Goal: Task Accomplishment & Management: Manage account settings

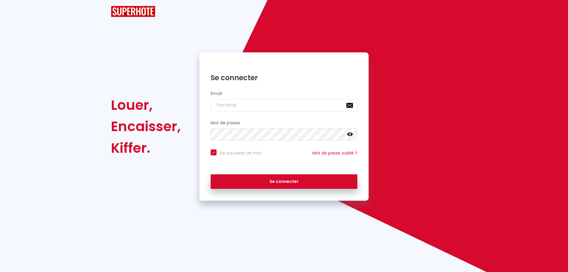
checkbox input "true"
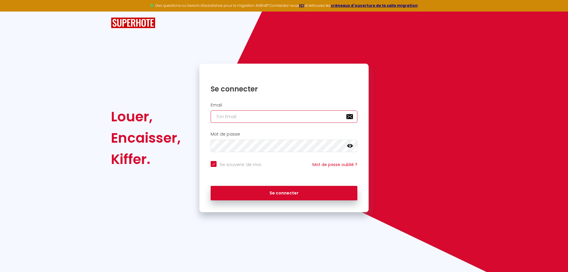
type input "[EMAIL_ADDRESS][DOMAIN_NAME]"
click at [229, 116] on input "[EMAIL_ADDRESS][DOMAIN_NAME]" at bounding box center [284, 116] width 147 height 12
checkbox input "true"
click at [232, 116] on input "[EMAIL_ADDRESS][DOMAIN_NAME]" at bounding box center [284, 116] width 147 height 12
type input "[EMAIL_ADDRESS][DOMAIN_NAME]"
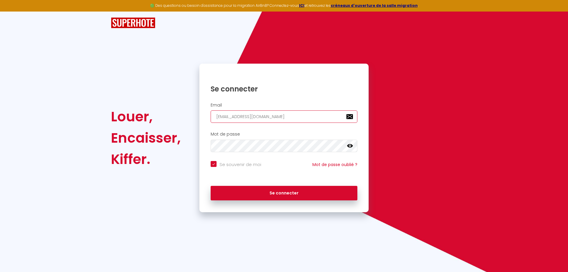
checkbox input "true"
type input "[EMAIL_ADDRESS][DOMAIN_NAME]"
checkbox input "true"
type input "[EMAIL_ADDRESS][DOMAIN_NAME]"
checkbox input "true"
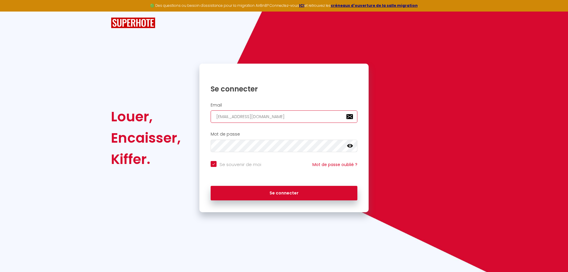
type input "[EMAIL_ADDRESS][DOMAIN_NAME]"
checkbox input "true"
type input "c@[DOMAIN_NAME]"
checkbox input "true"
type input "@[DOMAIN_NAME]"
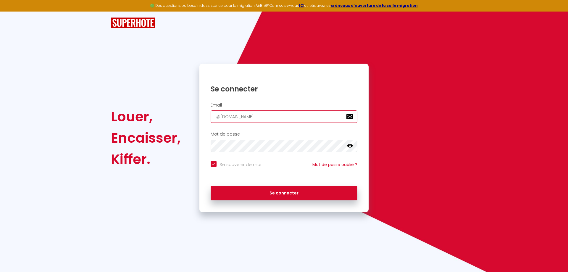
checkbox input "true"
type input "c@[DOMAIN_NAME]"
checkbox input "true"
type input "[EMAIL_ADDRESS][DOMAIN_NAME]"
checkbox input "true"
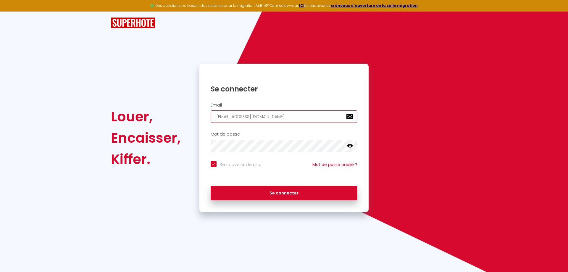
type input "[EMAIL_ADDRESS][DOMAIN_NAME]"
checkbox input "true"
type input "[EMAIL_ADDRESS][DOMAIN_NAME]"
checkbox input "true"
type input "[PERSON_NAME][EMAIL_ADDRESS][DOMAIN_NAME]"
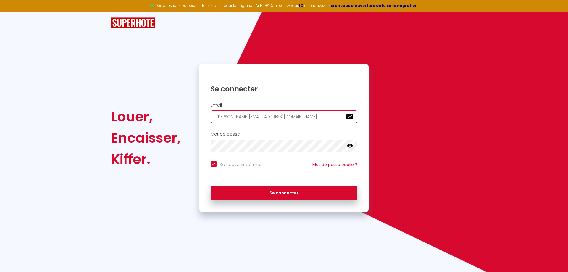
checkbox input "true"
type input "[EMAIL_ADDRESS][DOMAIN_NAME]"
checkbox input "true"
type input "[EMAIL_ADDRESS][DOMAIN_NAME]"
checkbox input "true"
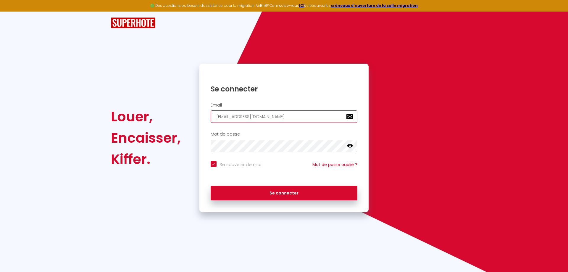
type input "[EMAIL_ADDRESS][DOMAIN_NAME]"
checkbox input "true"
type input "[EMAIL_ADDRESS][DOMAIN_NAME]"
checkbox input "true"
type input "[EMAIL_ADDRESS][DOMAIN_NAME]"
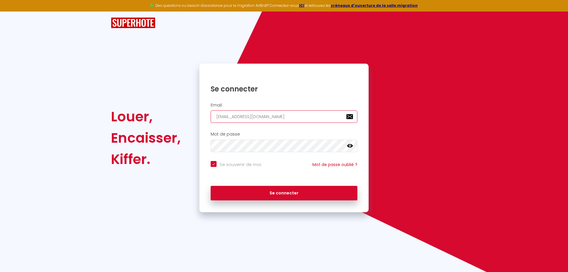
checkbox input "true"
drag, startPoint x: 240, startPoint y: 116, endPoint x: 212, endPoint y: 118, distance: 28.8
click at [212, 118] on input "[EMAIL_ADDRESS][DOMAIN_NAME]" at bounding box center [284, 116] width 147 height 12
type input "@[DOMAIN_NAME]"
checkbox input "true"
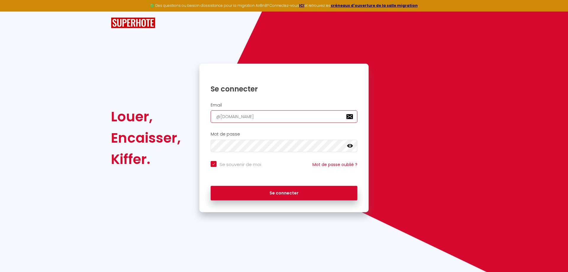
type input "l@[DOMAIN_NAME]"
checkbox input "true"
type input "[EMAIL_ADDRESS][DOMAIN_NAME]"
checkbox input "true"
type input "[EMAIL_ADDRESS][DOMAIN_NAME]"
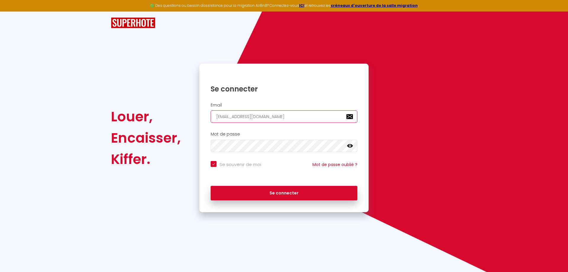
checkbox input "true"
type input "[EMAIL_ADDRESS][DOMAIN_NAME]"
checkbox input "true"
type input "[EMAIL_ADDRESS][DOMAIN_NAME]"
checkbox input "true"
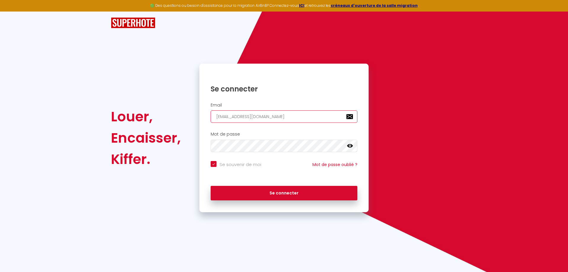
type input "[EMAIL_ADDRESS][DOMAIN_NAME]"
checkbox input "true"
type input "[EMAIL_ADDRESS][DOMAIN_NAME]"
checkbox input "true"
type input "[EMAIL_ADDRESS][DOMAIN_NAME]"
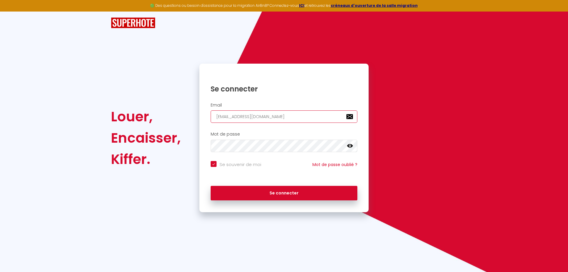
checkbox input "true"
type input "[EMAIL_ADDRESS][DOMAIN_NAME]"
checkbox input "true"
type input "[EMAIL_ADDRESS][DOMAIN_NAME]"
checkbox input "true"
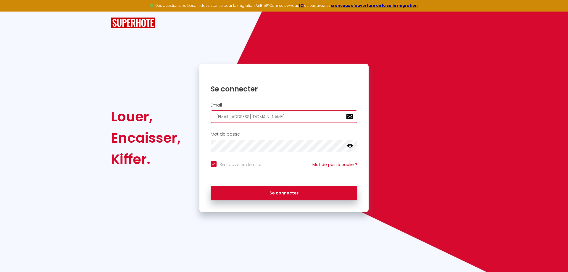
type input "[EMAIL_ADDRESS][DOMAIN_NAME]"
checkbox input "true"
type input "[EMAIL_ADDRESS][DOMAIN_NAME]"
checkbox input "true"
type input "[EMAIL_ADDRESS][DOMAIN_NAME]"
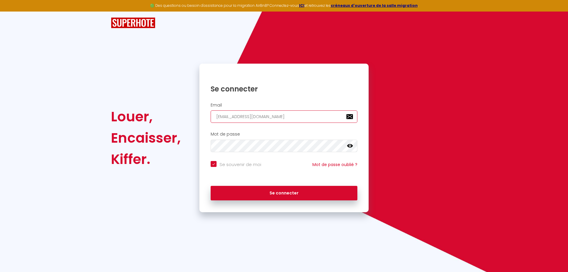
checkbox input "true"
type input "[EMAIL_ADDRESS][DOMAIN_NAME]"
checkbox input "true"
type input "[EMAIL_ADDRESS][DOMAIN_NAME]"
click at [349, 145] on icon at bounding box center [350, 146] width 6 height 4
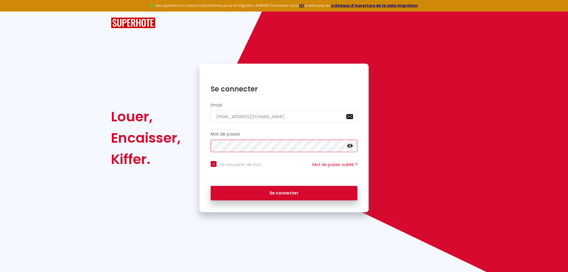
click at [191, 141] on div "Louer, Encaisser, Kiffer. Se connecter Email [EMAIL_ADDRESS][DOMAIN_NAME] Mot d…" at bounding box center [284, 138] width 354 height 149
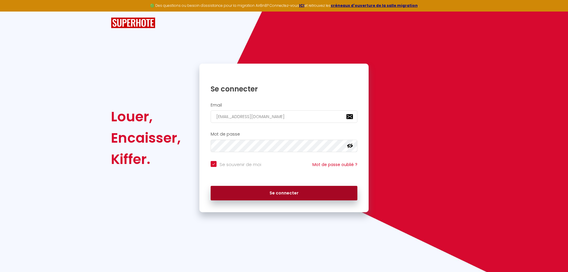
click at [294, 196] on button "Se connecter" at bounding box center [284, 193] width 147 height 15
checkbox input "true"
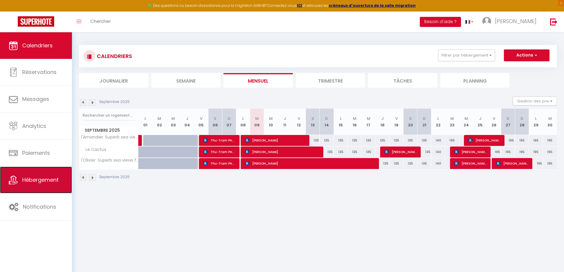
click at [32, 182] on span "Hébergement" at bounding box center [40, 179] width 36 height 7
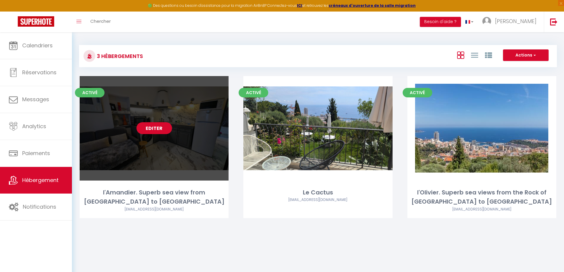
click at [158, 128] on link "Editer" at bounding box center [154, 128] width 36 height 12
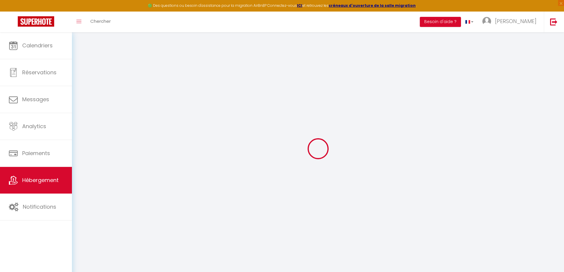
select select
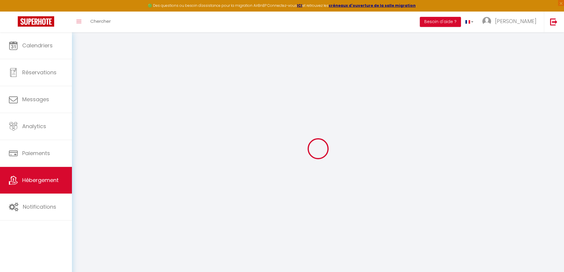
select select
checkbox input "false"
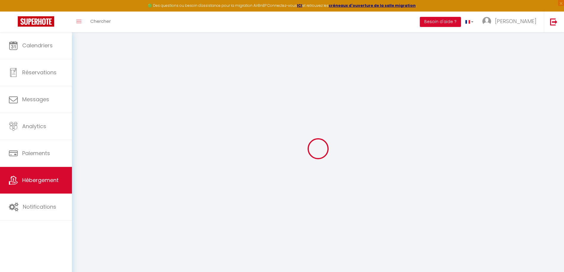
select select "28"
select select
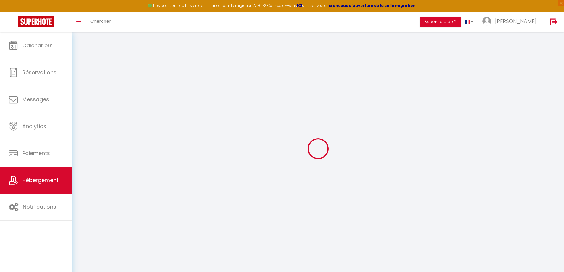
select select
checkbox input "false"
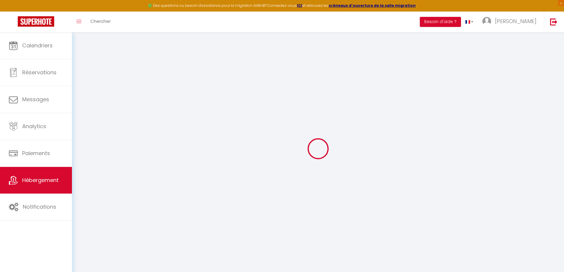
checkbox input "false"
select select
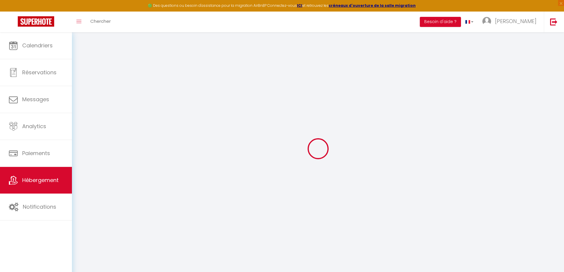
select select
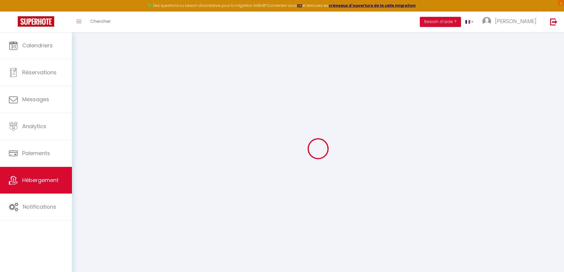
select select
checkbox input "false"
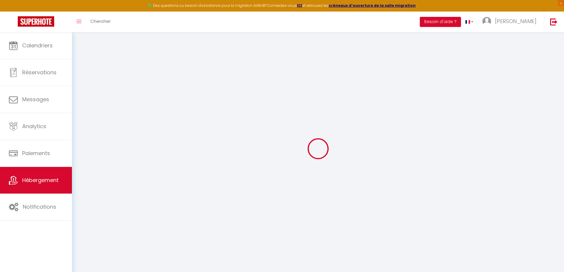
select select
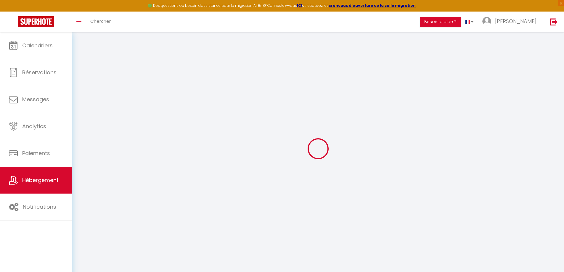
select select
checkbox input "false"
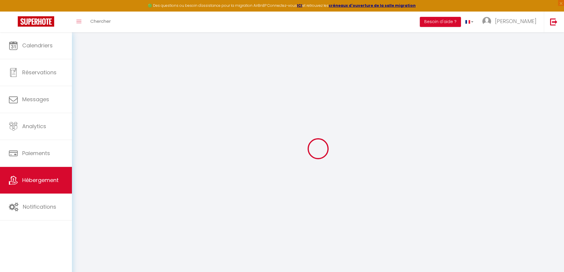
checkbox input "false"
select select
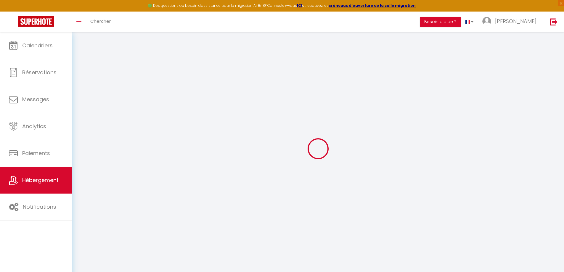
select select
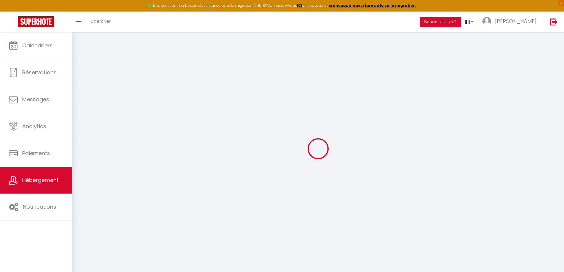
checkbox input "false"
select select
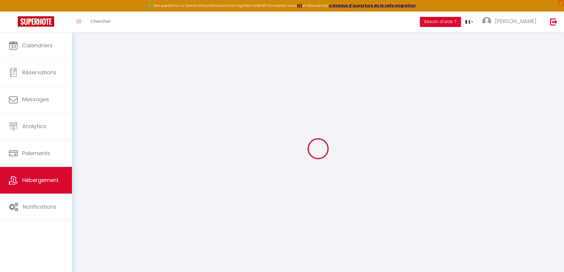
select select
type input "l'Amandier. Superb sea view from [GEOGRAPHIC_DATA] to [GEOGRAPHIC_DATA]"
type input "[PERSON_NAME]"
type input "838A Chemin de La Turbie - Le Mas d'Angeline"
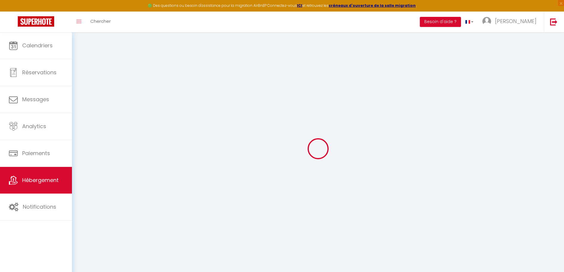
type input "06240"
type input "Beausoleil"
select select "2"
select select "4"
type input "100"
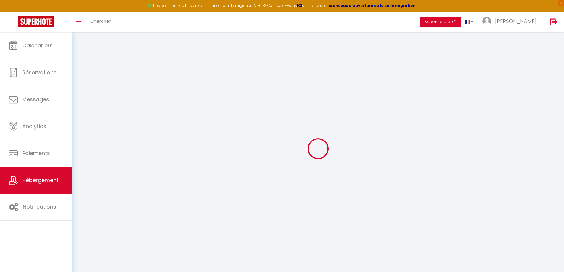
type input "10"
type input "75"
type input "2.01"
type input "500"
select select
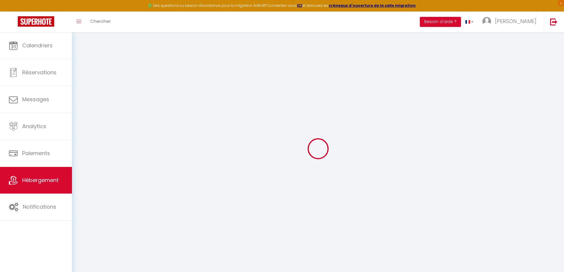
select select
type input "838A Chemin de La Turbie - Le Mas d'Angeline"
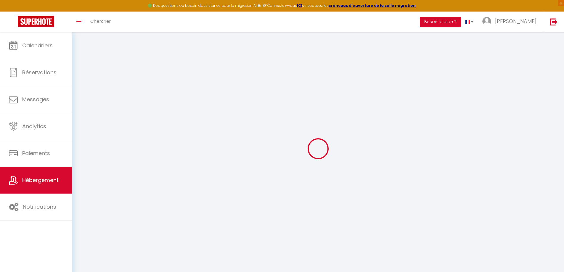
type input "06240"
type input "Beausoleil"
type input "[EMAIL_ADDRESS][DOMAIN_NAME]"
select select
checkbox input "false"
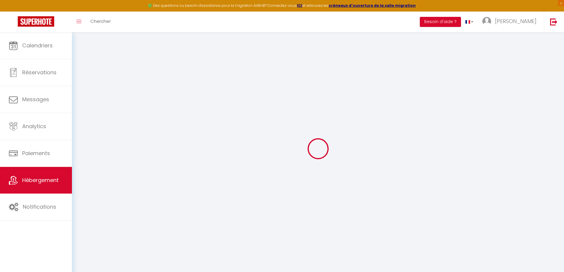
checkbox input "false"
type input "0"
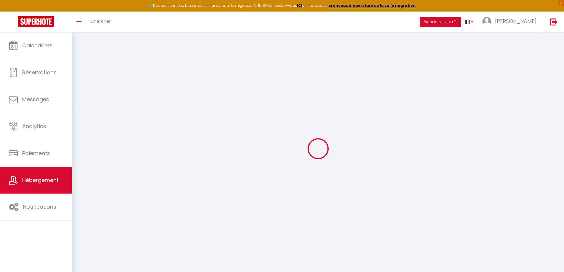
type input "0"
select select "52058"
select select
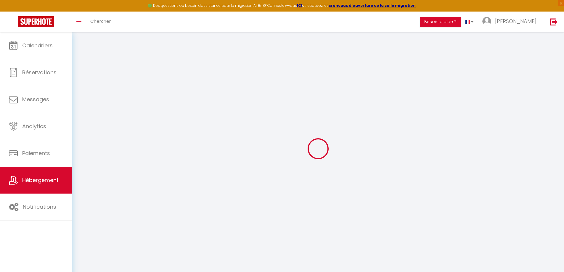
select select
checkbox input "false"
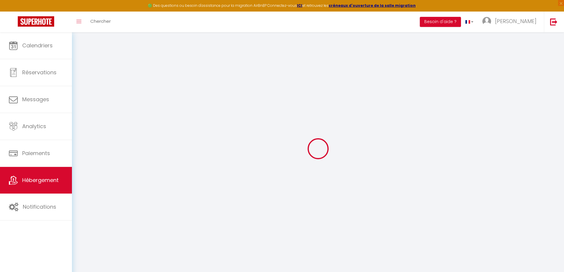
checkbox input "false"
select select
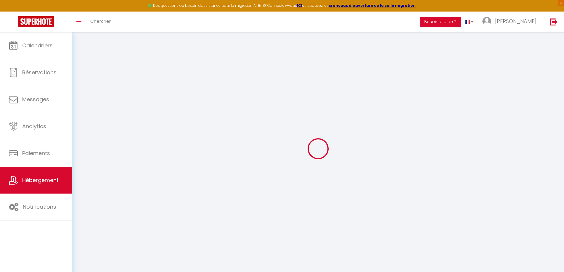
select select
checkbox input "false"
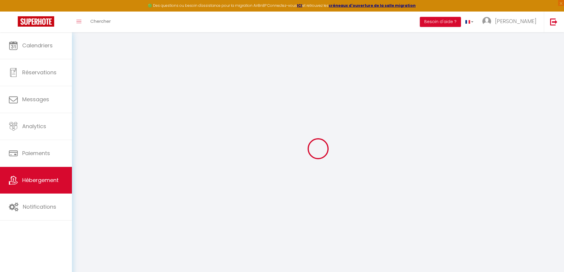
checkbox input "false"
select select
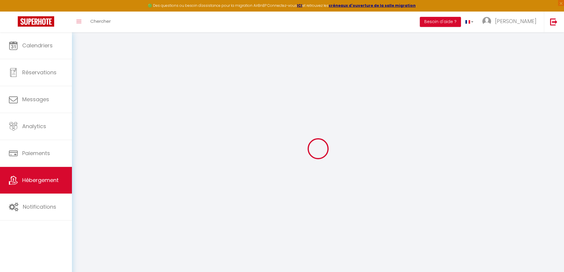
select select
checkbox input "false"
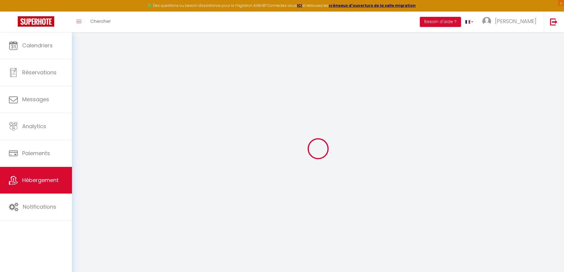
checkbox input "false"
select select
checkbox input "false"
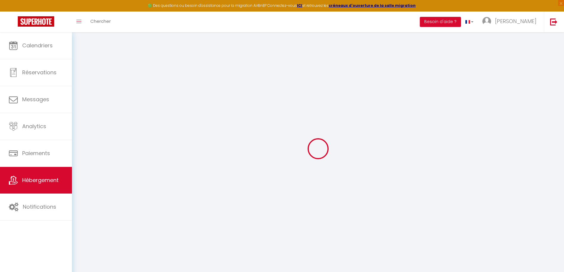
checkbox input "false"
select select "17:00"
select select "23:45"
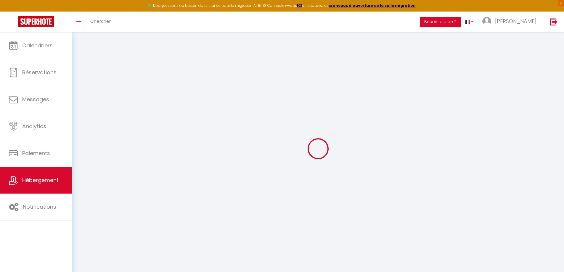
select select "10:00"
select select "30"
select select "60"
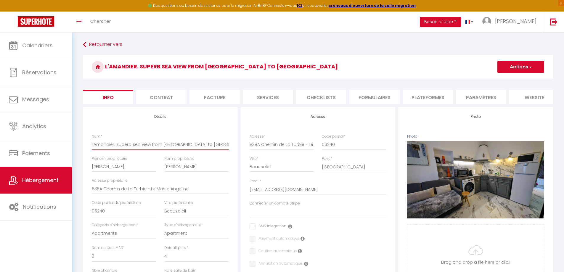
click at [210, 150] on input "l'Amandier. Superb sea view from [GEOGRAPHIC_DATA] to [GEOGRAPHIC_DATA]" at bounding box center [160, 144] width 137 height 11
drag, startPoint x: 116, startPoint y: 149, endPoint x: 205, endPoint y: 149, distance: 89.4
click at [205, 149] on input "l'Amandier. Superb sea view from [GEOGRAPHIC_DATA] to [GEOGRAPHIC_DATA]" at bounding box center [160, 144] width 137 height 11
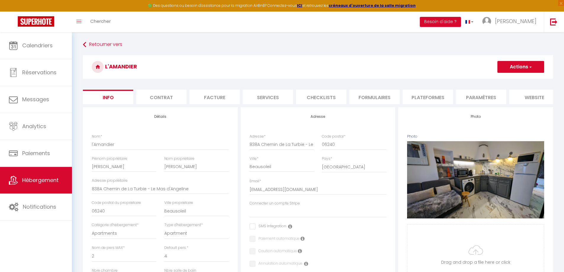
click at [513, 68] on button "Actions" at bounding box center [520, 67] width 47 height 12
click at [498, 78] on input "Enregistrer" at bounding box center [497, 80] width 22 height 6
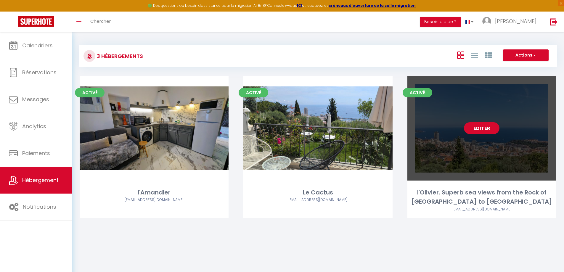
click at [480, 129] on link "Editer" at bounding box center [482, 128] width 36 height 12
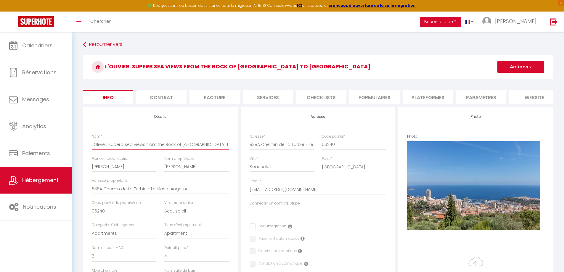
drag, startPoint x: 218, startPoint y: 148, endPoint x: 107, endPoint y: 147, distance: 111.9
click at [107, 147] on input "l'Olivier. Superb sea views from the Rock of [GEOGRAPHIC_DATA] to [GEOGRAPHIC_D…" at bounding box center [160, 144] width 137 height 11
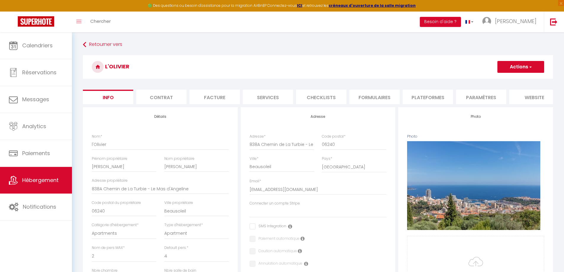
click at [523, 68] on button "Actions" at bounding box center [520, 67] width 47 height 12
click at [502, 81] on input "Enregistrer" at bounding box center [497, 80] width 22 height 6
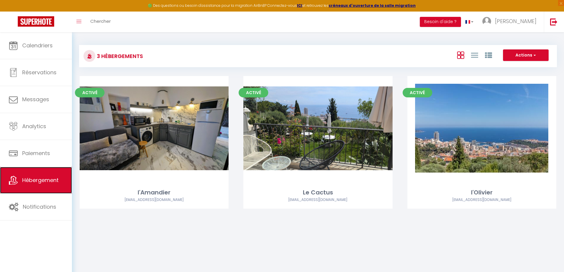
click at [35, 180] on span "Hébergement" at bounding box center [40, 179] width 36 height 7
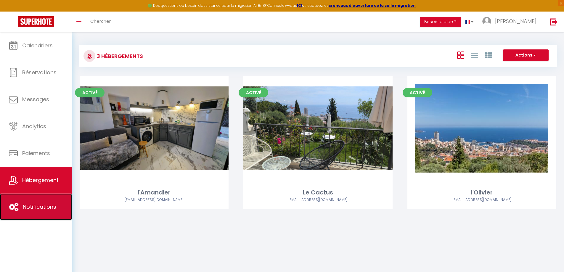
click at [34, 208] on span "Notifications" at bounding box center [39, 206] width 33 height 7
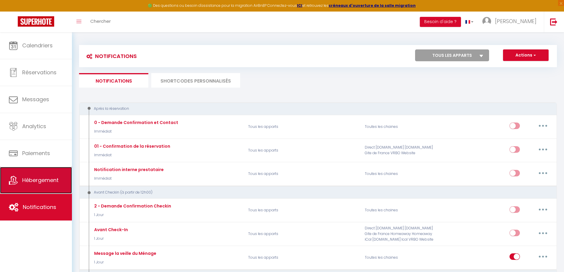
click at [22, 176] on link "Hébergement" at bounding box center [36, 180] width 72 height 27
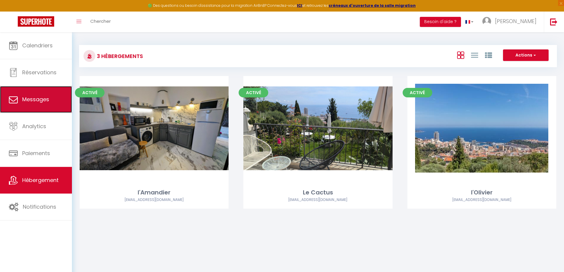
click at [26, 100] on span "Messages" at bounding box center [35, 99] width 27 height 7
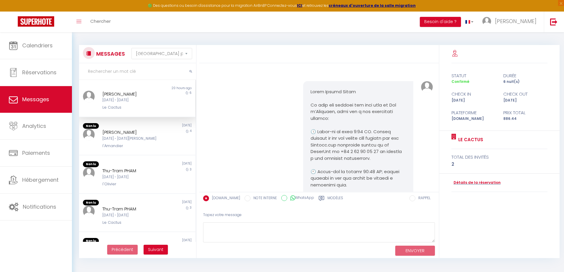
scroll to position [843, 0]
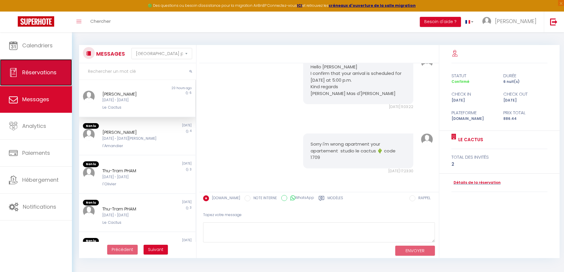
click at [25, 78] on link "Réservations" at bounding box center [36, 72] width 72 height 27
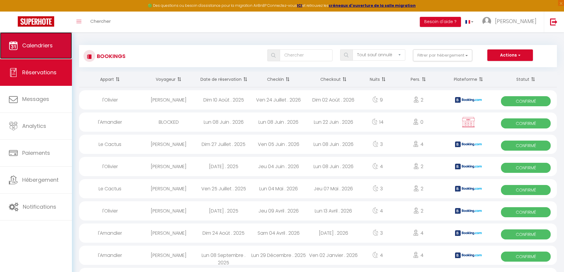
click at [44, 44] on span "Calendriers" at bounding box center [37, 45] width 30 height 7
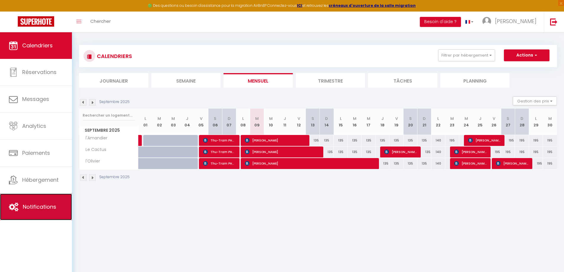
click at [32, 201] on link "Notifications" at bounding box center [36, 207] width 72 height 27
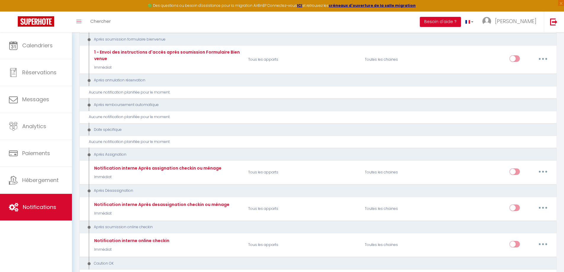
scroll to position [799, 0]
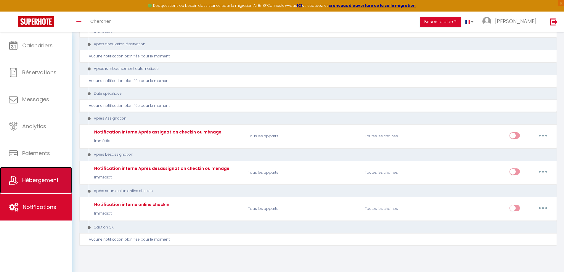
click at [32, 176] on span "Hébergement" at bounding box center [40, 179] width 36 height 7
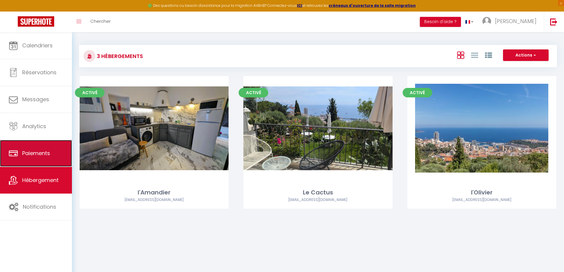
click at [35, 152] on span "Paiements" at bounding box center [36, 152] width 28 height 7
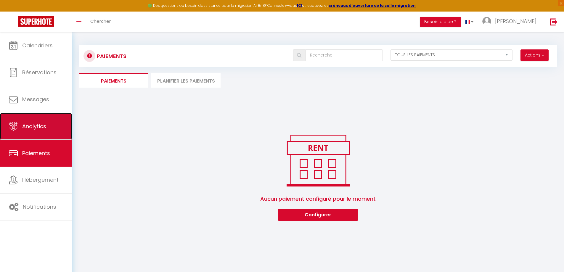
click at [33, 131] on link "Analytics" at bounding box center [36, 126] width 72 height 27
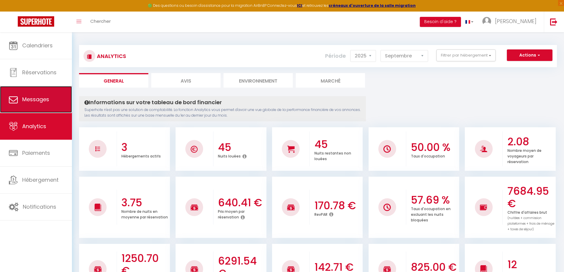
click at [28, 99] on span "Messages" at bounding box center [35, 99] width 27 height 7
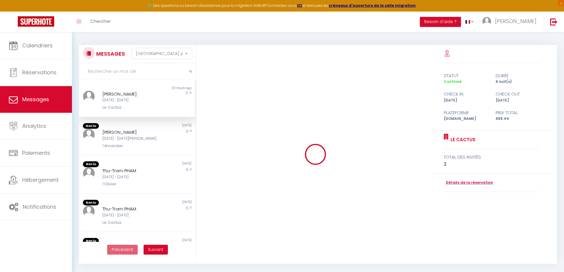
scroll to position [843, 0]
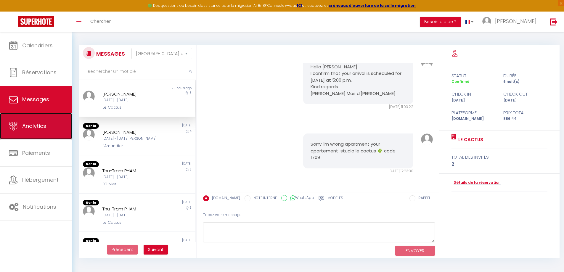
click at [38, 130] on link "Analytics" at bounding box center [36, 126] width 72 height 27
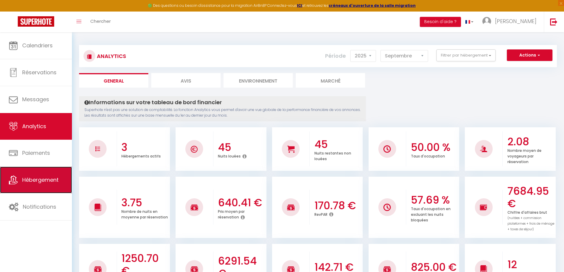
click at [33, 180] on span "Hébergement" at bounding box center [40, 179] width 36 height 7
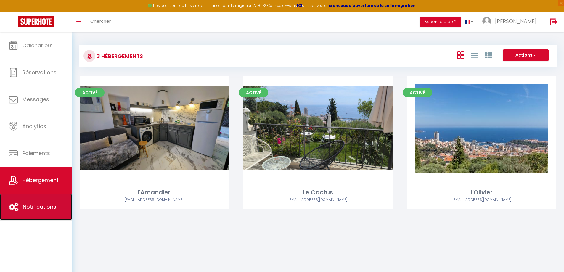
click at [34, 205] on span "Notifications" at bounding box center [39, 206] width 33 height 7
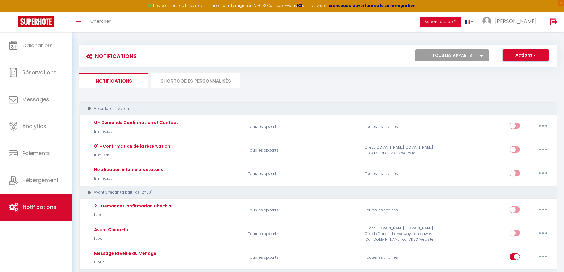
click at [532, 57] on span "button" at bounding box center [534, 55] width 4 height 6
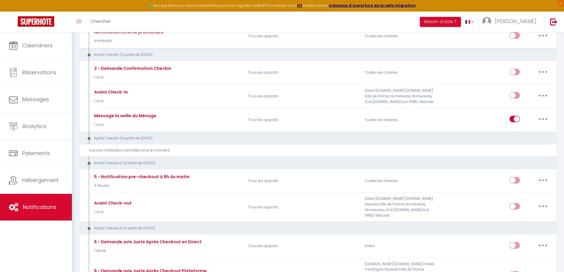
scroll to position [148, 0]
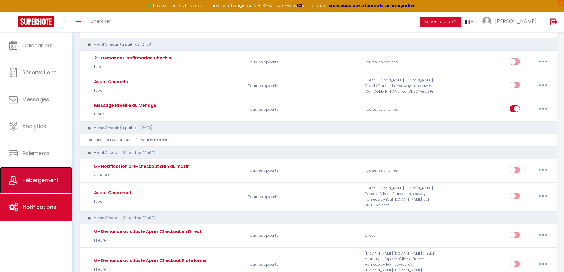
click at [53, 190] on link "Hébergement" at bounding box center [36, 180] width 72 height 27
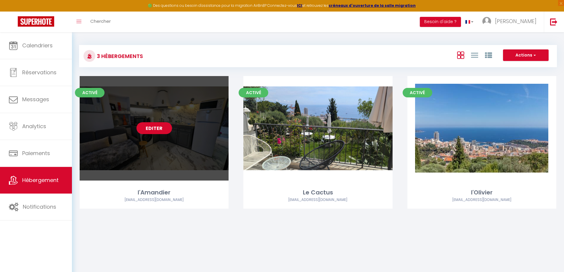
click at [157, 131] on link "Editer" at bounding box center [154, 128] width 36 height 12
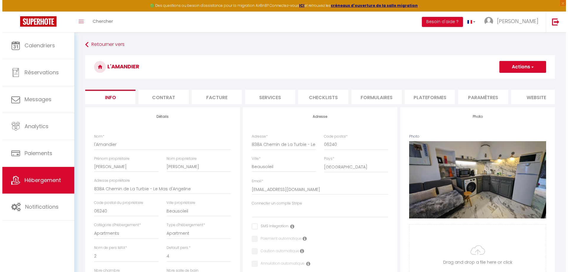
scroll to position [30, 0]
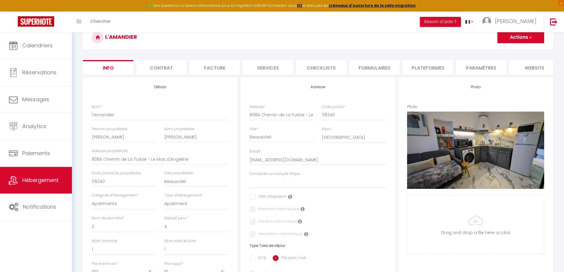
click at [311, 68] on li "Checklists" at bounding box center [321, 67] width 50 height 15
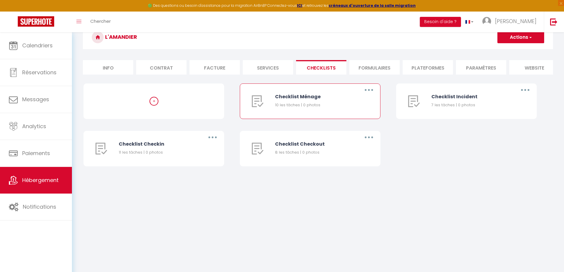
click at [368, 91] on icon "button" at bounding box center [369, 90] width 2 height 2
click at [348, 109] on link "Editer" at bounding box center [353, 104] width 44 height 10
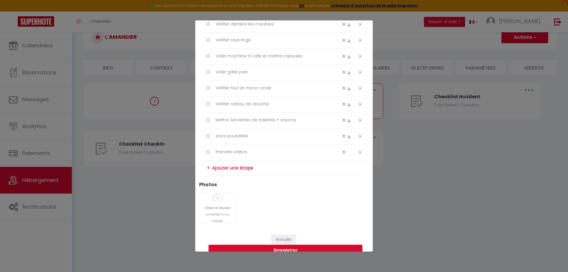
scroll to position [118, 0]
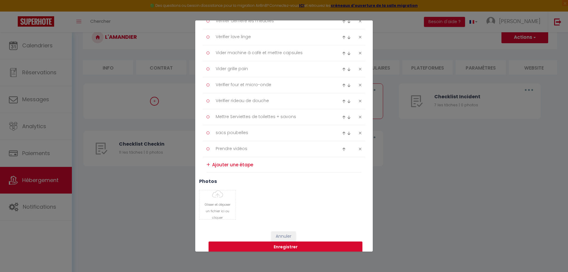
click at [208, 165] on div "+" at bounding box center [209, 164] width 4 height 9
click at [210, 164] on div "+" at bounding box center [209, 164] width 4 height 9
click at [232, 167] on textarea at bounding box center [286, 164] width 149 height 9
click at [262, 165] on textarea at bounding box center [286, 165] width 149 height 10
drag, startPoint x: 260, startPoint y: 165, endPoint x: 201, endPoint y: 162, distance: 59.8
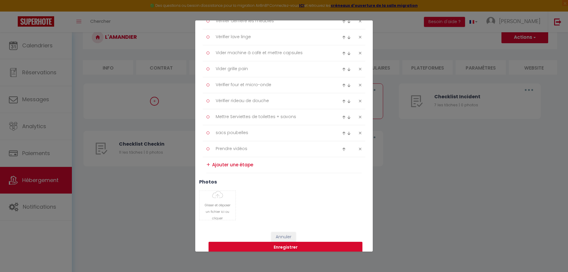
click at [201, 162] on div "Titre * Checklist Ménage Description * Procédure à suivre à la fin du ménage Ty…" at bounding box center [284, 75] width 178 height 302
click at [208, 164] on div "+" at bounding box center [209, 164] width 4 height 9
click at [226, 164] on textarea at bounding box center [286, 165] width 149 height 10
drag, startPoint x: 288, startPoint y: 166, endPoint x: 212, endPoint y: 161, distance: 75.9
click at [212, 161] on textarea at bounding box center [286, 165] width 149 height 10
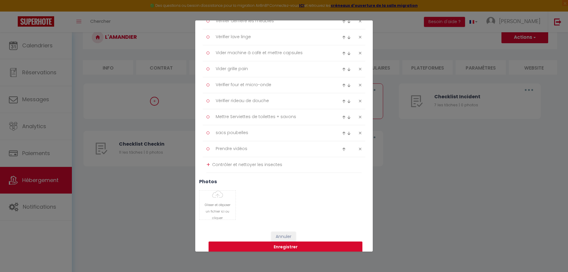
click at [287, 247] on button "Enregistrer" at bounding box center [286, 246] width 154 height 11
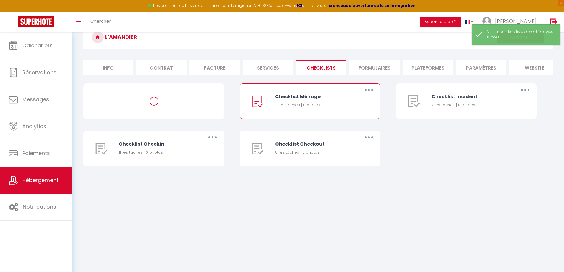
click at [372, 94] on button "button" at bounding box center [368, 89] width 17 height 9
click at [344, 108] on link "Editer" at bounding box center [353, 104] width 44 height 10
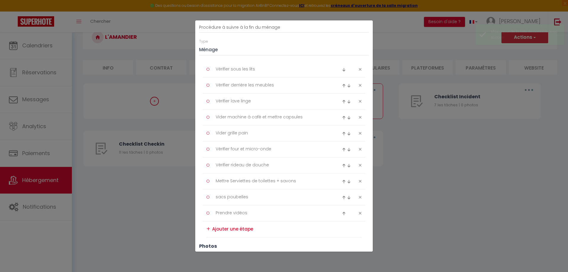
scroll to position [126, 0]
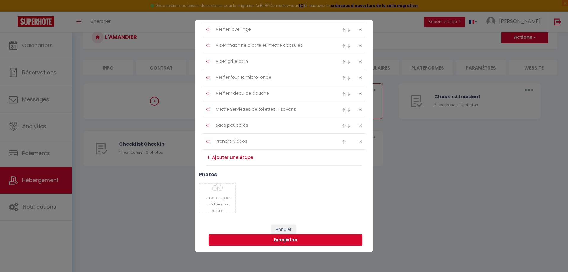
click at [229, 158] on textarea at bounding box center [286, 158] width 149 height 10
click at [214, 157] on textarea "nettoyer terrasse" at bounding box center [286, 157] width 149 height 9
click at [215, 159] on textarea "nettoyer terrasse" at bounding box center [286, 157] width 149 height 9
click at [285, 242] on button "Enregistrer" at bounding box center [286, 239] width 154 height 11
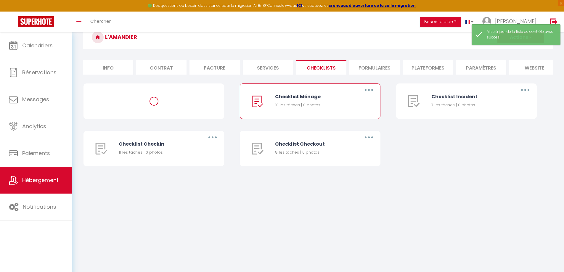
click at [367, 94] on button "button" at bounding box center [368, 89] width 17 height 9
click at [342, 108] on link "Editer" at bounding box center [353, 104] width 44 height 10
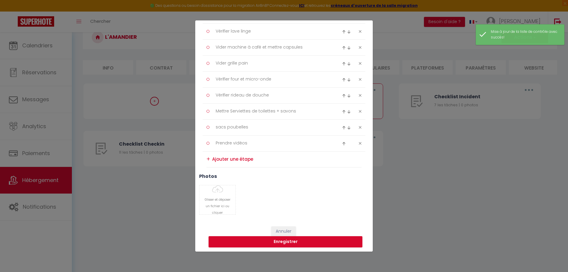
scroll to position [126, 0]
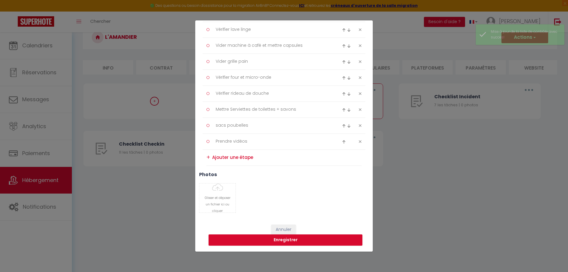
click at [222, 156] on textarea at bounding box center [286, 158] width 149 height 10
drag, startPoint x: 256, startPoint y: 155, endPoint x: 215, endPoint y: 157, distance: 41.2
click at [215, 157] on textarea at bounding box center [286, 158] width 149 height 10
click at [213, 158] on textarea at bounding box center [286, 158] width 149 height 10
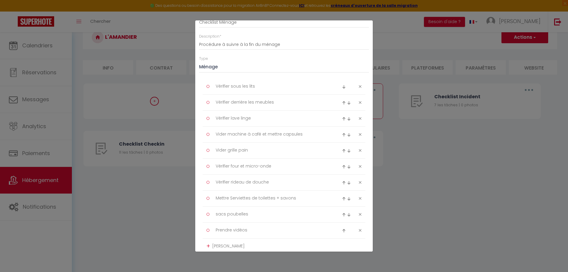
scroll to position [37, 0]
click at [231, 103] on textarea "Vérifier derrière les meubles" at bounding box center [272, 103] width 121 height 10
click at [230, 103] on textarea "Vérderrière les meubles" at bounding box center [272, 103] width 121 height 10
click at [236, 101] on textarea "Vrière les meubles" at bounding box center [272, 103] width 121 height 10
click at [227, 103] on textarea "Vrière les meubles" at bounding box center [272, 103] width 121 height 10
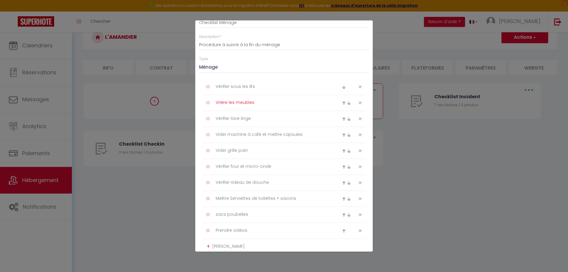
click at [228, 104] on textarea "Vrière les meubles" at bounding box center [272, 103] width 121 height 10
click at [266, 103] on textarea "Vrière les meubles" at bounding box center [272, 103] width 121 height 10
click at [226, 103] on textarea "Vrière les meubles" at bounding box center [272, 103] width 121 height 10
click at [227, 102] on textarea "Vrière les meubles" at bounding box center [272, 103] width 121 height 10
click at [224, 103] on textarea "V les meubles" at bounding box center [272, 103] width 121 height 10
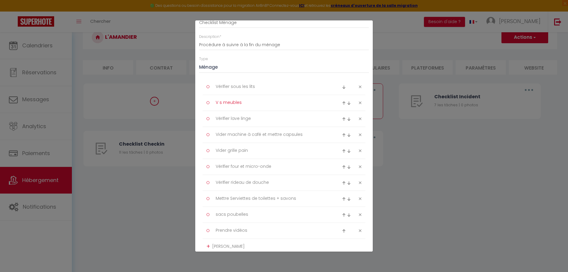
click at [218, 102] on textarea "V s meubles" at bounding box center [272, 103] width 121 height 10
click at [218, 101] on textarea "V s meubles" at bounding box center [272, 103] width 121 height 10
click at [257, 103] on textarea "Nettoyer derriére le s meubles" at bounding box center [272, 103] width 121 height 10
click at [228, 86] on textarea "Vérifier sous les lits" at bounding box center [272, 87] width 121 height 10
click at [230, 87] on textarea "Vérifier sous les lits" at bounding box center [272, 87] width 121 height 10
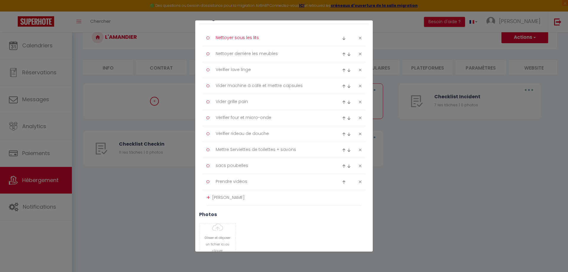
scroll to position [96, 0]
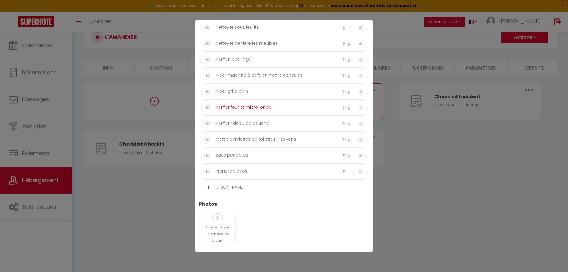
click at [229, 107] on textarea "Vérifier four et micro-onde" at bounding box center [272, 108] width 121 height 10
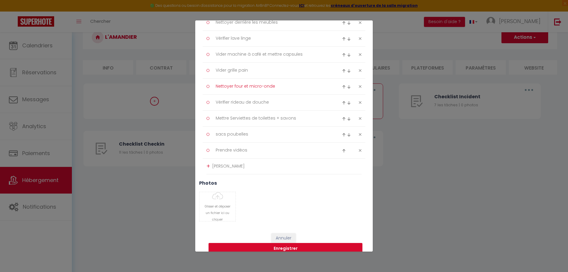
scroll to position [125, 0]
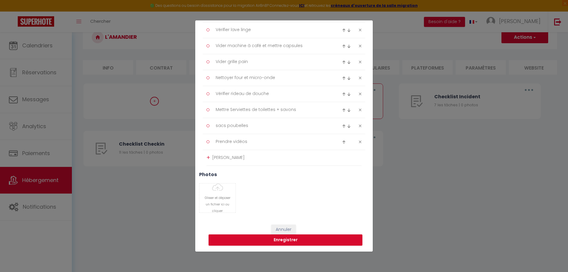
click at [208, 157] on div "+" at bounding box center [209, 157] width 4 height 9
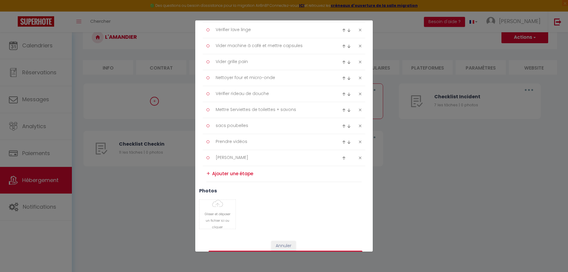
click at [220, 174] on textarea at bounding box center [286, 174] width 149 height 10
click at [208, 174] on div "+" at bounding box center [209, 173] width 4 height 9
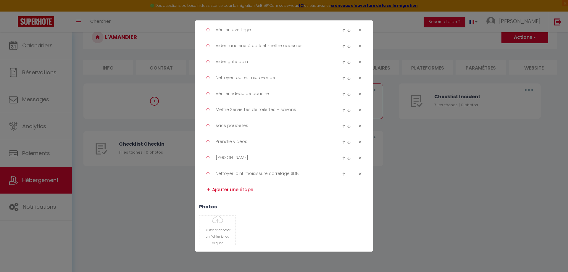
click at [229, 191] on textarea at bounding box center [286, 190] width 149 height 10
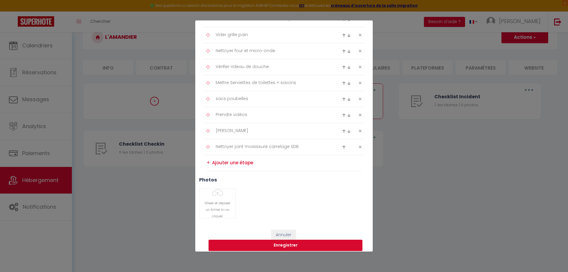
scroll to position [155, 0]
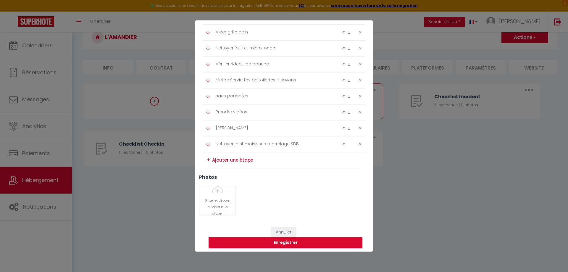
click at [212, 158] on textarea at bounding box center [286, 160] width 149 height 10
click at [210, 160] on div "+" at bounding box center [209, 159] width 4 height 9
drag, startPoint x: 252, startPoint y: 159, endPoint x: 207, endPoint y: 159, distance: 44.1
click at [207, 159] on li "+" at bounding box center [284, 160] width 155 height 16
click at [214, 158] on textarea at bounding box center [286, 160] width 149 height 10
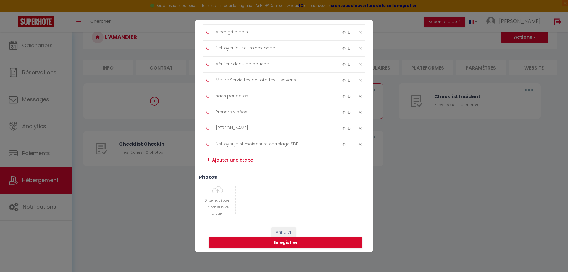
click at [214, 158] on textarea at bounding box center [286, 160] width 149 height 10
click at [208, 160] on div "+" at bounding box center [209, 159] width 4 height 9
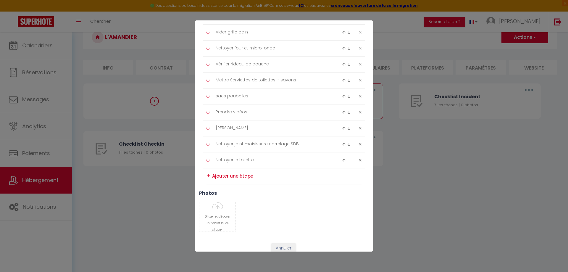
click at [226, 176] on textarea at bounding box center [286, 176] width 149 height 10
click at [301, 179] on textarea "Nettoyer la bonde de la douche" at bounding box center [286, 175] width 149 height 9
click at [254, 190] on h3 "photos" at bounding box center [284, 193] width 170 height 6
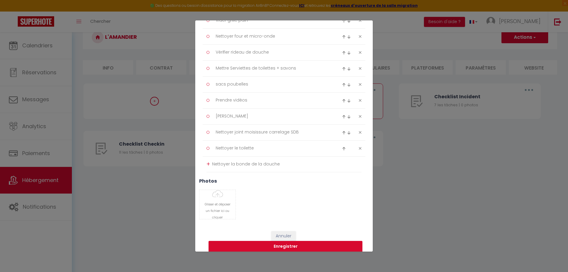
scroll to position [173, 0]
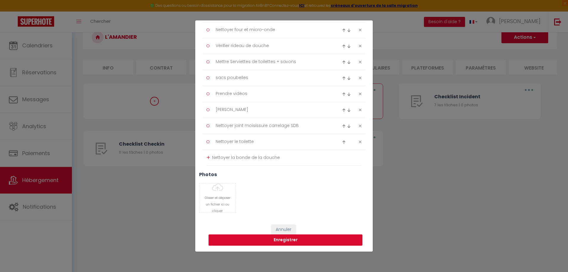
click at [281, 237] on button "Enregistrer" at bounding box center [286, 239] width 154 height 11
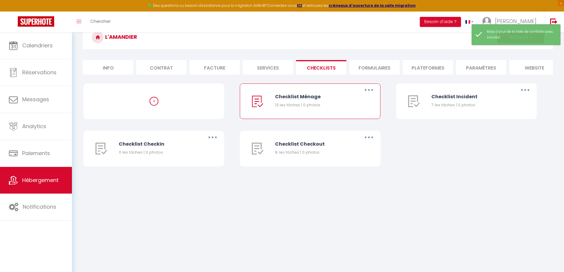
click at [367, 95] on button "button" at bounding box center [368, 89] width 17 height 9
click at [342, 106] on link "Editer" at bounding box center [353, 104] width 44 height 10
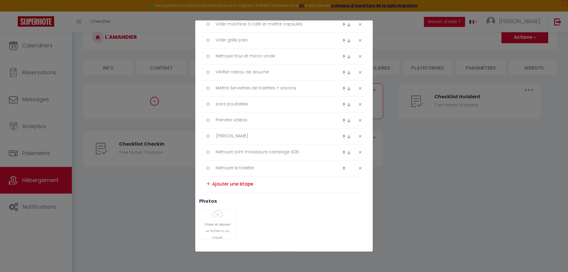
scroll to position [148, 0]
click at [342, 168] on img at bounding box center [344, 168] width 4 height 4
click at [342, 152] on img at bounding box center [344, 152] width 4 height 4
click at [338, 134] on div at bounding box center [351, 135] width 27 height 7
click at [342, 134] on img at bounding box center [344, 136] width 4 height 4
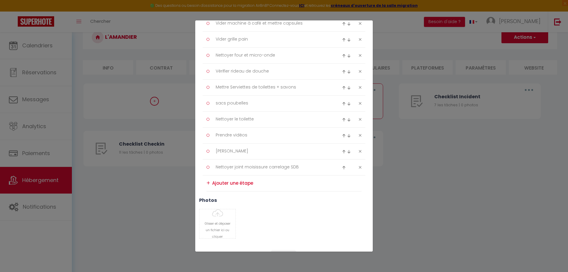
click at [342, 119] on img at bounding box center [344, 120] width 4 height 4
click at [342, 104] on img at bounding box center [344, 104] width 4 height 4
click at [342, 103] on img at bounding box center [344, 104] width 4 height 4
click at [342, 87] on img at bounding box center [344, 88] width 4 height 4
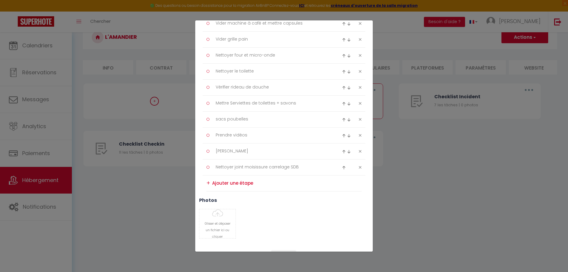
click at [342, 71] on img at bounding box center [344, 72] width 4 height 4
click at [342, 55] on img at bounding box center [344, 56] width 4 height 4
click at [342, 40] on img at bounding box center [344, 40] width 4 height 4
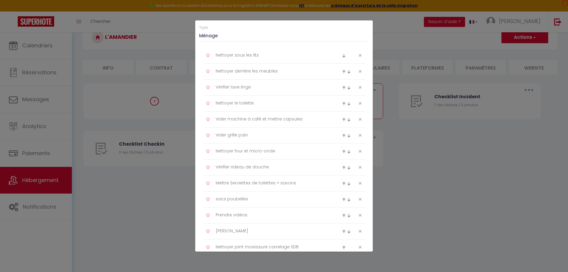
scroll to position [59, 0]
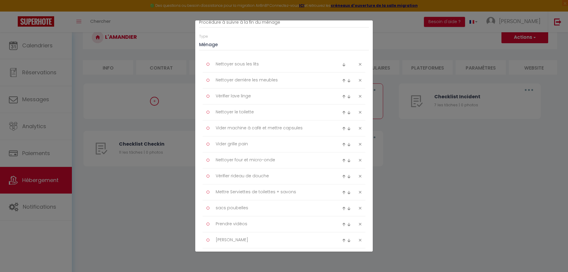
click at [342, 113] on img at bounding box center [344, 113] width 4 height 4
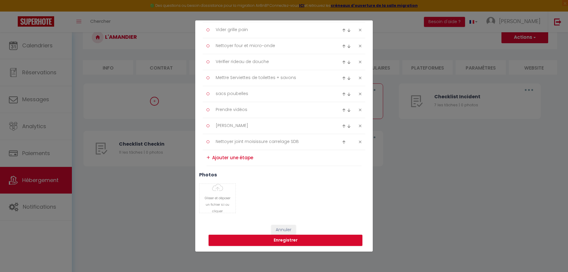
scroll to position [174, 0]
click at [342, 141] on img at bounding box center [344, 142] width 4 height 4
click at [342, 125] on img at bounding box center [344, 126] width 4 height 4
click at [342, 109] on img at bounding box center [344, 110] width 4 height 4
click at [342, 94] on img at bounding box center [344, 94] width 4 height 4
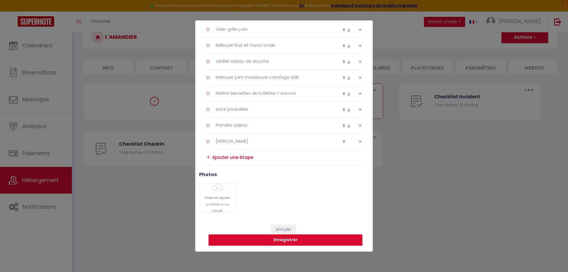
click at [342, 80] on div at bounding box center [347, 77] width 11 height 7
click at [342, 77] on img at bounding box center [344, 78] width 4 height 4
click at [342, 61] on img at bounding box center [344, 62] width 4 height 4
click at [342, 45] on img at bounding box center [344, 46] width 4 height 4
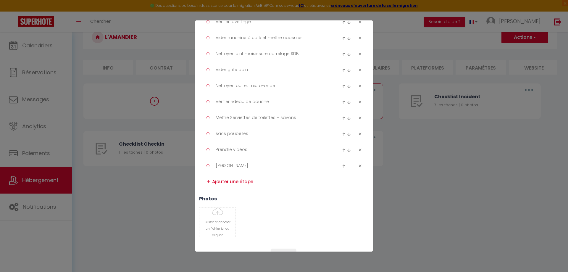
scroll to position [115, 0]
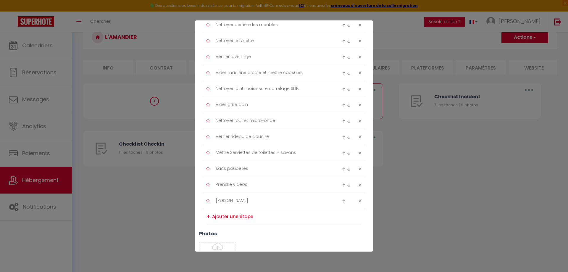
click at [342, 89] on img at bounding box center [344, 89] width 4 height 4
click at [342, 74] on img at bounding box center [344, 73] width 4 height 4
click at [342, 56] on img at bounding box center [344, 57] width 4 height 4
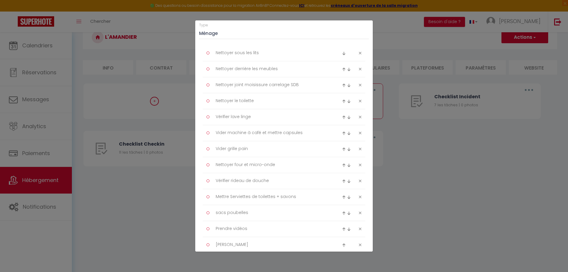
scroll to position [85, 0]
click at [347, 70] on img at bounding box center [349, 71] width 4 height 4
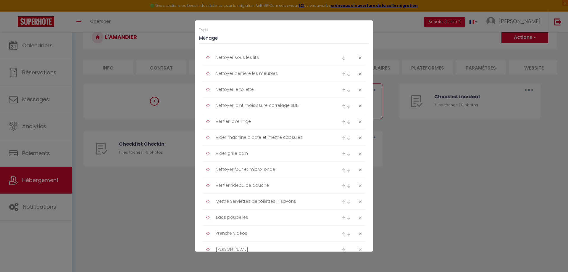
scroll to position [55, 0]
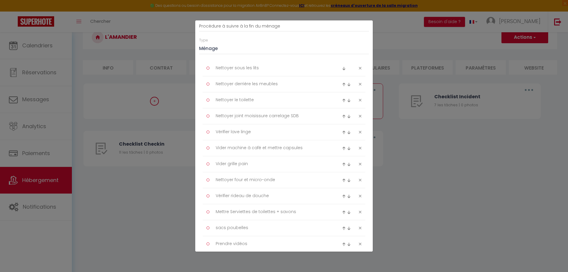
click at [342, 164] on img at bounding box center [344, 164] width 4 height 4
click at [338, 148] on div at bounding box center [351, 147] width 27 height 7
click at [342, 148] on img at bounding box center [344, 148] width 4 height 4
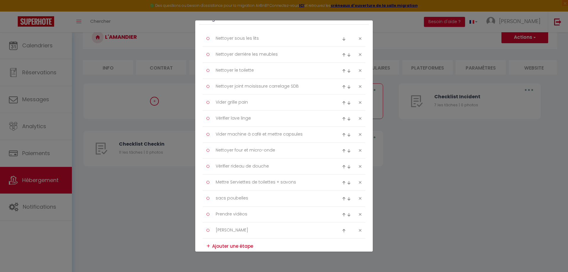
click at [342, 133] on img at bounding box center [344, 135] width 4 height 4
click at [342, 149] on img at bounding box center [344, 151] width 4 height 4
click at [342, 105] on img at bounding box center [344, 105] width 4 height 4
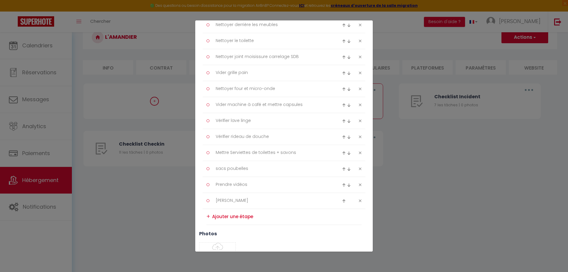
click at [342, 89] on img at bounding box center [344, 89] width 4 height 4
click at [342, 136] on img at bounding box center [344, 137] width 4 height 4
click at [342, 120] on img at bounding box center [344, 121] width 4 height 4
click at [342, 104] on img at bounding box center [344, 105] width 4 height 4
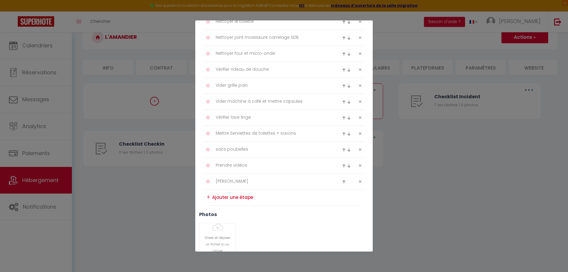
scroll to position [144, 0]
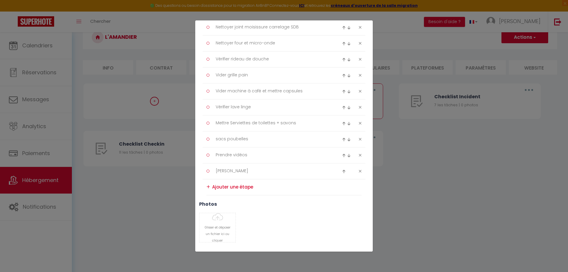
click at [347, 125] on img at bounding box center [349, 124] width 4 height 4
click at [347, 140] on img at bounding box center [349, 140] width 4 height 4
click at [347, 156] on img at bounding box center [349, 156] width 4 height 4
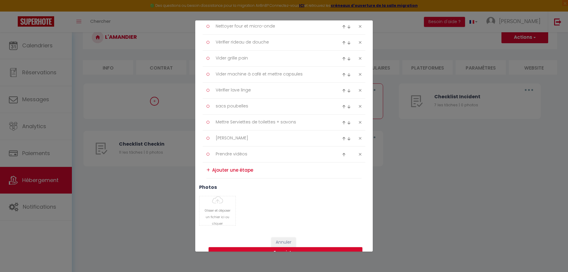
scroll to position [174, 0]
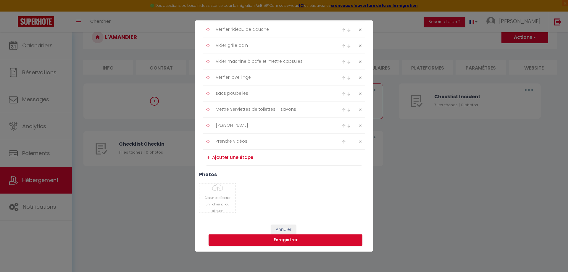
click at [209, 158] on div "+" at bounding box center [209, 157] width 4 height 9
click at [214, 157] on textarea at bounding box center [286, 158] width 149 height 10
click at [229, 158] on textarea "Nettoyer insectes" at bounding box center [286, 157] width 149 height 9
click at [256, 158] on textarea "Nettoyer et contrôler insectes" at bounding box center [286, 157] width 149 height 9
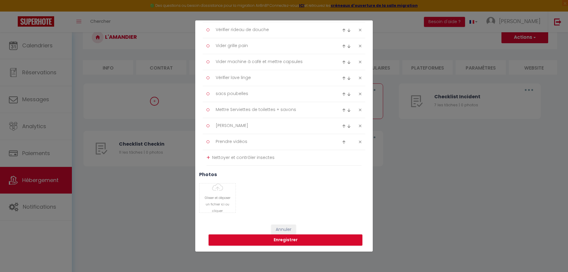
click at [280, 247] on div "Annuler Enregistrer" at bounding box center [284, 235] width 178 height 33
click at [279, 242] on button "Enregistrer" at bounding box center [286, 239] width 154 height 11
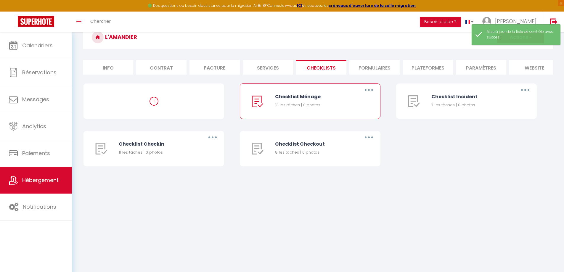
click at [367, 93] on button "button" at bounding box center [368, 89] width 17 height 9
click at [344, 108] on link "Editer" at bounding box center [353, 104] width 44 height 10
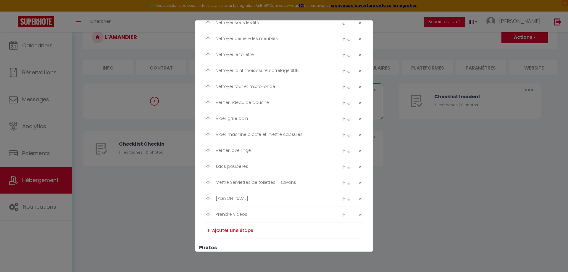
scroll to position [115, 0]
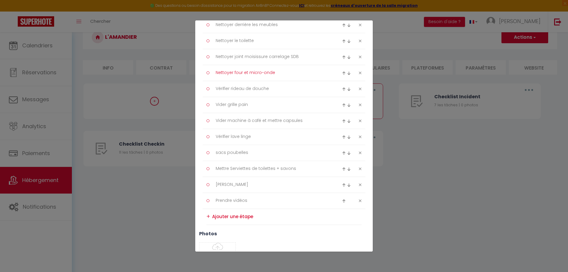
click at [249, 73] on textarea "Nettoyer four et micro-onde" at bounding box center [272, 73] width 121 height 10
click at [271, 102] on textarea "Vider grille pain" at bounding box center [272, 105] width 121 height 10
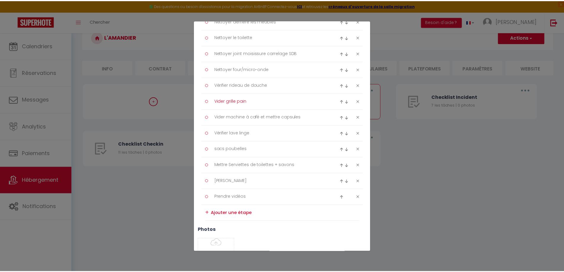
scroll to position [174, 0]
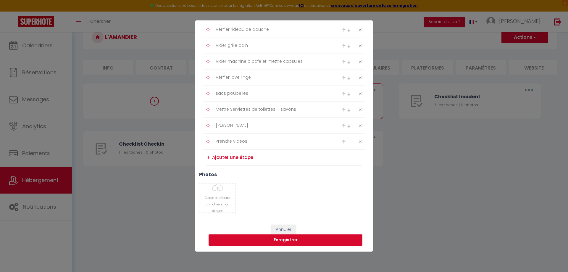
click at [275, 242] on button "Enregistrer" at bounding box center [286, 239] width 154 height 11
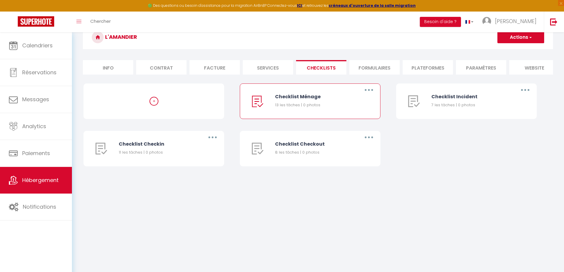
click at [369, 93] on button "button" at bounding box center [368, 89] width 17 height 9
click at [341, 108] on link "Editer" at bounding box center [353, 104] width 44 height 10
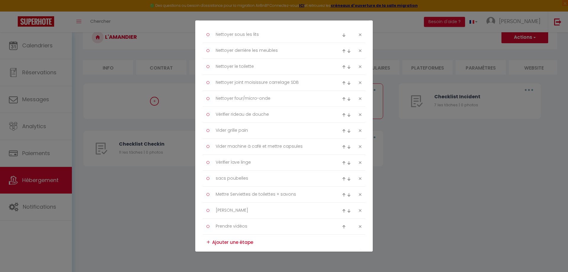
scroll to position [118, 0]
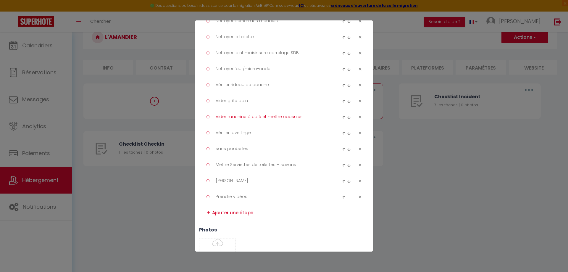
click at [266, 118] on textarea "Vider machine à café et mettre capsules" at bounding box center [272, 117] width 121 height 10
click at [275, 130] on textarea "Vérifier lave linge" at bounding box center [272, 133] width 121 height 10
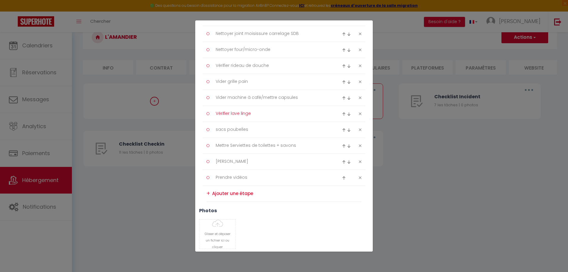
scroll to position [148, 0]
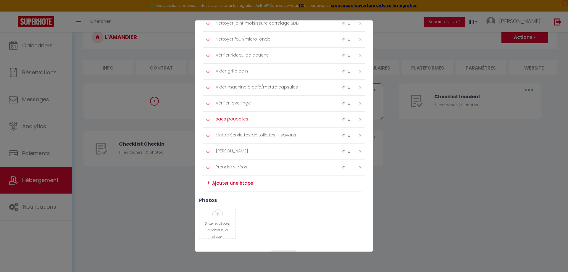
click at [269, 120] on textarea "sacs poubelles" at bounding box center [272, 120] width 121 height 10
click at [256, 137] on textarea "Mettre Serviettes de toilettes + savons" at bounding box center [272, 136] width 121 height 10
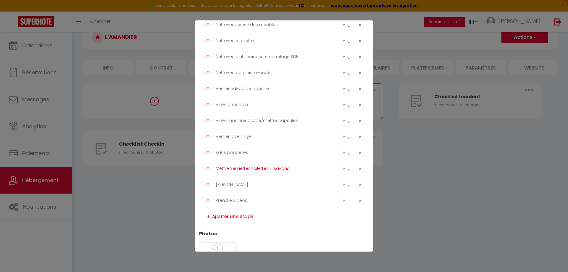
scroll to position [144, 0]
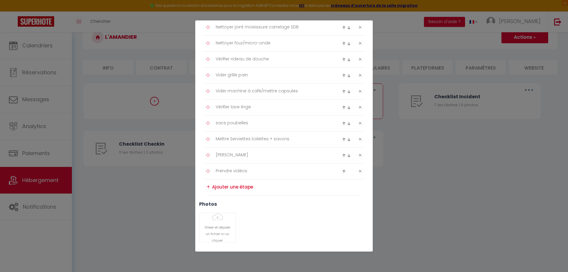
click at [209, 188] on div "+" at bounding box center [209, 186] width 4 height 9
click at [207, 187] on div "+" at bounding box center [209, 186] width 4 height 9
click at [230, 189] on textarea at bounding box center [286, 187] width 149 height 10
click at [208, 187] on div "+" at bounding box center [209, 186] width 4 height 9
click at [259, 189] on textarea "Contrôler insectes" at bounding box center [272, 187] width 121 height 10
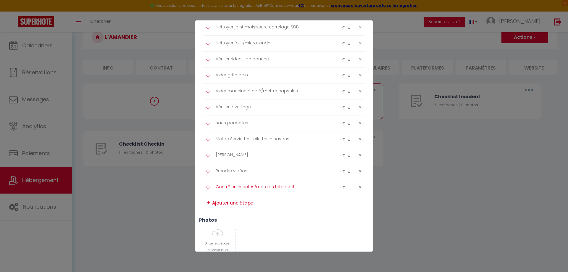
click at [255, 188] on textarea "Contrôler insectes/matelas tète de lit" at bounding box center [272, 187] width 121 height 10
click at [257, 187] on textarea "Contrôler insectes/cins matelas tète de lit" at bounding box center [272, 187] width 121 height 10
click at [284, 188] on textarea "Contrôler insectes/coins matelas tète de lit" at bounding box center [272, 187] width 121 height 10
drag, startPoint x: 290, startPoint y: 187, endPoint x: 290, endPoint y: 195, distance: 8.0
click at [290, 197] on li "+" at bounding box center [284, 203] width 155 height 16
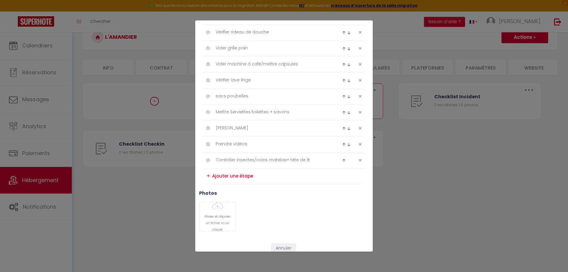
scroll to position [190, 0]
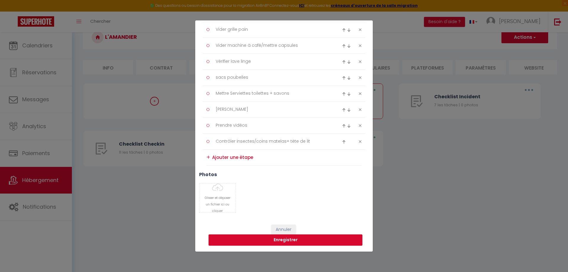
click at [207, 158] on div "+" at bounding box center [209, 157] width 4 height 9
click at [223, 157] on textarea at bounding box center [286, 158] width 149 height 10
click at [207, 158] on div "+" at bounding box center [209, 157] width 4 height 9
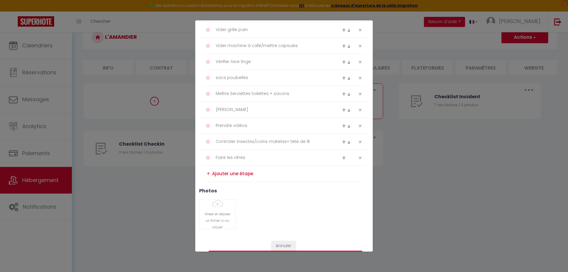
click at [347, 127] on img at bounding box center [349, 126] width 4 height 4
click at [347, 141] on img at bounding box center [349, 142] width 4 height 4
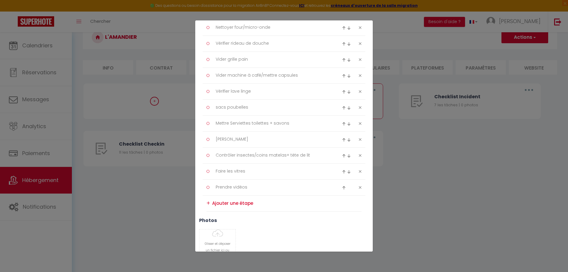
click at [342, 154] on img at bounding box center [344, 156] width 4 height 4
click at [342, 140] on img at bounding box center [344, 140] width 4 height 4
click at [342, 125] on img at bounding box center [344, 124] width 4 height 4
click at [342, 170] on img at bounding box center [344, 172] width 4 height 4
click at [342, 154] on img at bounding box center [344, 156] width 4 height 4
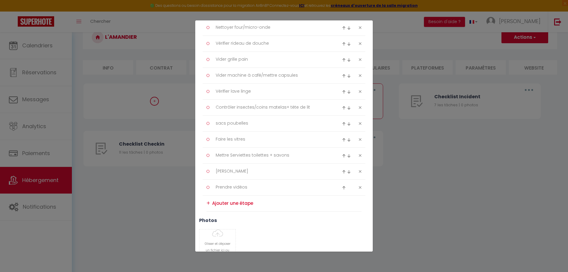
click at [342, 140] on img at bounding box center [344, 140] width 4 height 4
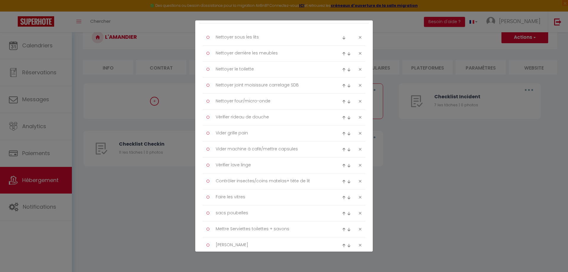
scroll to position [101, 0]
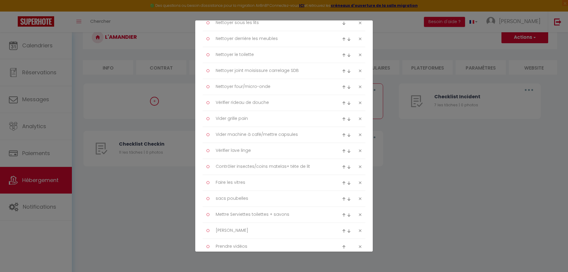
click at [342, 167] on img at bounding box center [344, 167] width 4 height 4
click at [342, 152] on img at bounding box center [344, 151] width 4 height 4
click at [342, 135] on img at bounding box center [344, 135] width 4 height 4
click at [342, 119] on img at bounding box center [344, 119] width 4 height 4
click at [342, 104] on img at bounding box center [344, 103] width 4 height 4
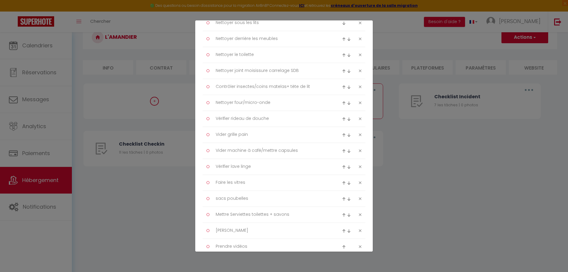
click at [342, 89] on img at bounding box center [344, 87] width 4 height 4
click at [342, 73] on img at bounding box center [344, 71] width 4 height 4
click at [342, 54] on img at bounding box center [344, 55] width 4 height 4
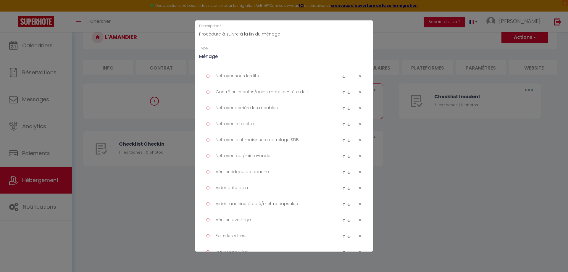
scroll to position [41, 0]
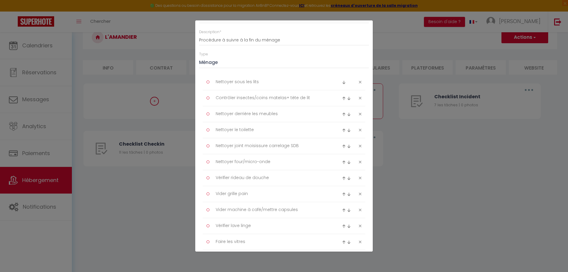
click at [342, 99] on img at bounding box center [344, 98] width 4 height 4
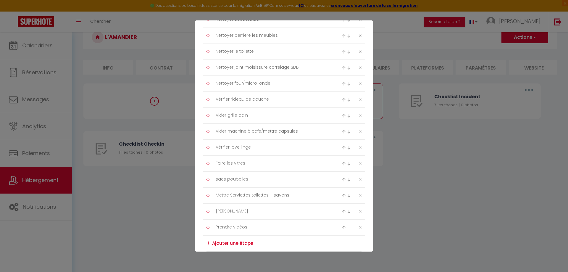
scroll to position [130, 0]
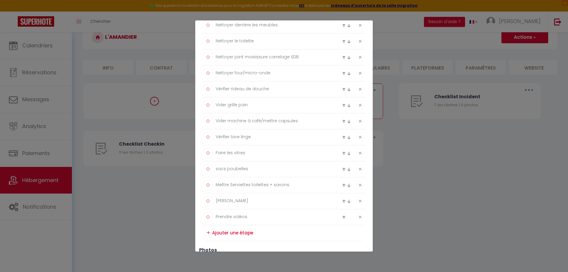
click at [342, 152] on img at bounding box center [344, 154] width 4 height 4
click at [342, 137] on img at bounding box center [344, 138] width 4 height 4
click at [342, 121] on img at bounding box center [344, 122] width 4 height 4
click at [342, 107] on img at bounding box center [344, 106] width 4 height 4
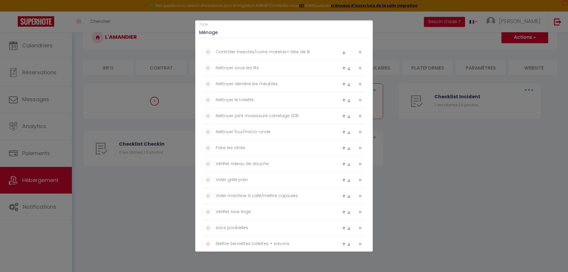
scroll to position [71, 0]
click at [342, 149] on img at bounding box center [344, 149] width 4 height 4
click at [342, 132] on img at bounding box center [344, 133] width 4 height 4
click at [342, 117] on img at bounding box center [344, 117] width 4 height 4
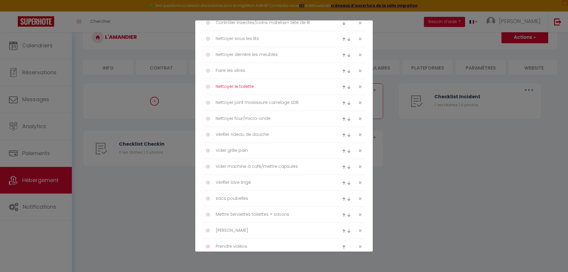
click at [239, 88] on textarea "Nettoyer le toilette" at bounding box center [272, 87] width 121 height 10
click at [269, 88] on textarea "Nettoyer le toilette" at bounding box center [272, 87] width 121 height 10
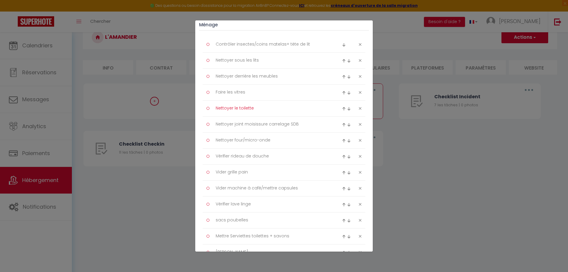
scroll to position [71, 0]
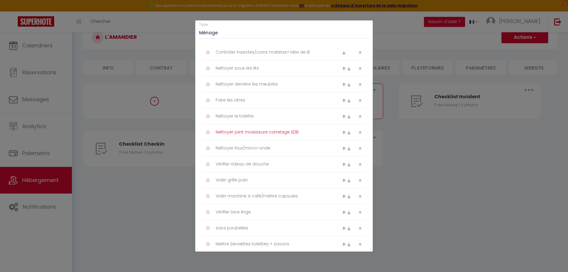
click at [300, 132] on textarea "Nettoyer joint moisissure carrelage SDB" at bounding box center [272, 133] width 121 height 10
click at [301, 133] on textarea "Nettoyer joint moisissure carrelage SDB + plafond" at bounding box center [272, 133] width 121 height 10
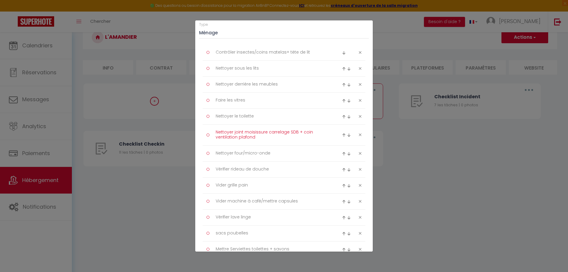
click at [301, 133] on textarea "Nettoyer joint moisissure carrelage SDB + coin ventilation plafond" at bounding box center [272, 135] width 121 height 15
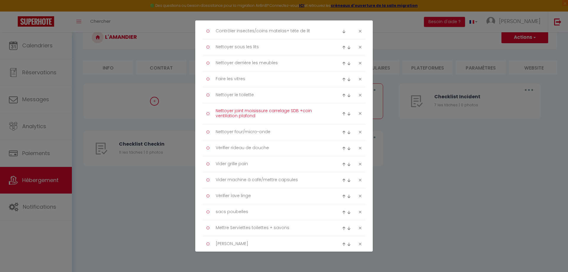
scroll to position [101, 0]
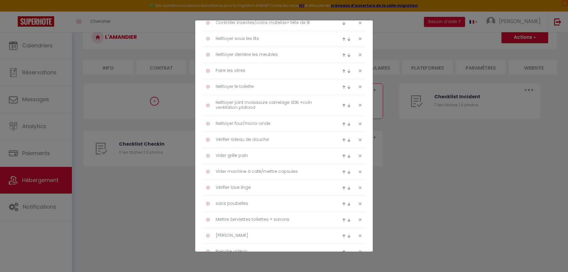
click at [342, 124] on img at bounding box center [344, 124] width 4 height 4
click at [342, 103] on img at bounding box center [344, 103] width 4 height 4
click at [342, 156] on img at bounding box center [344, 156] width 4 height 4
click at [342, 142] on img at bounding box center [344, 140] width 4 height 4
click at [342, 120] on img at bounding box center [344, 119] width 4 height 4
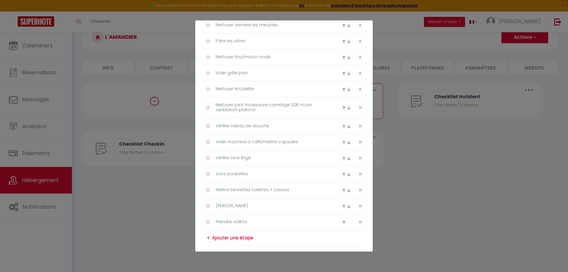
scroll to position [160, 0]
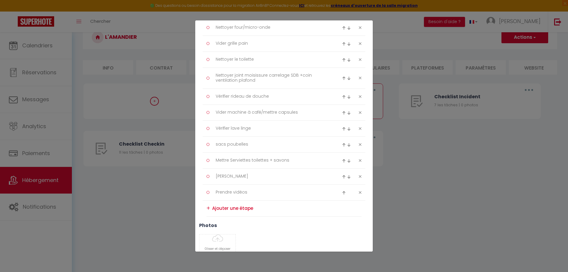
click at [342, 128] on img at bounding box center [344, 129] width 4 height 4
click at [342, 111] on img at bounding box center [344, 113] width 4 height 4
click at [342, 99] on div at bounding box center [347, 96] width 11 height 7
click at [342, 98] on img at bounding box center [344, 97] width 4 height 4
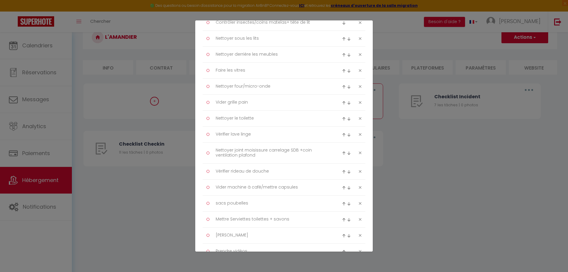
scroll to position [101, 0]
click at [342, 135] on img at bounding box center [344, 135] width 4 height 4
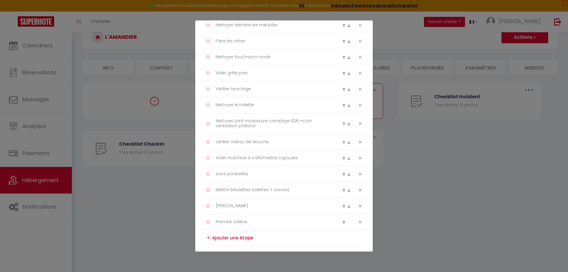
click at [342, 157] on img at bounding box center [344, 159] width 4 height 4
click at [342, 141] on img at bounding box center [344, 143] width 4 height 4
click at [347, 106] on img at bounding box center [349, 106] width 4 height 4
click at [347, 121] on img at bounding box center [349, 122] width 4 height 4
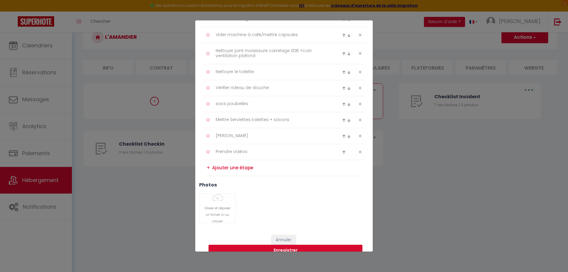
scroll to position [211, 0]
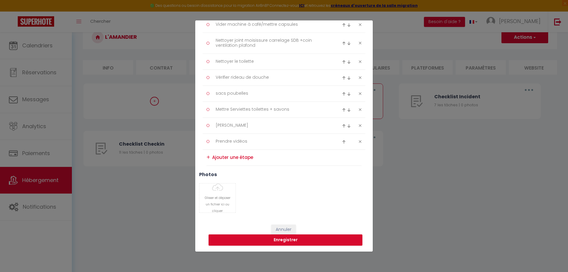
click at [207, 158] on div "+" at bounding box center [209, 157] width 4 height 9
click at [217, 157] on textarea at bounding box center [286, 158] width 149 height 10
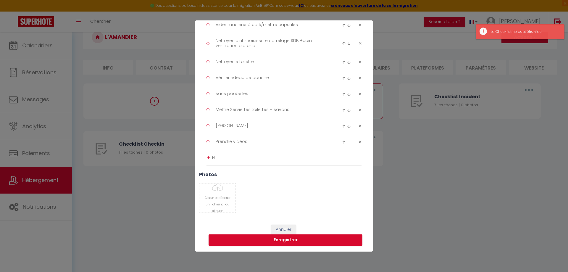
scroll to position [210, 0]
click at [264, 155] on textarea "Nettoyer VMC" at bounding box center [286, 157] width 149 height 9
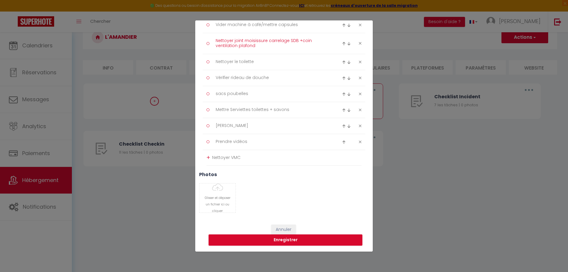
click at [236, 46] on textarea "Nettoyer joint moisissure carrelage SDB +coin ventilation plafond" at bounding box center [272, 43] width 121 height 15
click at [300, 41] on textarea "Nettoyer joint moisissure carrelage SDB +coin VMC plafond" at bounding box center [272, 43] width 121 height 15
drag, startPoint x: 248, startPoint y: 159, endPoint x: 214, endPoint y: 158, distance: 34.3
click at [214, 158] on textarea "Nettoyer VMC" at bounding box center [286, 157] width 149 height 9
drag, startPoint x: 312, startPoint y: 41, endPoint x: 324, endPoint y: 42, distance: 12.8
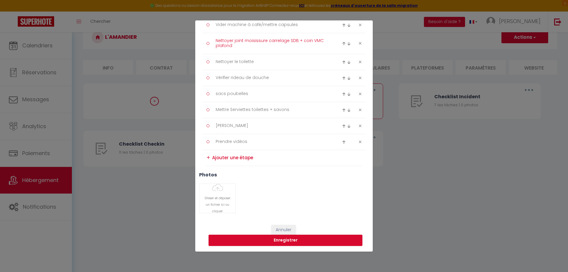
click at [324, 42] on textarea "Nettoyer joint moisissure carrelage SDB + coin VMC plafond" at bounding box center [272, 43] width 121 height 15
click at [248, 48] on textarea "Nettoyer joint moisissure carrelage SDB + coin plafond" at bounding box center [272, 43] width 121 height 15
paste textarea "VMC"
click at [208, 158] on div "+" at bounding box center [209, 157] width 4 height 9
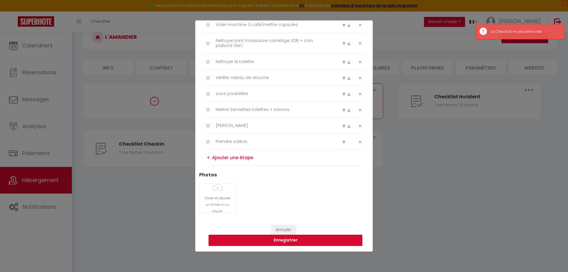
click at [216, 160] on textarea at bounding box center [286, 158] width 149 height 10
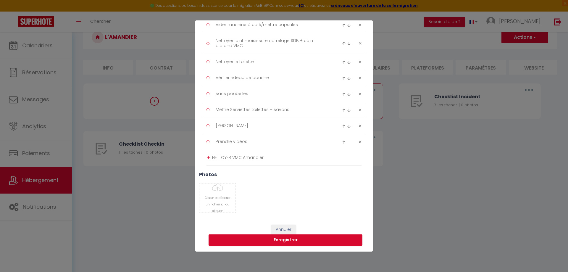
drag, startPoint x: 232, startPoint y: 157, endPoint x: 215, endPoint y: 158, distance: 16.6
click at [215, 158] on textarea "NETTOYER VMC Amandier" at bounding box center [286, 157] width 149 height 9
click at [208, 157] on div "+" at bounding box center [209, 157] width 4 height 9
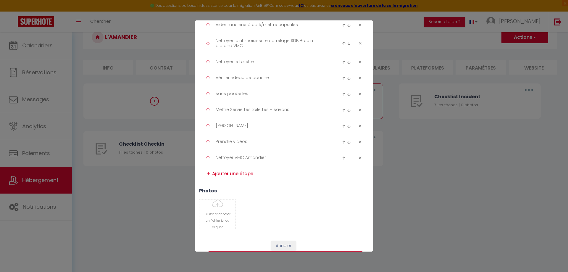
click at [217, 174] on textarea at bounding box center [286, 174] width 149 height 10
click at [273, 192] on h3 "photos" at bounding box center [284, 191] width 170 height 6
click at [208, 175] on div "+" at bounding box center [209, 173] width 4 height 9
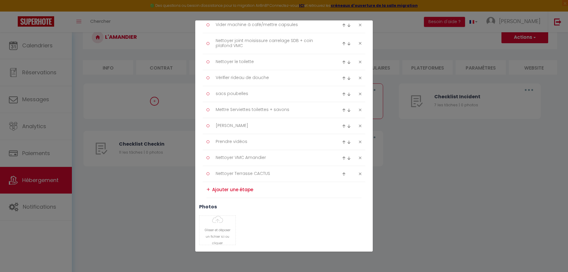
click at [347, 144] on img at bounding box center [349, 142] width 4 height 4
click at [347, 159] on img at bounding box center [349, 158] width 4 height 4
click at [219, 188] on textarea at bounding box center [286, 190] width 149 height 10
click at [209, 190] on div "+" at bounding box center [209, 189] width 4 height 9
click at [342, 189] on img at bounding box center [344, 190] width 4 height 4
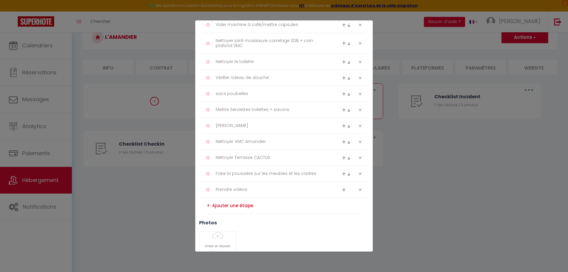
click at [342, 173] on img at bounding box center [344, 174] width 4 height 4
click at [342, 157] on img at bounding box center [344, 158] width 4 height 4
click at [342, 142] on img at bounding box center [344, 142] width 4 height 4
click at [342, 126] on img at bounding box center [344, 126] width 4 height 4
click at [342, 109] on img at bounding box center [344, 110] width 4 height 4
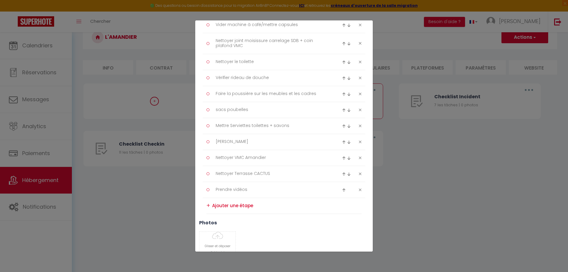
click at [342, 94] on img at bounding box center [344, 94] width 4 height 4
click at [342, 78] on img at bounding box center [344, 78] width 4 height 4
click at [342, 62] on img at bounding box center [344, 62] width 4 height 4
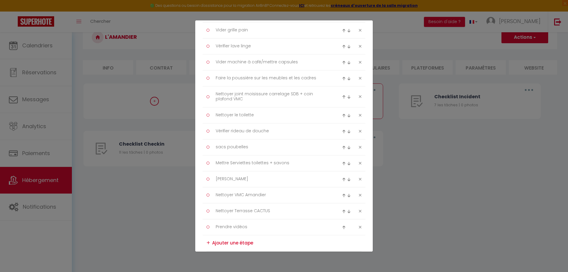
scroll to position [151, 0]
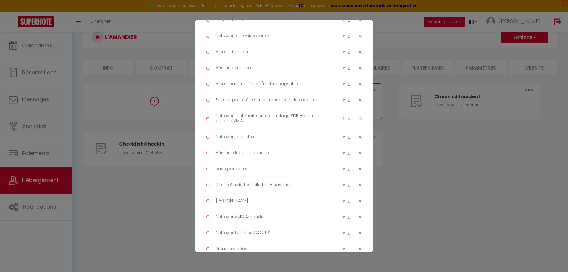
click at [342, 100] on img at bounding box center [344, 101] width 4 height 4
click at [342, 84] on img at bounding box center [344, 85] width 4 height 4
click at [342, 68] on img at bounding box center [344, 69] width 4 height 4
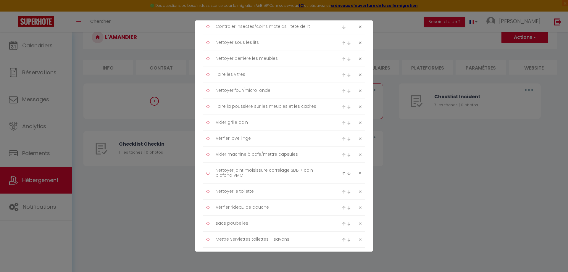
scroll to position [92, 0]
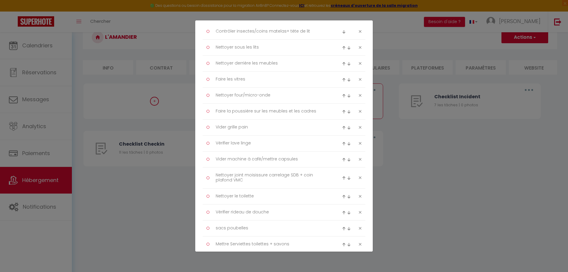
click at [342, 111] on img at bounding box center [344, 112] width 4 height 4
click at [342, 96] on img at bounding box center [344, 96] width 4 height 4
click at [342, 80] on img at bounding box center [344, 80] width 4 height 4
click at [342, 64] on img at bounding box center [344, 64] width 4 height 4
click at [342, 48] on img at bounding box center [344, 48] width 4 height 4
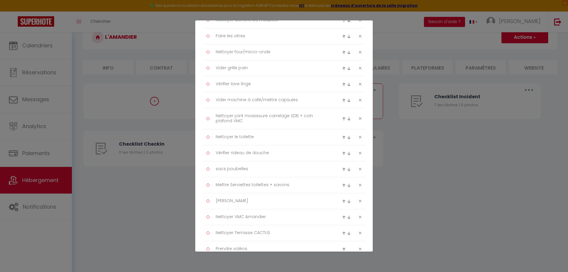
scroll to position [122, 0]
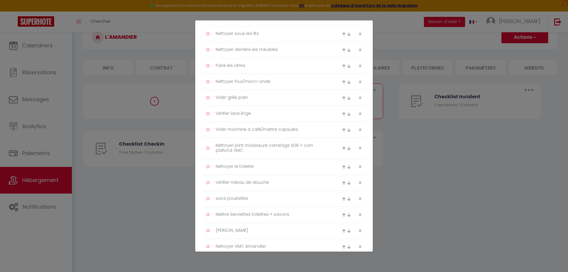
click at [347, 67] on img at bounding box center [349, 66] width 4 height 4
click at [347, 82] on img at bounding box center [349, 82] width 4 height 4
click at [347, 99] on img at bounding box center [349, 98] width 4 height 4
click at [347, 115] on img at bounding box center [349, 114] width 4 height 4
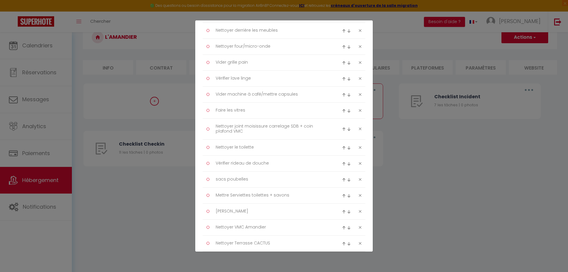
scroll to position [151, 0]
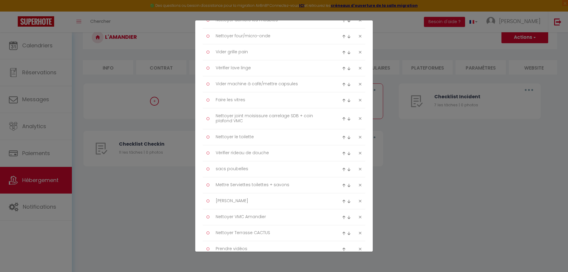
click at [347, 101] on img at bounding box center [349, 101] width 4 height 4
click at [347, 121] on img at bounding box center [349, 122] width 4 height 4
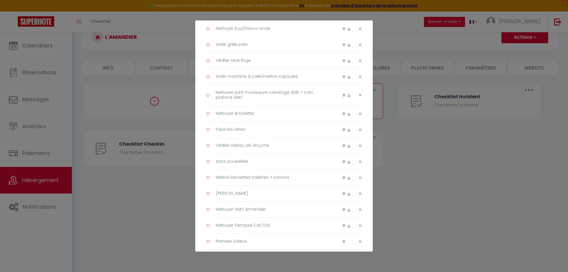
scroll to position [181, 0]
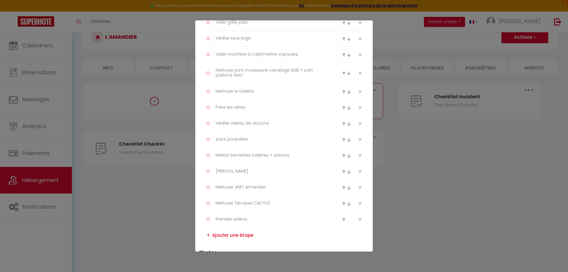
click at [347, 109] on img at bounding box center [349, 108] width 4 height 4
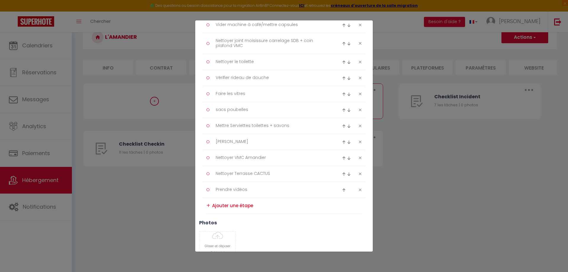
click at [347, 141] on img at bounding box center [349, 142] width 4 height 4
click at [347, 159] on img at bounding box center [349, 158] width 4 height 4
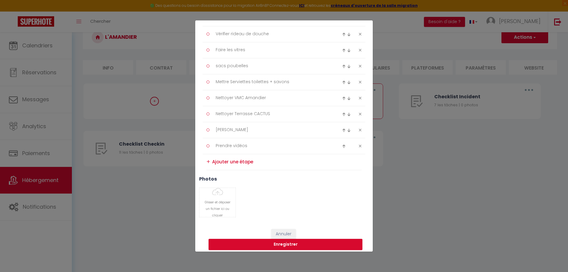
scroll to position [259, 0]
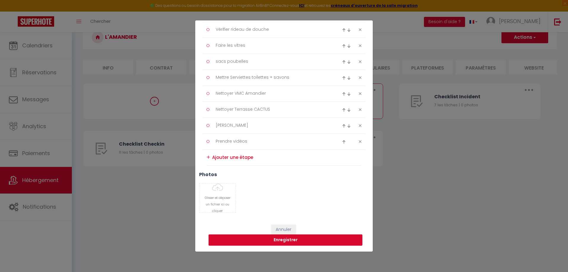
click at [289, 240] on button "Enregistrer" at bounding box center [286, 239] width 154 height 11
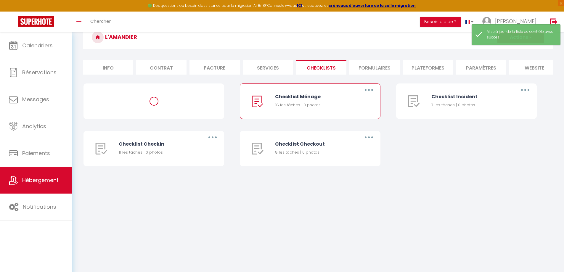
click at [368, 91] on icon "button" at bounding box center [369, 90] width 2 height 2
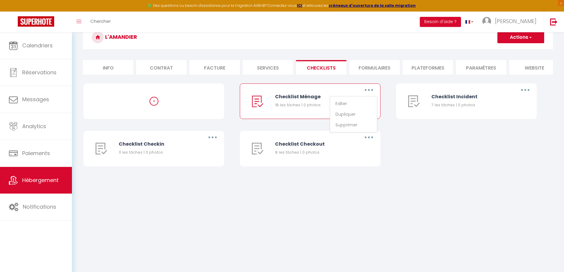
click at [434, 159] on div "+ Checklist Ménage 18 les tâches | 0 photos Editer Dupliquer Supprimer Checklis…" at bounding box center [317, 130] width 469 height 95
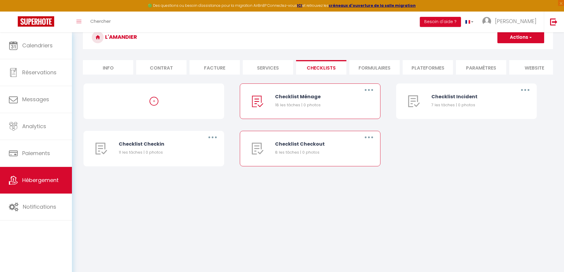
click at [368, 138] on icon "button" at bounding box center [369, 137] width 2 height 2
click at [347, 156] on link "Editer" at bounding box center [353, 151] width 44 height 10
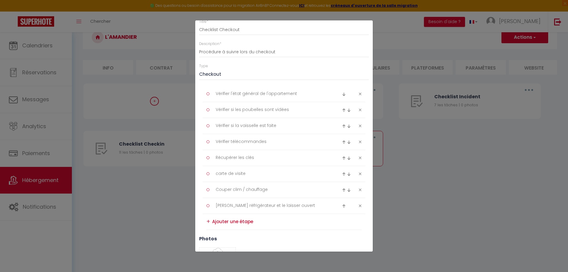
scroll to position [59, 0]
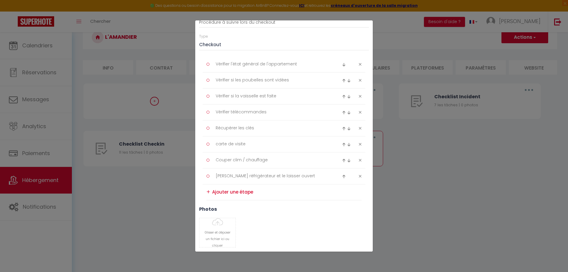
click at [347, 130] on img at bounding box center [349, 129] width 4 height 4
click at [347, 146] on img at bounding box center [349, 145] width 4 height 4
click at [347, 162] on img at bounding box center [349, 161] width 4 height 4
click at [347, 130] on img at bounding box center [349, 129] width 4 height 4
click at [347, 144] on img at bounding box center [349, 145] width 4 height 4
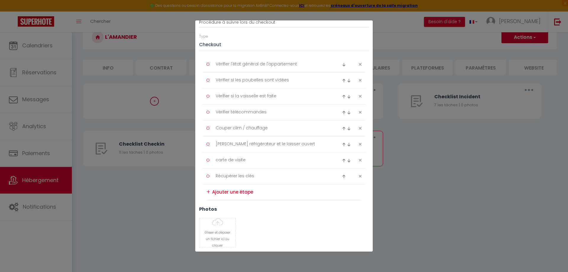
click at [347, 145] on img at bounding box center [349, 145] width 4 height 4
click at [346, 162] on div at bounding box center [347, 160] width 11 height 7
click at [347, 162] on img at bounding box center [349, 161] width 4 height 4
click at [347, 130] on img at bounding box center [349, 129] width 4 height 4
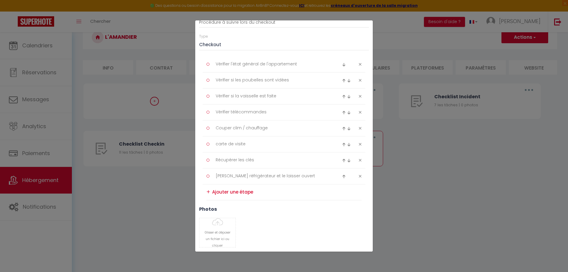
click at [347, 130] on img at bounding box center [349, 129] width 4 height 4
click at [347, 145] on img at bounding box center [349, 145] width 4 height 4
click at [217, 191] on textarea at bounding box center [286, 192] width 149 height 10
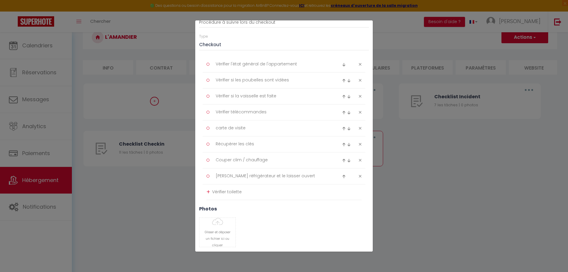
click at [209, 192] on div "+" at bounding box center [209, 191] width 4 height 9
click at [343, 191] on div at bounding box center [347, 192] width 11 height 7
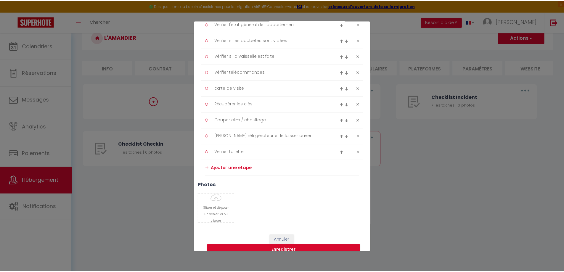
scroll to position [110, 0]
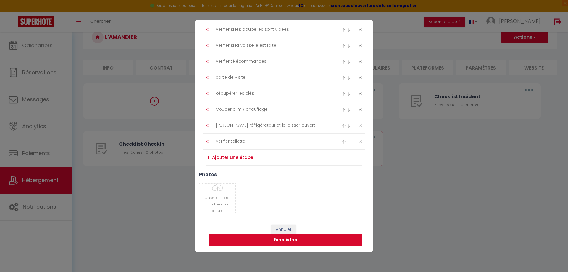
click at [287, 241] on button "Enregistrer" at bounding box center [286, 239] width 154 height 11
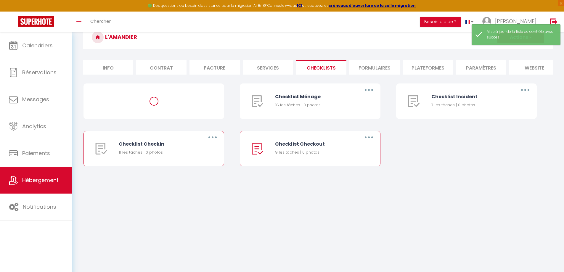
click at [210, 141] on button "button" at bounding box center [212, 137] width 17 height 9
click at [192, 155] on link "Editer" at bounding box center [197, 151] width 44 height 10
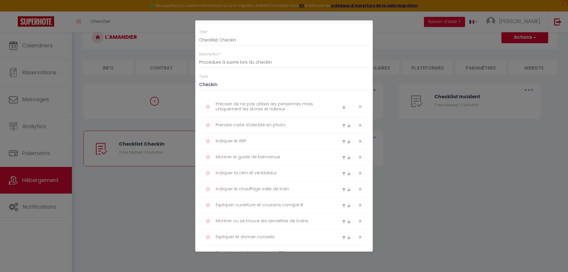
scroll to position [30, 0]
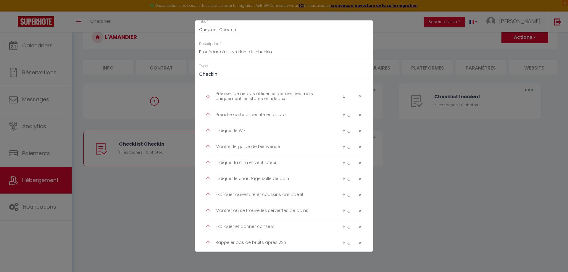
click at [342, 115] on img at bounding box center [344, 115] width 4 height 4
click at [342, 130] on img at bounding box center [344, 131] width 4 height 4
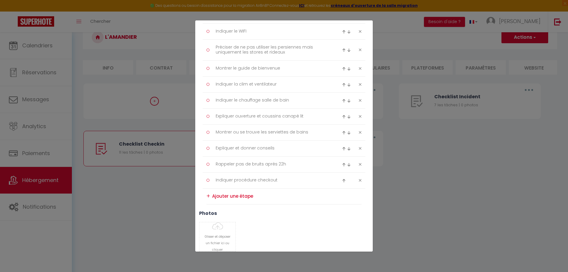
scroll to position [118, 0]
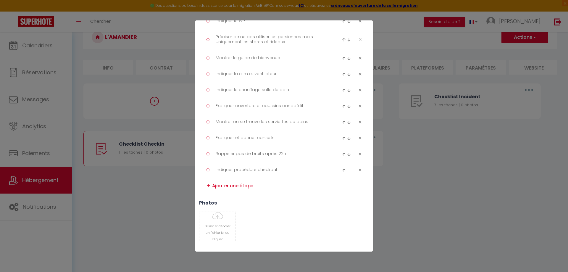
click at [208, 186] on div "+" at bounding box center [209, 185] width 4 height 9
click at [217, 186] on textarea at bounding box center [286, 186] width 149 height 10
click at [216, 187] on textarea "moustiques" at bounding box center [286, 185] width 149 height 9
click at [207, 186] on div "+" at bounding box center [209, 185] width 4 height 9
click at [342, 186] on img at bounding box center [344, 186] width 4 height 4
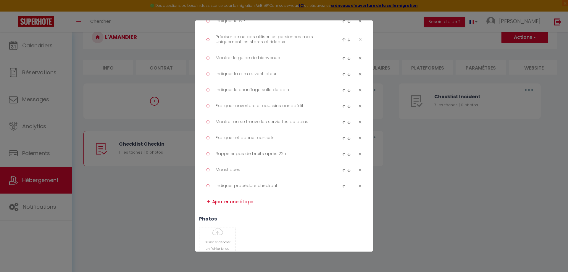
click at [342, 169] on img at bounding box center [344, 170] width 4 height 4
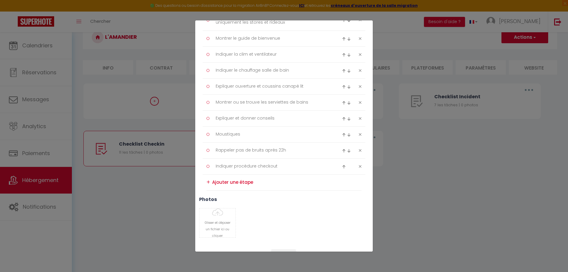
scroll to position [163, 0]
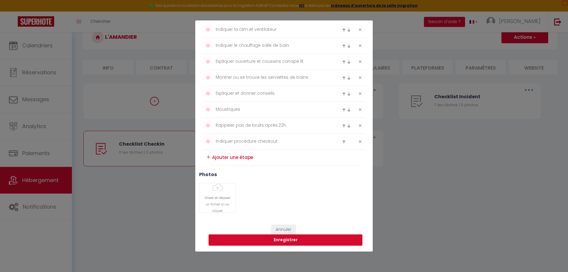
click at [291, 237] on button "Enregistrer" at bounding box center [286, 239] width 154 height 11
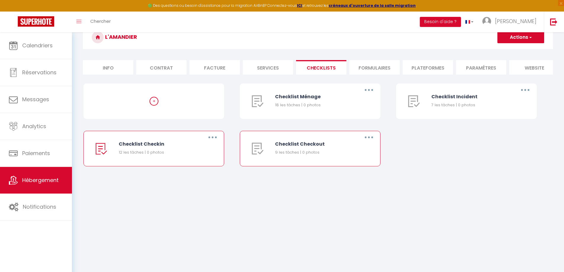
click at [367, 141] on button "button" at bounding box center [368, 137] width 17 height 9
click at [342, 154] on link "Editer" at bounding box center [353, 151] width 44 height 10
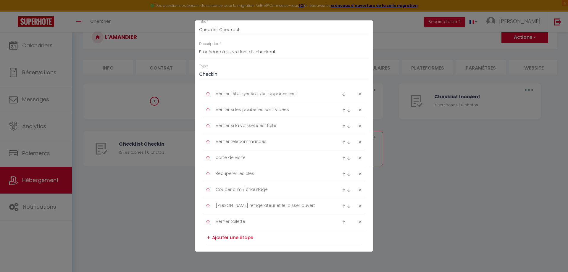
scroll to position [59, 0]
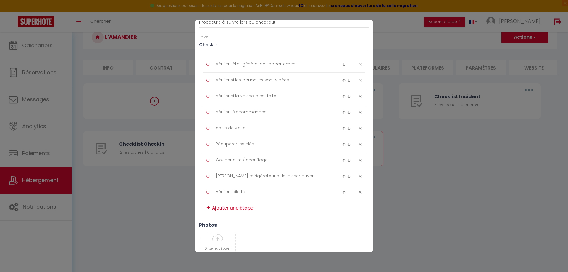
click at [418, 194] on div "Liste de checklist × Titre * Checklist Checkout Description * Procédure à suivr…" at bounding box center [284, 136] width 568 height 272
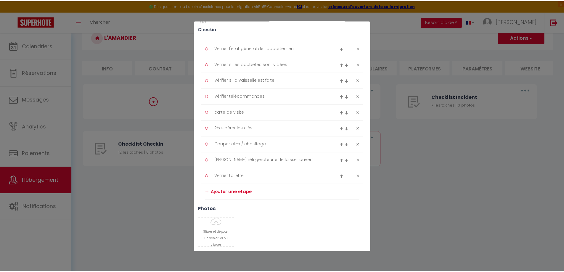
scroll to position [110, 0]
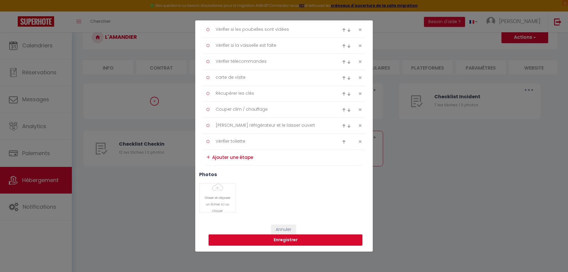
click at [279, 239] on button "Enregistrer" at bounding box center [286, 239] width 154 height 11
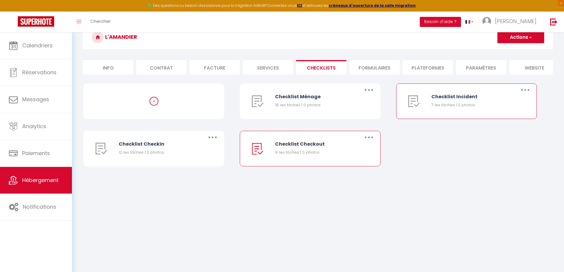
click at [526, 91] on icon "button" at bounding box center [525, 90] width 2 height 2
click at [503, 107] on link "Editer" at bounding box center [510, 104] width 44 height 10
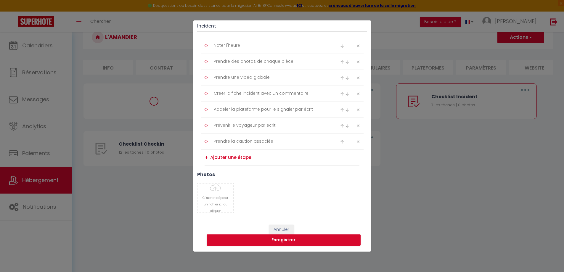
scroll to position [0, 0]
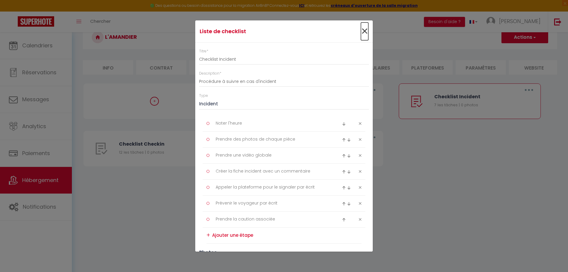
drag, startPoint x: 363, startPoint y: 29, endPoint x: 440, endPoint y: 45, distance: 78.8
click at [363, 29] on span "×" at bounding box center [364, 31] width 7 height 18
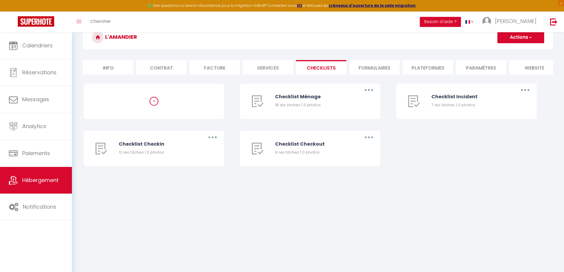
click at [529, 38] on span "button" at bounding box center [530, 37] width 4 height 6
click at [464, 159] on div "+ Checklist Ménage 18 les tâches | 0 photos Editer Dupliquer Supprimer Checklis…" at bounding box center [317, 130] width 469 height 95
click at [367, 94] on button "button" at bounding box center [368, 89] width 17 height 9
click at [449, 161] on div "+ Checklist Ménage 18 les tâches | 0 photos Editer Dupliquer Supprimer Checklis…" at bounding box center [317, 130] width 469 height 95
click at [155, 66] on li "Contrat" at bounding box center [161, 67] width 50 height 15
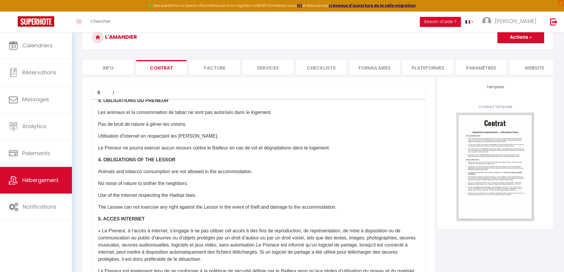
scroll to position [385, 0]
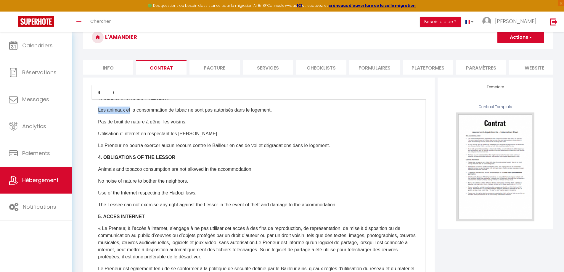
drag, startPoint x: 130, startPoint y: 122, endPoint x: 98, endPoint y: 122, distance: 32.0
click at [98, 114] on p "Les animaux et la consommation de tabac ne sont pas autorisés dans le logement." at bounding box center [258, 110] width 321 height 7
click at [101, 114] on p "la consommation de tabac ne sont pas autorisés dans le logement." at bounding box center [258, 110] width 321 height 7
click at [171, 114] on p "La consommation de tabac ne sont pas autorisés dans le logement." at bounding box center [258, 110] width 321 height 7
click at [307, 125] on p "Pas de bruit de nature à gêner les voisins." at bounding box center [258, 121] width 321 height 7
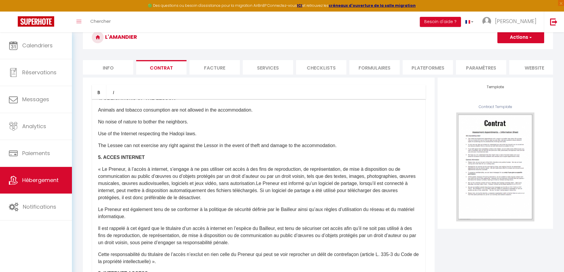
scroll to position [414, 0]
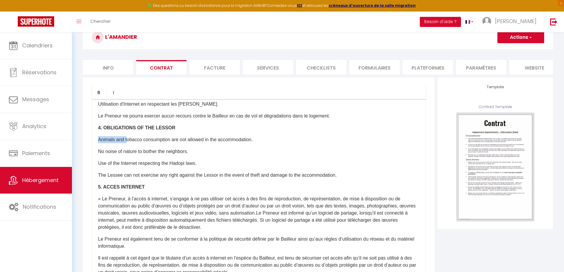
drag, startPoint x: 128, startPoint y: 150, endPoint x: 82, endPoint y: 152, distance: 45.9
click at [82, 152] on div "Bold Italic Rich text editor ​Il a été convenu entre les parties que le Bailleu…" at bounding box center [258, 211] width 355 height 266
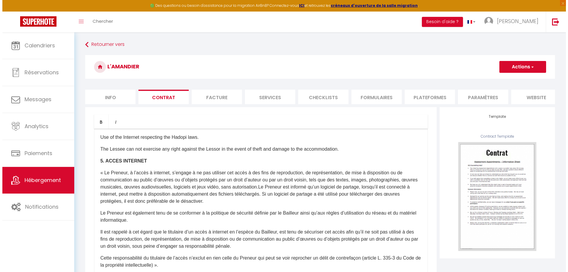
scroll to position [501, 0]
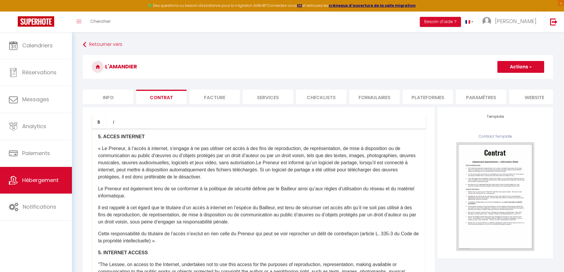
click at [529, 66] on span "button" at bounding box center [530, 67] width 4 height 6
click at [481, 80] on link "Enregistrer" at bounding box center [503, 80] width 81 height 8
click at [327, 100] on li "Checklists" at bounding box center [321, 97] width 50 height 15
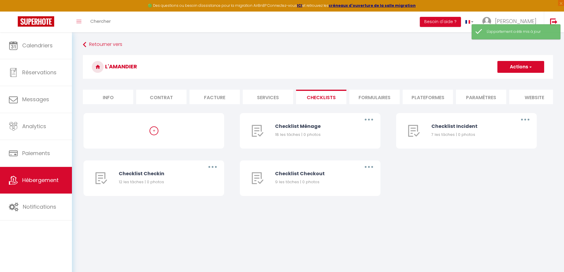
click at [525, 67] on button "Actions" at bounding box center [520, 67] width 47 height 12
click at [484, 100] on li "Paramètres" at bounding box center [481, 97] width 50 height 15
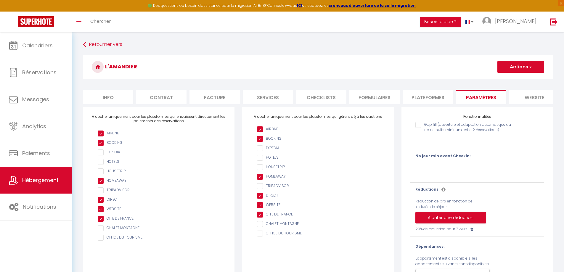
click at [323, 101] on li "Checklists" at bounding box center [321, 97] width 50 height 15
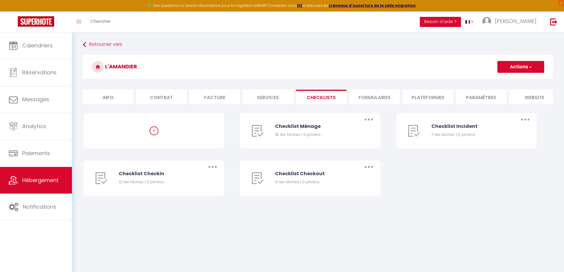
click at [385, 101] on li "Formulaires" at bounding box center [374, 97] width 50 height 15
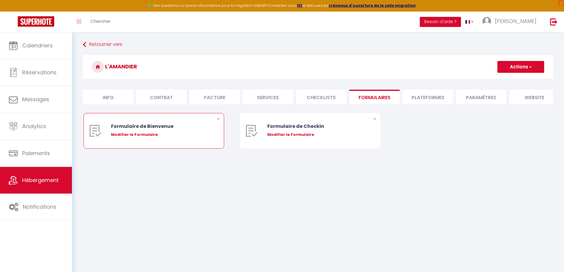
click at [131, 138] on div "Modifier le Formulaire" at bounding box center [159, 135] width 97 height 6
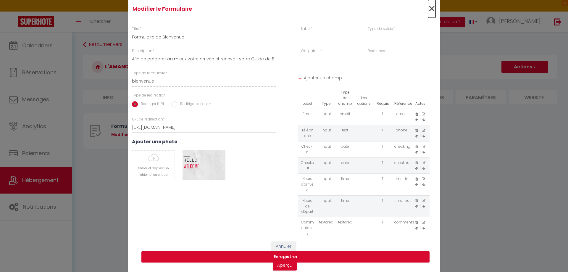
click at [429, 11] on span "×" at bounding box center [431, 9] width 7 height 18
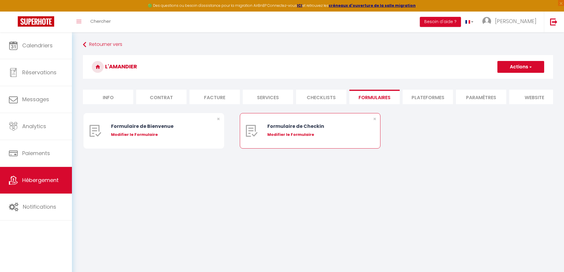
click at [300, 138] on div "Modifier le Formulaire" at bounding box center [315, 135] width 97 height 6
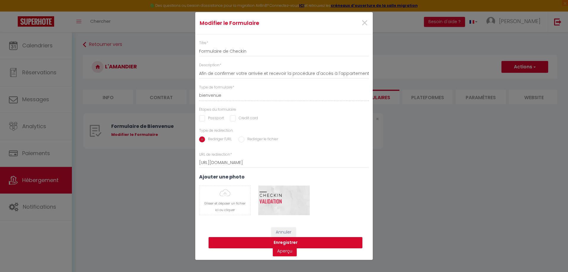
click at [288, 244] on button "Enregistrer" at bounding box center [286, 242] width 154 height 11
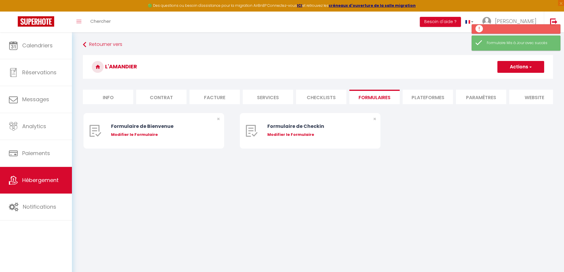
click at [272, 100] on li "Services" at bounding box center [268, 97] width 50 height 15
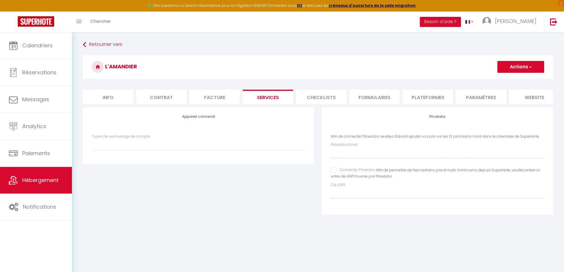
click at [202, 99] on li "Facture" at bounding box center [214, 97] width 50 height 15
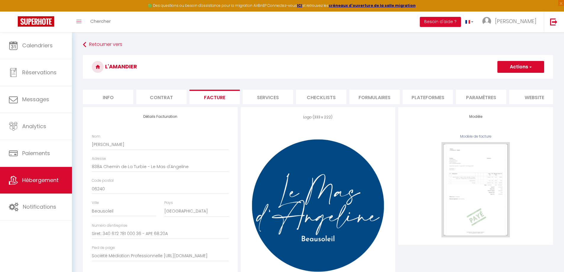
click at [153, 98] on li "Contrat" at bounding box center [161, 97] width 50 height 15
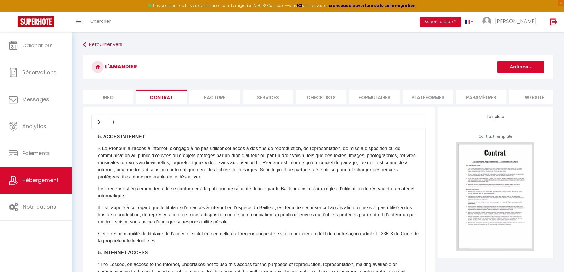
click at [122, 99] on li "Info" at bounding box center [108, 97] width 50 height 15
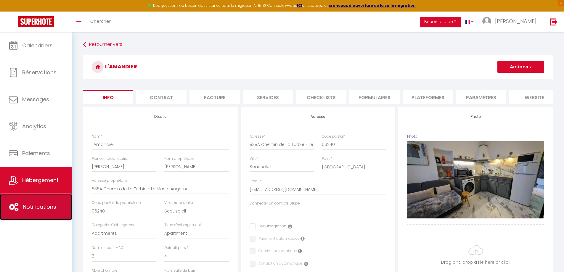
click at [20, 208] on link "Notifications" at bounding box center [36, 207] width 72 height 27
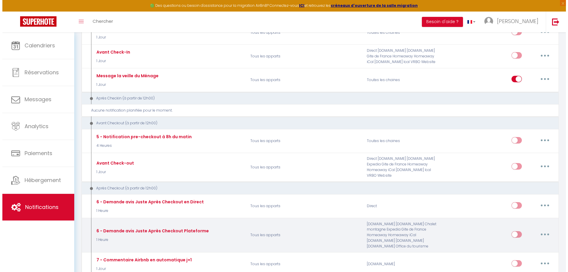
scroll to position [207, 0]
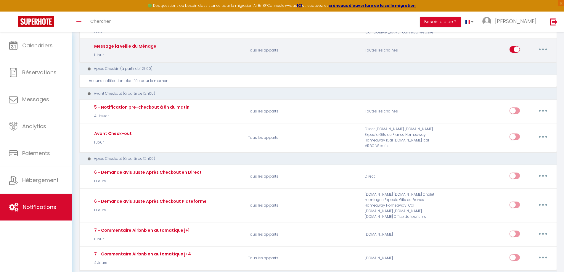
click at [542, 49] on icon "button" at bounding box center [543, 50] width 2 height 2
click at [517, 62] on link "Editer" at bounding box center [527, 63] width 44 height 10
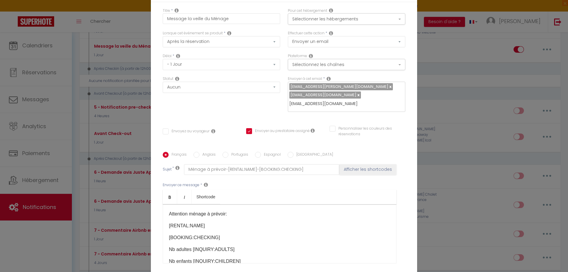
drag, startPoint x: 353, startPoint y: 99, endPoint x: 272, endPoint y: 99, distance: 81.7
click at [272, 99] on div "Délai * Immédiat - 10 Minutes - 1 Heure - 2 Heures - 3 Heures - 4 Heures - 5 He…" at bounding box center [284, 85] width 250 height 65
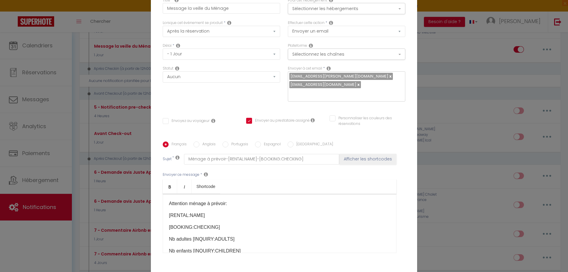
scroll to position [0, 0]
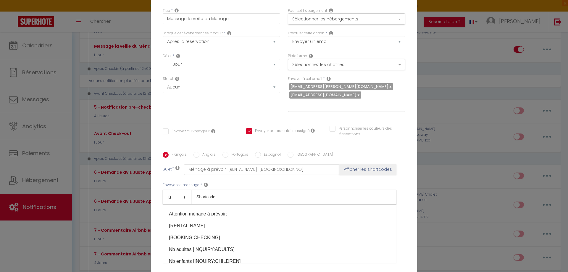
click at [332, 126] on input "Personnaliser les couleurs des réservations" at bounding box center [364, 129] width 68 height 6
click at [332, 126] on input "Personnaliser les couleurs des réservations" at bounding box center [362, 129] width 64 height 6
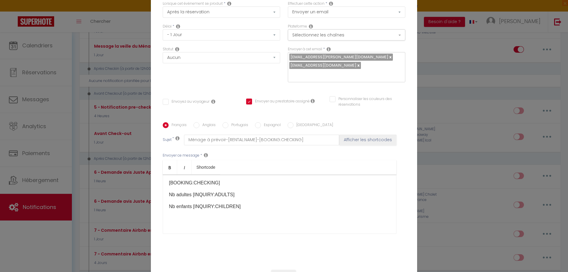
scroll to position [25, 0]
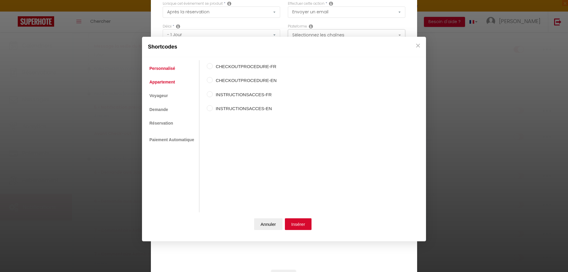
click at [161, 83] on link "Appartement" at bounding box center [161, 82] width 31 height 11
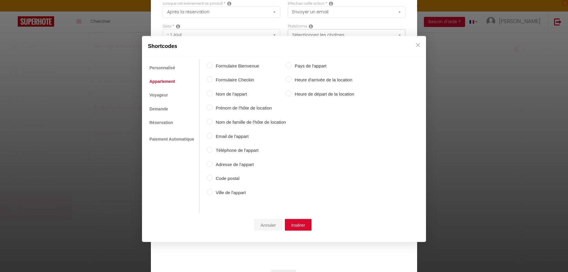
click at [263, 225] on button "Annuler" at bounding box center [268, 225] width 28 height 12
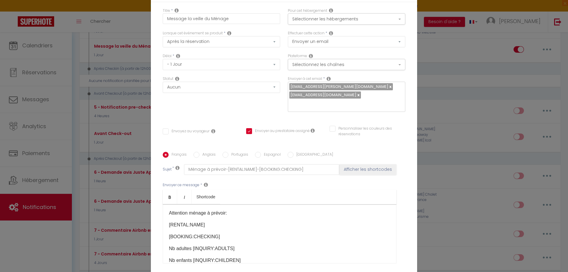
scroll to position [0, 0]
click at [371, 167] on button "Afficher les shortcodes" at bounding box center [367, 169] width 57 height 11
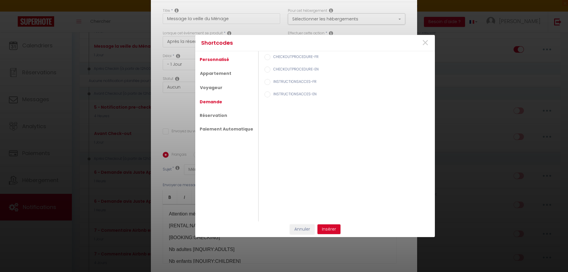
click at [221, 103] on link "Demande" at bounding box center [211, 101] width 28 height 11
click at [219, 75] on link "Appartement" at bounding box center [215, 73] width 37 height 11
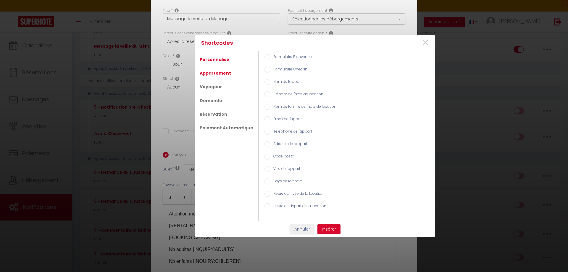
click at [220, 61] on link "Personnalisé" at bounding box center [214, 59] width 35 height 11
click at [305, 229] on button "Annuler" at bounding box center [302, 229] width 25 height 10
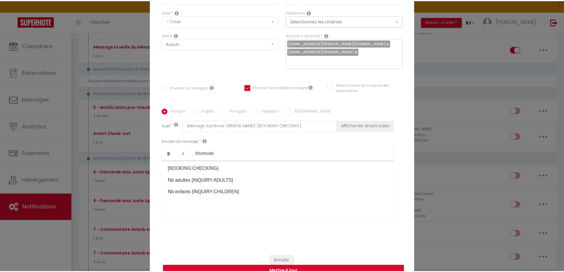
scroll to position [50, 0]
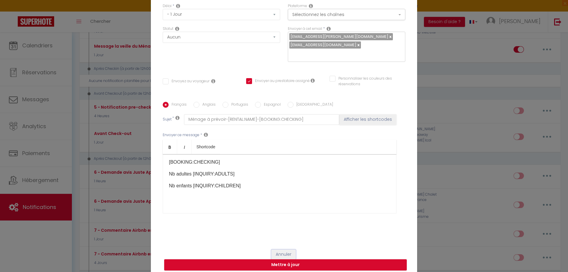
click at [281, 249] on button "Annuler" at bounding box center [283, 254] width 25 height 10
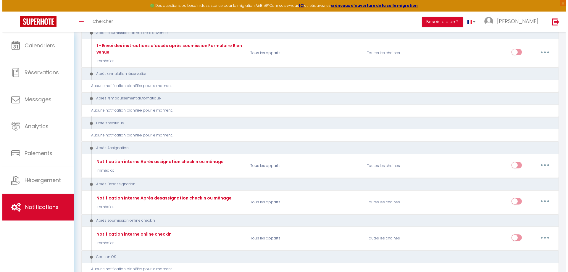
scroll to position [799, 0]
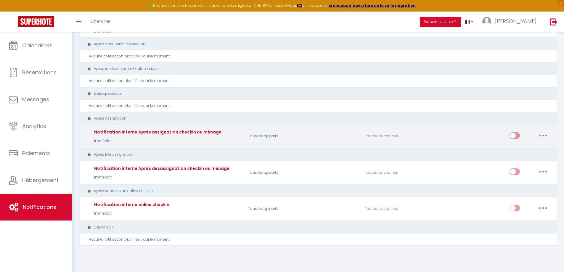
click at [540, 132] on button "button" at bounding box center [542, 135] width 17 height 9
click at [516, 144] on link "Editer" at bounding box center [527, 149] width 44 height 10
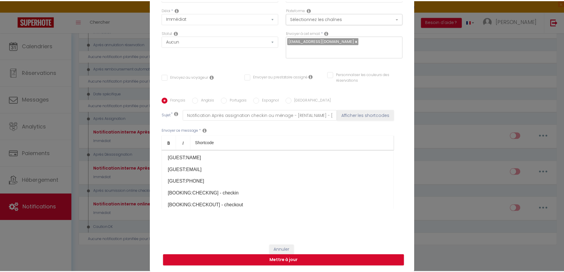
scroll to position [46, 0]
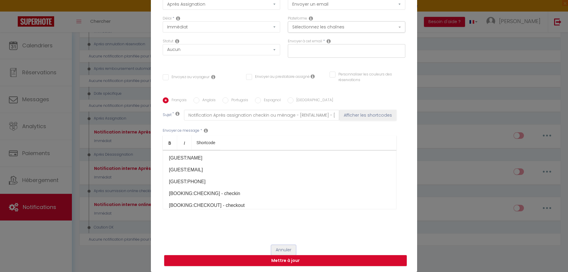
click at [282, 248] on button "Annuler" at bounding box center [283, 250] width 25 height 10
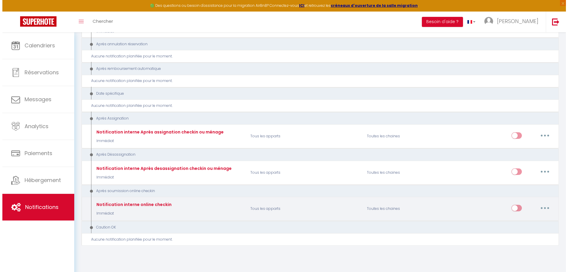
scroll to position [799, 0]
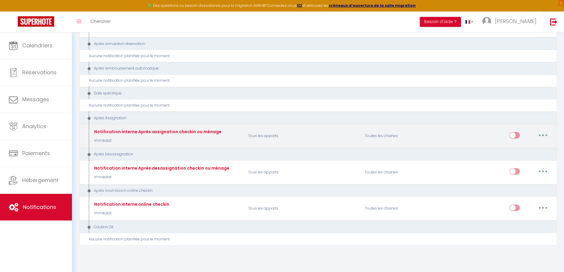
click at [543, 134] on icon "button" at bounding box center [543, 135] width 2 height 2
click at [518, 144] on link "Editer" at bounding box center [527, 149] width 44 height 10
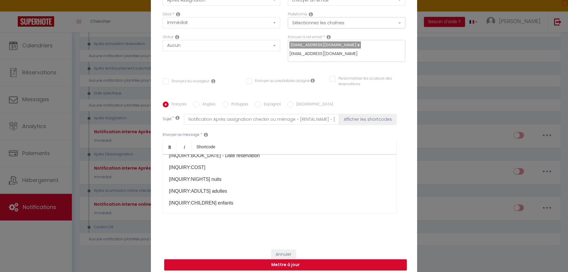
scroll to position [96, 0]
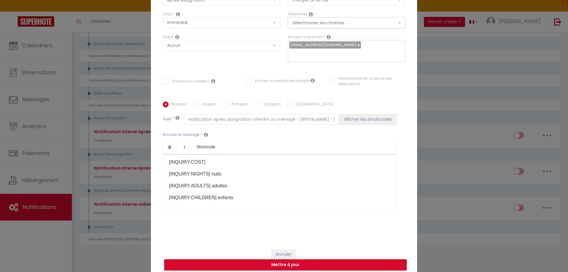
click at [248, 83] on div "Titre * Notification interne Après assignation checkin ou ménage Pour cet héber…" at bounding box center [284, 101] width 266 height 283
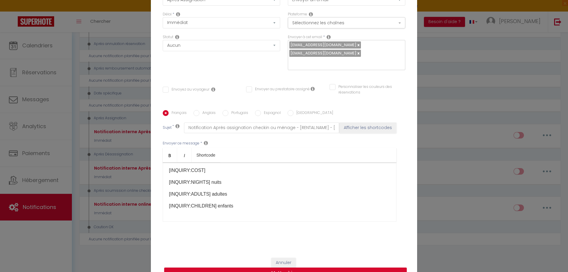
click at [248, 89] on input "Envoyer au prestataire assigné" at bounding box center [278, 89] width 64 height 6
click at [357, 53] on link at bounding box center [358, 53] width 3 height 6
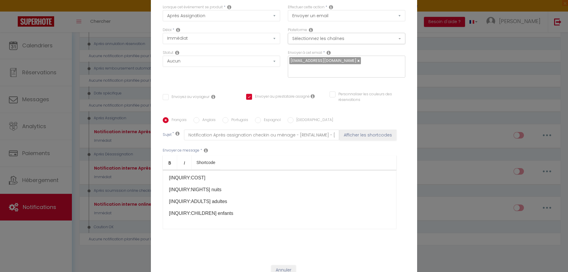
scroll to position [0, 0]
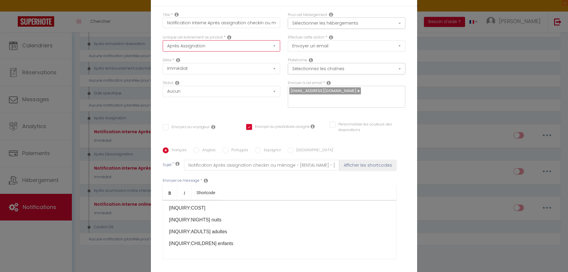
click at [273, 46] on select "Après la réservation Avant Checkin (à partir de 12h00) Après Checkin (à partir …" at bounding box center [221, 45] width 117 height 11
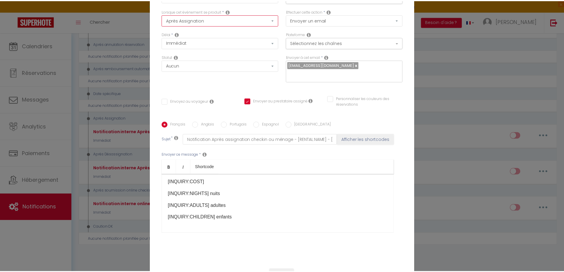
scroll to position [50, 0]
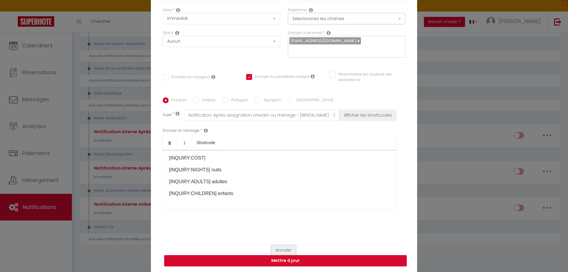
click at [284, 249] on button "Annuler" at bounding box center [283, 250] width 25 height 10
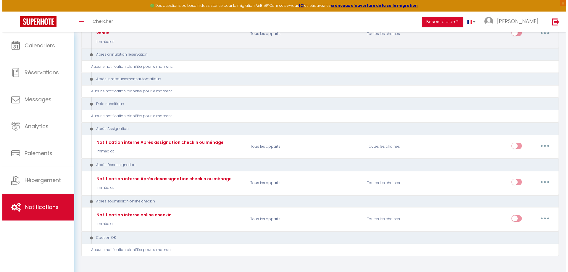
scroll to position [799, 0]
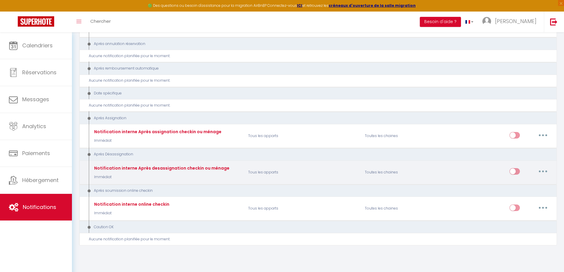
click at [541, 167] on button "button" at bounding box center [542, 171] width 17 height 9
click at [517, 180] on link "Editer" at bounding box center [527, 185] width 44 height 10
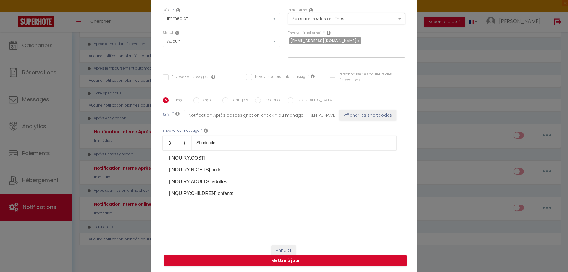
click at [247, 77] on div "Titre * Notification interne Après desassignation checkin ou ménage Pour cet hé…" at bounding box center [284, 97] width 266 height 283
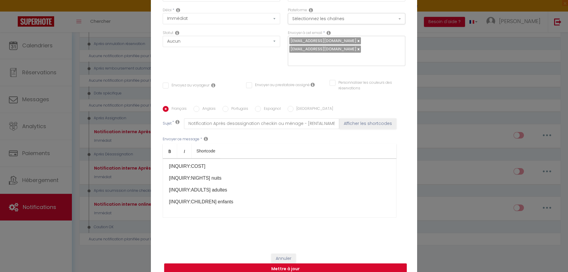
click at [247, 86] on input "Envoyer au prestataire assigné" at bounding box center [278, 85] width 64 height 6
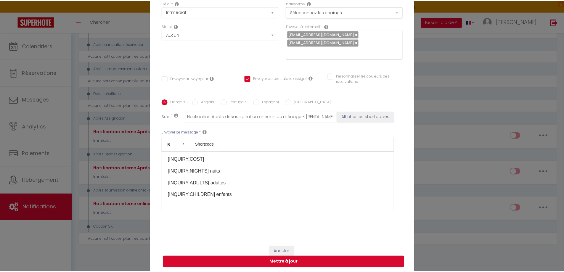
scroll to position [54, 0]
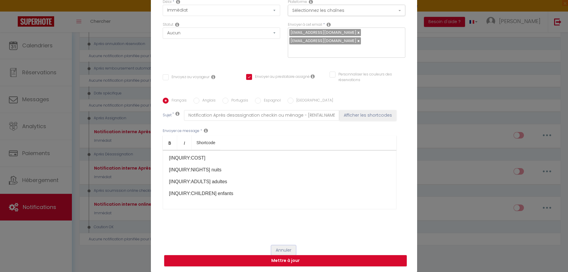
click at [276, 247] on button "Annuler" at bounding box center [283, 250] width 25 height 10
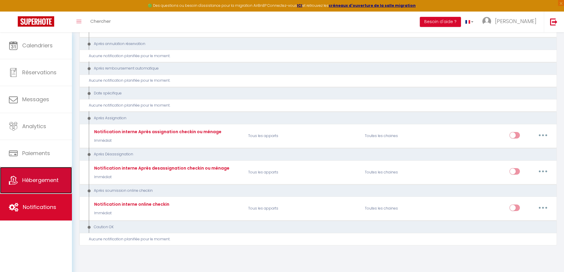
click at [39, 186] on link "Hébergement" at bounding box center [36, 180] width 72 height 27
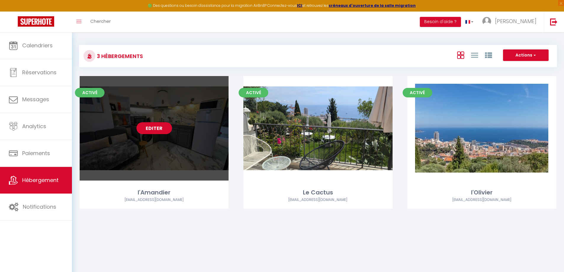
click at [150, 125] on link "Editer" at bounding box center [154, 128] width 36 height 12
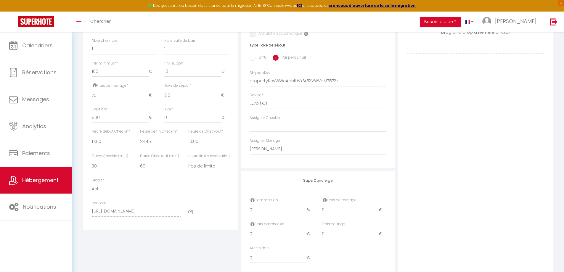
scroll to position [195, 0]
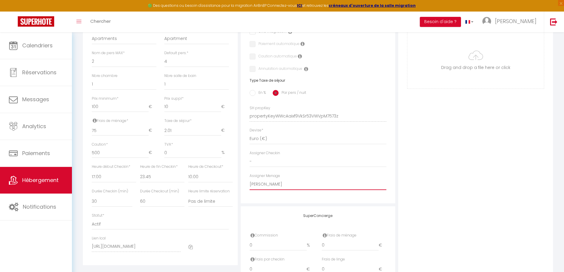
click at [315, 190] on select "- [PERSON_NAME] [PERSON_NAME]" at bounding box center [317, 184] width 137 height 11
click at [249, 183] on select "- [PERSON_NAME] [PERSON_NAME]" at bounding box center [317, 184] width 137 height 11
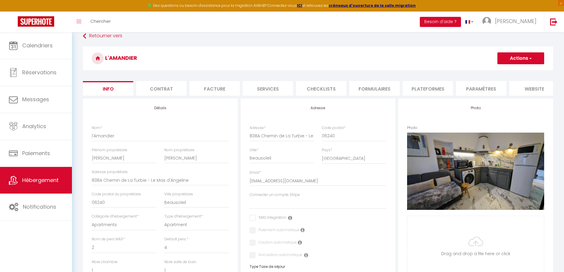
scroll to position [0, 0]
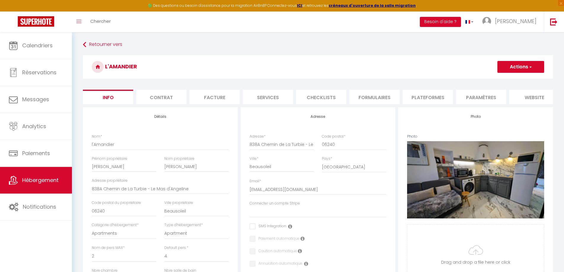
click at [489, 101] on li "Paramètres" at bounding box center [481, 97] width 50 height 15
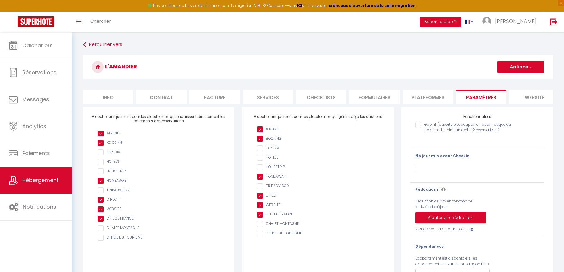
click at [109, 97] on li "Info" at bounding box center [108, 97] width 50 height 15
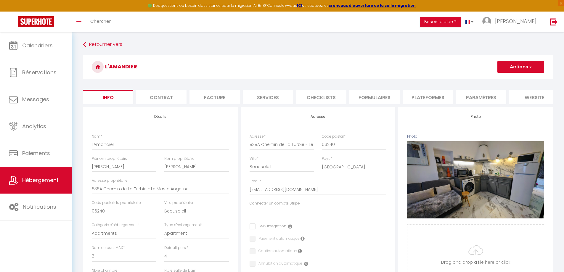
click at [156, 100] on li "Contrat" at bounding box center [161, 97] width 50 height 15
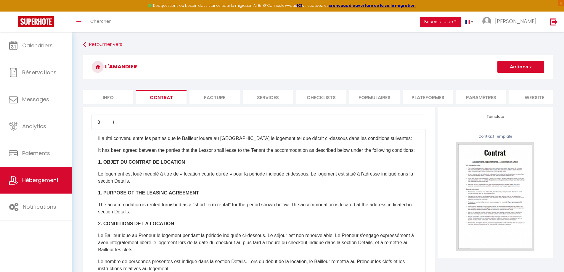
click at [220, 96] on li "Facture" at bounding box center [214, 97] width 50 height 15
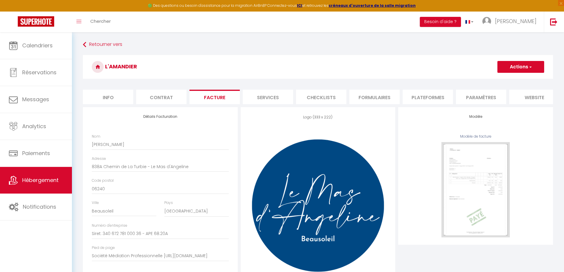
click at [274, 99] on li "Services" at bounding box center [268, 97] width 50 height 15
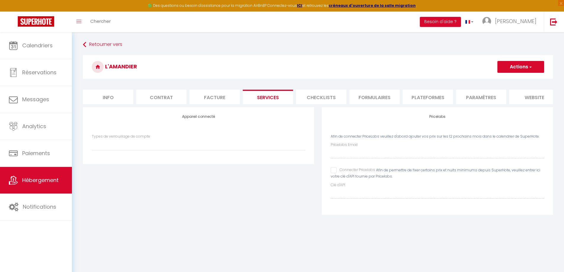
click at [315, 100] on li "Checklists" at bounding box center [321, 97] width 50 height 15
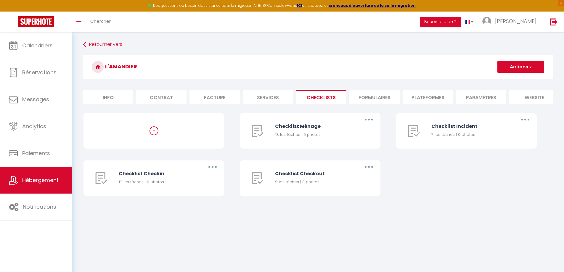
click at [374, 100] on li "Formulaires" at bounding box center [374, 97] width 50 height 15
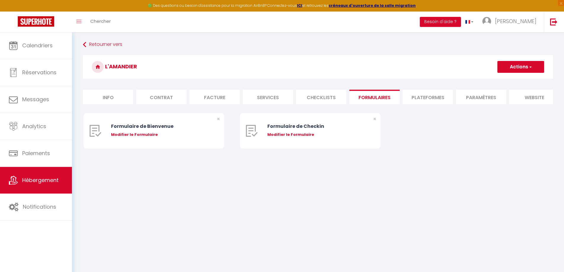
click at [416, 101] on li "Plateformes" at bounding box center [427, 97] width 50 height 15
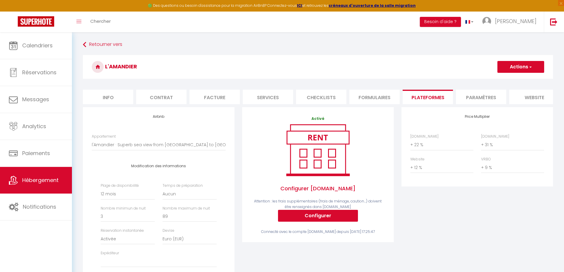
click at [479, 96] on li "Paramètres" at bounding box center [481, 97] width 50 height 15
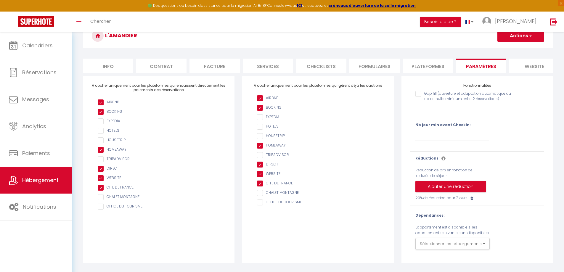
scroll to position [34, 0]
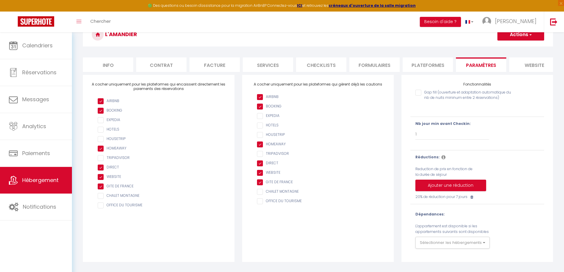
click at [530, 65] on li "website" at bounding box center [534, 64] width 50 height 15
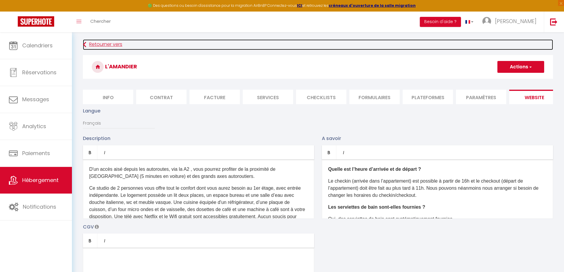
click at [88, 44] on link "Retourner vers" at bounding box center [318, 44] width 470 height 11
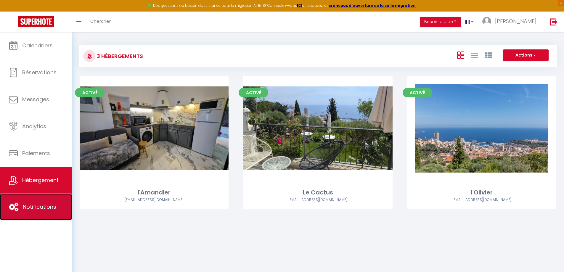
click at [28, 211] on link "Notifications" at bounding box center [36, 207] width 72 height 27
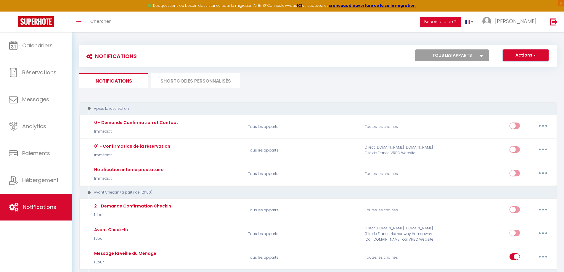
click at [530, 58] on button "Actions" at bounding box center [526, 55] width 46 height 12
click at [478, 55] on select "Tous les apparts l'Amandier Le Cactus l'Olivier" at bounding box center [452, 55] width 74 height 12
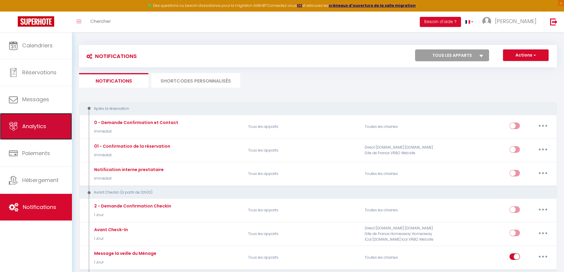
click at [43, 128] on span "Analytics" at bounding box center [34, 126] width 24 height 7
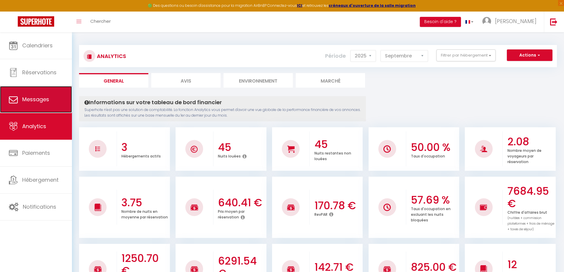
click at [39, 95] on link "Messages" at bounding box center [36, 99] width 72 height 27
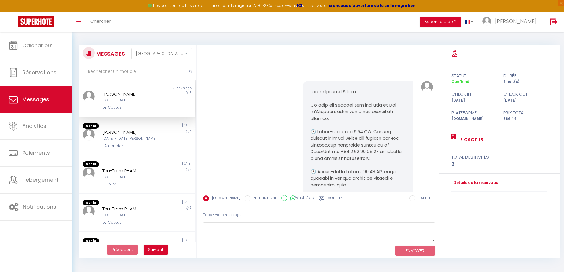
scroll to position [843, 0]
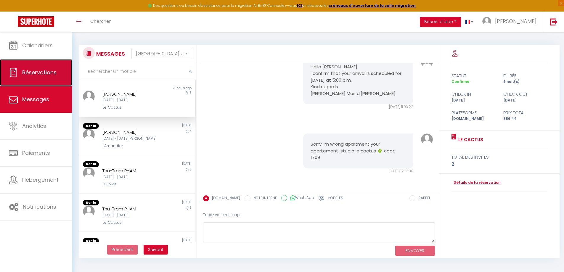
click at [42, 67] on link "Réservations" at bounding box center [36, 72] width 72 height 27
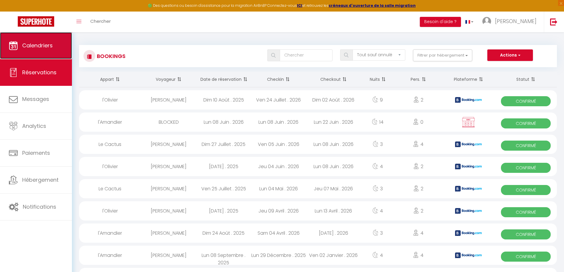
click at [46, 54] on link "Calendriers" at bounding box center [36, 45] width 72 height 27
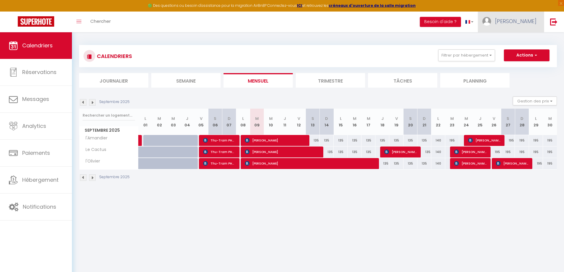
click at [524, 21] on span "[PERSON_NAME]" at bounding box center [515, 20] width 41 height 7
click at [510, 54] on link "Équipe" at bounding box center [520, 52] width 44 height 10
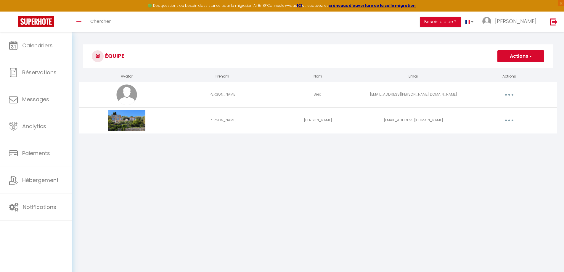
click at [507, 96] on button "button" at bounding box center [509, 94] width 17 height 9
click at [484, 111] on link "Editer" at bounding box center [494, 108] width 44 height 10
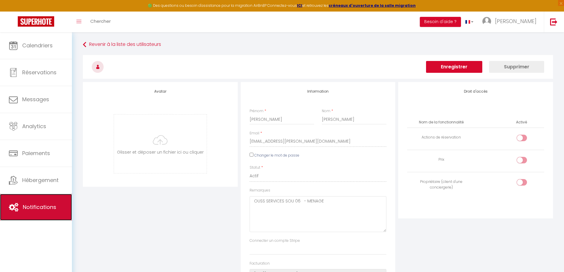
click at [36, 208] on span "Notifications" at bounding box center [39, 206] width 33 height 7
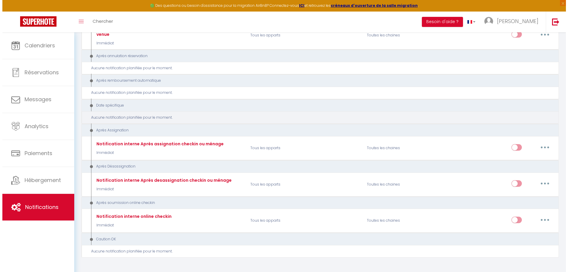
scroll to position [799, 0]
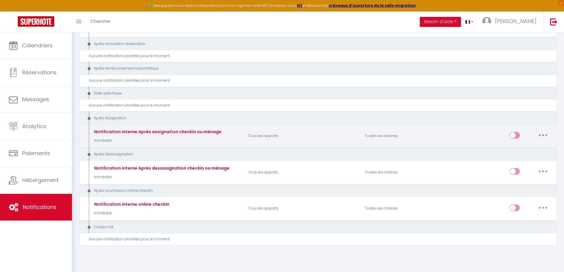
click at [514, 132] on input "checkbox" at bounding box center [514, 136] width 10 height 9
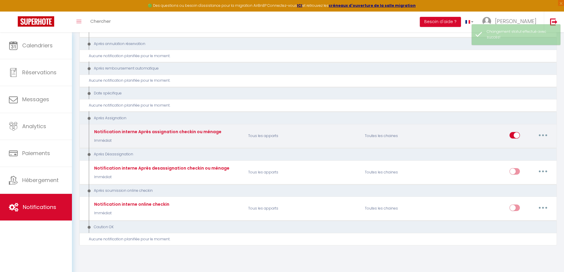
click at [515, 132] on input "checkbox" at bounding box center [514, 136] width 10 height 9
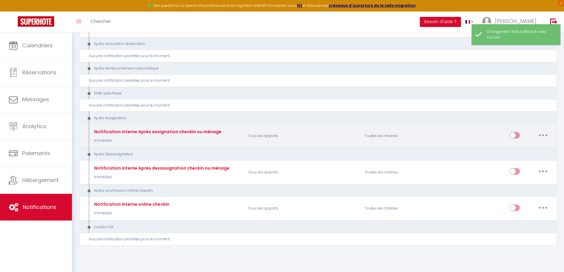
click at [541, 131] on button "button" at bounding box center [542, 135] width 17 height 9
click at [512, 144] on link "Editer" at bounding box center [527, 149] width 44 height 10
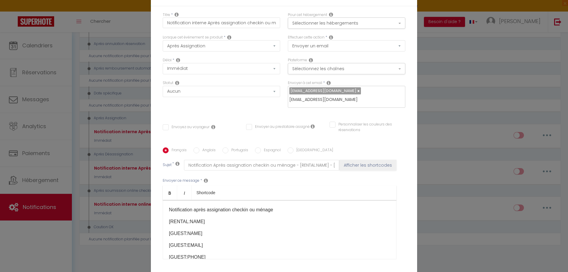
click at [317, 100] on input "[EMAIL_ADDRESS][DOMAIN_NAME]" at bounding box center [345, 100] width 112 height 8
drag, startPoint x: 350, startPoint y: 101, endPoint x: 279, endPoint y: 100, distance: 70.7
click at [279, 100] on div "Délai * Immédiat + 10 Minutes + 1 Heure + 2 Heures + 3 Heures + 4 Heures + 5 He…" at bounding box center [284, 85] width 250 height 56
click at [291, 100] on input "text" at bounding box center [345, 100] width 112 height 8
paste input "VMC"
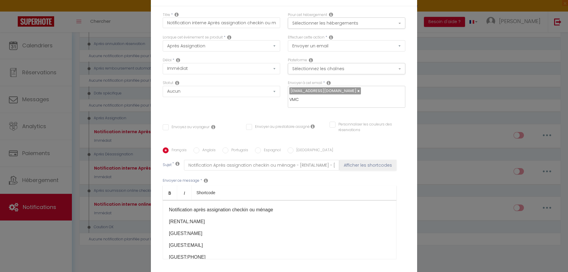
drag, startPoint x: 298, startPoint y: 100, endPoint x: 284, endPoint y: 98, distance: 14.4
click at [284, 98] on div "Envoyer à cet email * [EMAIL_ADDRESS][DOMAIN_NAME] VMC" at bounding box center [346, 96] width 125 height 33
paste input "[EMAIL_ADDRESS][PERSON_NAME][DOMAIN_NAME],"
click at [291, 104] on div "[EMAIL_ADDRESS][DOMAIN_NAME] [DOMAIN_NAME][EMAIL_ADDRESS][PERSON_NAME][DOMAIN_N…" at bounding box center [346, 97] width 117 height 22
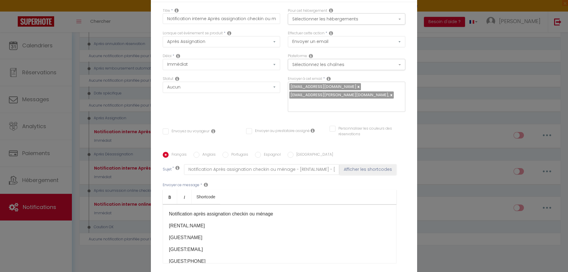
click at [246, 128] on input "Envoyer au prestataire assigné" at bounding box center [278, 131] width 64 height 6
click at [373, 66] on button "Sélectionnez les chaînes" at bounding box center [346, 64] width 117 height 11
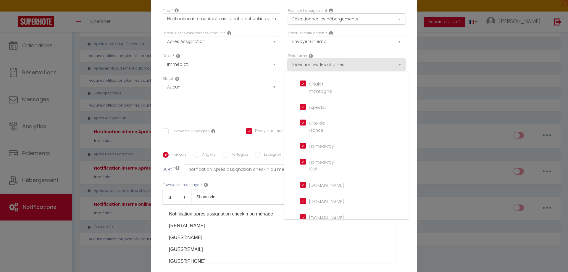
scroll to position [59, 0]
click at [302, 84] on montagne "Chalet montagne" at bounding box center [317, 81] width 34 height 6
click at [301, 107] on input "Expedia" at bounding box center [317, 104] width 34 height 6
click at [300, 146] on input "Homeaway" at bounding box center [317, 143] width 34 height 6
click at [302, 162] on iCal "Homeaway iCal" at bounding box center [317, 160] width 34 height 6
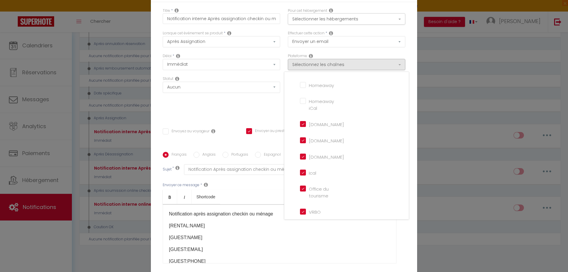
scroll to position [118, 0]
click at [300, 126] on input "[DOMAIN_NAME]" at bounding box center [317, 123] width 34 height 6
click at [300, 142] on input "[DOMAIN_NAME]" at bounding box center [317, 139] width 34 height 6
click at [300, 158] on input "[DOMAIN_NAME]" at bounding box center [317, 155] width 34 height 6
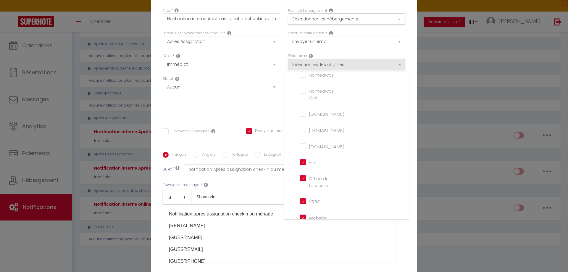
scroll to position [138, 0]
click at [301, 172] on tourisme "Office du tourisme" at bounding box center [317, 169] width 34 height 6
click at [300, 194] on input "VRBO" at bounding box center [317, 192] width 34 height 6
click at [269, 115] on div "Titre * Notification interne Après assignation checkin ou ménage Pour cet héber…" at bounding box center [284, 148] width 266 height 292
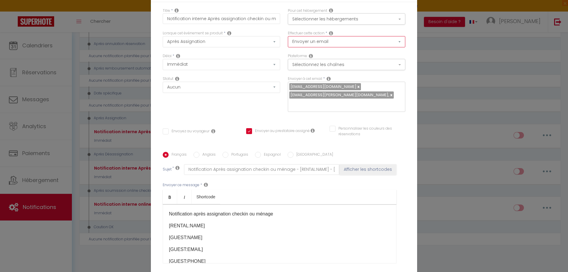
click at [395, 47] on select "Envoyer un email Envoyer un SMS Envoyer une notification push" at bounding box center [346, 41] width 117 height 11
click at [348, 25] on button "Sélectionner les hébergements" at bounding box center [346, 18] width 117 height 11
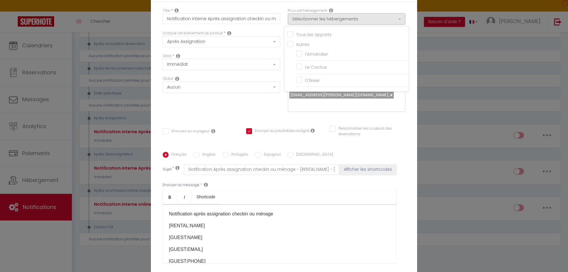
click at [287, 37] on input "Tous les apparts" at bounding box center [348, 34] width 122 height 6
click at [266, 111] on div "Statut Aucun Si la réservation est payée Si réservation non payée Si la caution…" at bounding box center [221, 97] width 125 height 42
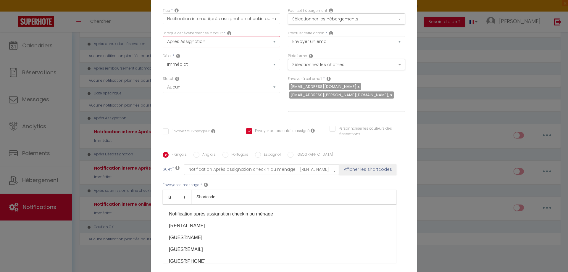
click at [271, 46] on select "Après la réservation Avant Checkin (à partir de 12h00) Après Checkin (à partir …" at bounding box center [221, 41] width 117 height 11
click at [163, 40] on select "Après la réservation Avant Checkin (à partir de 12h00) Après Checkin (à partir …" at bounding box center [221, 41] width 117 height 11
click at [273, 68] on select "Immédiat + 10 Minutes + 1 Heure + 2 Heures + 3 Heures + 4 Heures + 5 Heures + 6…" at bounding box center [221, 64] width 117 height 11
click at [163, 63] on select "Immédiat + 10 Minutes + 1 Heure + 2 Heures + 3 Heures + 4 Heures + 5 Heures + 6…" at bounding box center [221, 64] width 117 height 11
click at [273, 92] on select "Aucun Si la réservation est payée Si réservation non payée Si la caution a été …" at bounding box center [221, 87] width 117 height 11
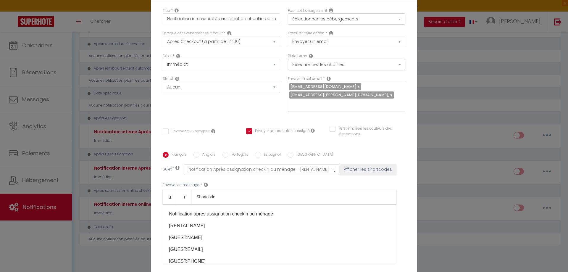
click at [240, 80] on div "Statut Aucun Si la réservation est payée Si réservation non payée Si la caution…" at bounding box center [221, 84] width 117 height 17
click at [272, 69] on select "Immédiat + 10 Minutes + 1 Heure + 2 Heures + 3 Heures + 4 Heures + 5 Heures + 6…" at bounding box center [221, 64] width 117 height 11
click at [163, 63] on select "Immédiat + 10 Minutes + 1 Heure + 2 Heures + 3 Heures + 4 Heures + 5 Heures + 6…" at bounding box center [221, 64] width 117 height 11
click at [276, 70] on select "Immédiat + 10 Minutes + 1 Heure + 2 Heures + 3 Heures + 4 Heures + 5 Heures + 6…" at bounding box center [221, 64] width 117 height 11
click at [260, 66] on select "Immédiat + 10 Minutes + 1 Heure + 2 Heures + 3 Heures + 4 Heures + 5 Heures + 6…" at bounding box center [221, 64] width 117 height 11
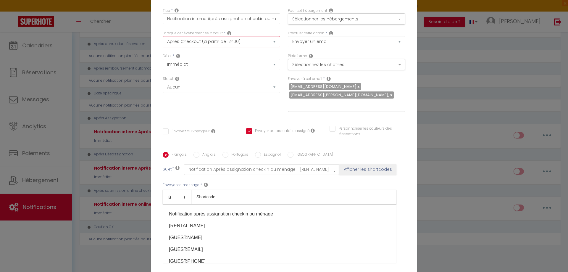
click at [273, 45] on select "Après la réservation Avant Checkin (à partir de 12h00) Après Checkin (à partir …" at bounding box center [221, 41] width 117 height 11
click at [163, 40] on select "Après la réservation Avant Checkin (à partir de 12h00) Après Checkin (à partir …" at bounding box center [221, 41] width 117 height 11
click at [273, 67] on select "Immédiat - 10 Minutes - 1 Heure - 2 Heures - 3 Heures - 4 Heures - 5 Heures - 6…" at bounding box center [221, 64] width 117 height 11
click at [163, 63] on select "Immédiat - 10 Minutes - 1 Heure - 2 Heures - 3 Heures - 4 Heures - 5 Heures - 6…" at bounding box center [221, 64] width 117 height 11
click at [272, 93] on select "Aucun Si la réservation est payée Si réservation non payée Si la caution a été …" at bounding box center [221, 87] width 117 height 11
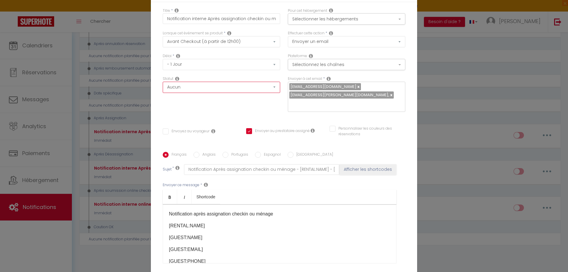
click at [272, 93] on select "Aucun Si la réservation est payée Si réservation non payée Si la caution a été …" at bounding box center [221, 87] width 117 height 11
click at [260, 24] on input "Notification interne Après assignation checkin ou ménage" at bounding box center [221, 18] width 117 height 11
click at [450, 138] on div "Modifier la notification × Titre * Notification interne Après assignation check…" at bounding box center [284, 136] width 568 height 272
drag, startPoint x: 240, startPoint y: 21, endPoint x: 282, endPoint y: 22, distance: 42.0
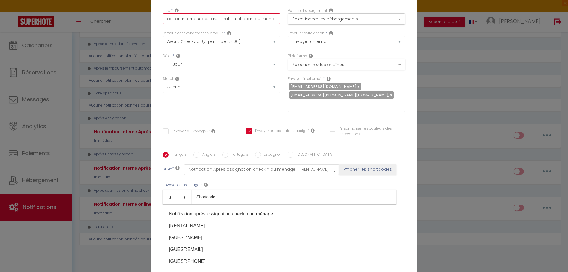
click at [282, 22] on div "Titre * Notification interne Après assignation checkin ou ménage Pour cet héber…" at bounding box center [284, 19] width 250 height 23
click at [265, 31] on div "Titre * Notification interne Après assignation checkin ou ménage" at bounding box center [221, 19] width 125 height 23
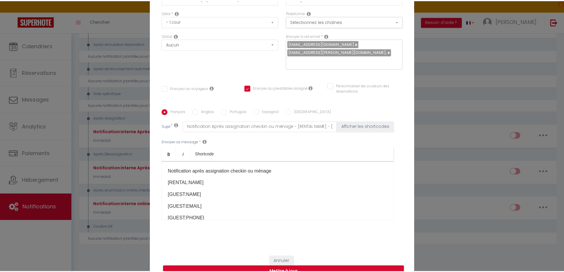
scroll to position [50, 0]
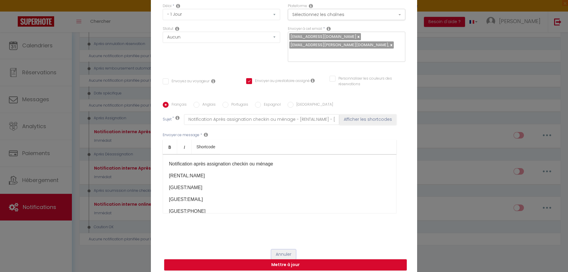
click at [287, 251] on button "Annuler" at bounding box center [283, 254] width 25 height 10
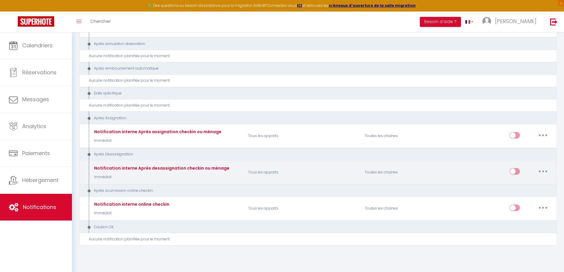
click at [539, 167] on button "button" at bounding box center [542, 171] width 17 height 9
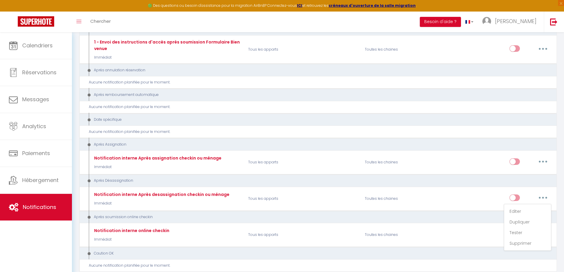
scroll to position [740, 0]
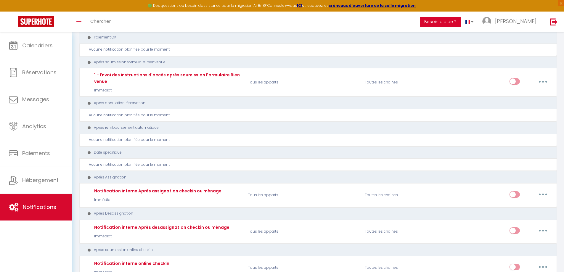
click at [450, 22] on button "Besoin d'aide ?" at bounding box center [440, 22] width 41 height 10
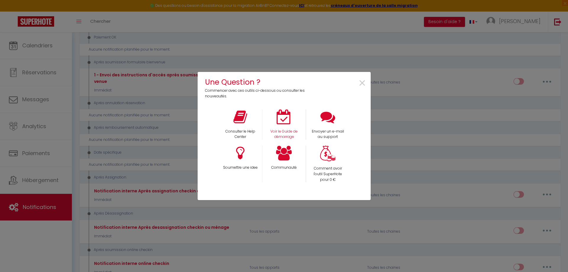
click at [286, 128] on div "Voir le Guide de démarrage" at bounding box center [284, 124] width 44 height 30
click at [279, 134] on p "Voir le Guide de démarrage" at bounding box center [284, 134] width 36 height 11
click at [363, 82] on span "×" at bounding box center [362, 83] width 8 height 19
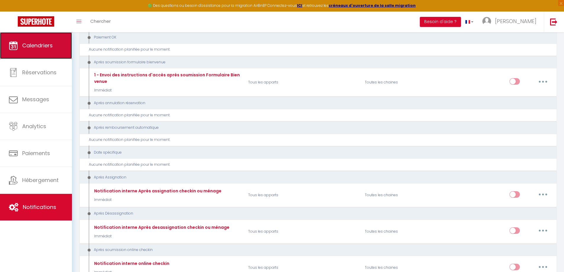
click at [36, 47] on span "Calendriers" at bounding box center [37, 45] width 30 height 7
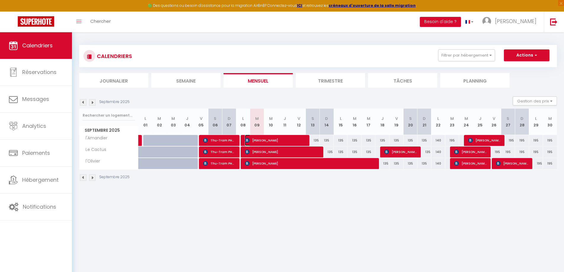
click at [285, 139] on span "[PERSON_NAME]" at bounding box center [275, 140] width 60 height 11
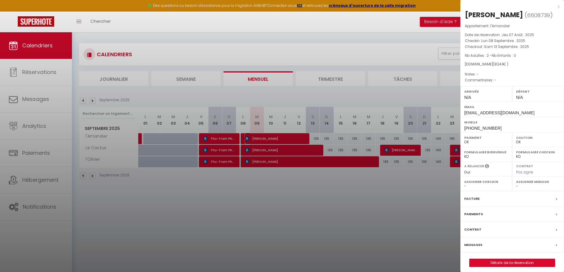
scroll to position [30, 0]
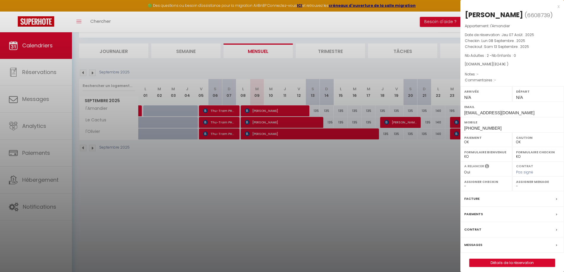
click at [531, 183] on label "Assigner Menage" at bounding box center [538, 182] width 44 height 6
click at [524, 187] on select "- [PERSON_NAME] [PERSON_NAME]" at bounding box center [538, 185] width 44 height 5
click at [516, 183] on select "- [PERSON_NAME] [PERSON_NAME]" at bounding box center [538, 185] width 44 height 5
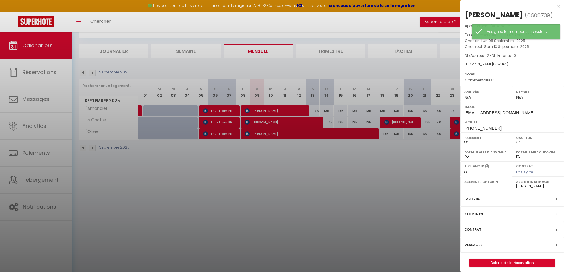
click at [522, 187] on select "- [PERSON_NAME] [PERSON_NAME]" at bounding box center [538, 185] width 44 height 5
click at [516, 183] on select "- [PERSON_NAME] [PERSON_NAME]" at bounding box center [538, 185] width 44 height 5
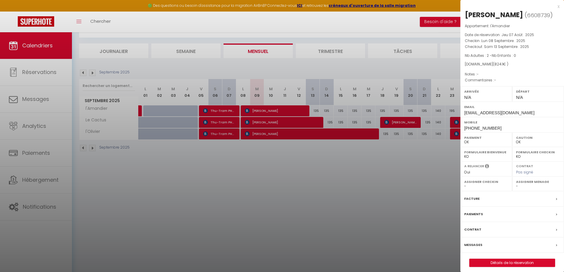
scroll to position [0, 0]
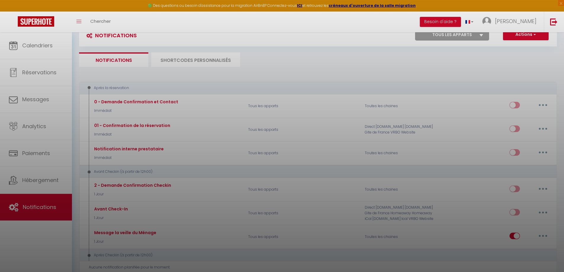
scroll to position [32, 0]
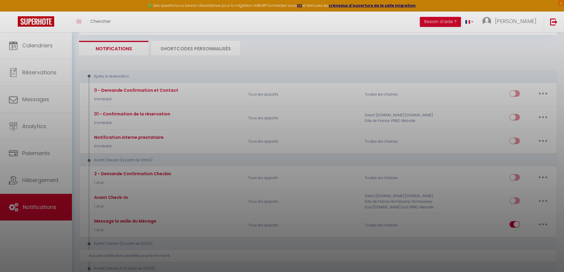
click at [525, 24] on div at bounding box center [282, 136] width 564 height 272
click at [524, 22] on div at bounding box center [282, 136] width 564 height 272
click at [508, 20] on div at bounding box center [282, 136] width 564 height 272
click at [517, 20] on div at bounding box center [282, 136] width 564 height 272
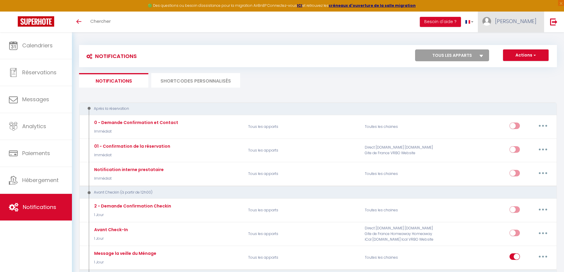
click at [517, 22] on span "[PERSON_NAME]" at bounding box center [515, 20] width 41 height 7
click at [517, 52] on link "Équipe" at bounding box center [520, 52] width 44 height 10
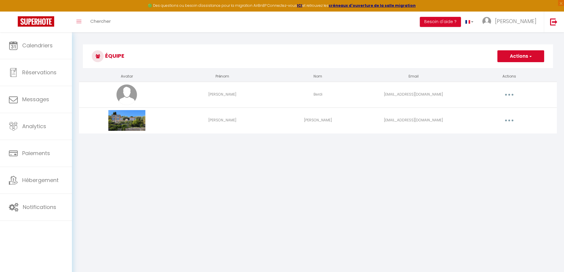
click at [509, 120] on icon "button" at bounding box center [509, 121] width 2 height 2
click at [490, 143] on link "Supprimer" at bounding box center [494, 145] width 44 height 10
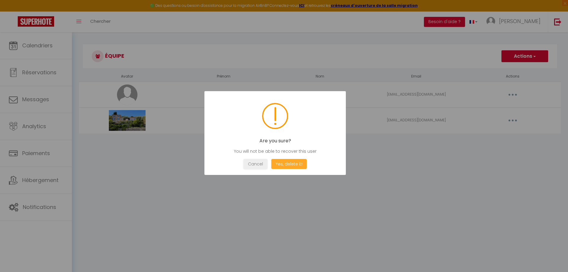
click at [282, 164] on button "Yes, delete it!" at bounding box center [289, 164] width 36 height 10
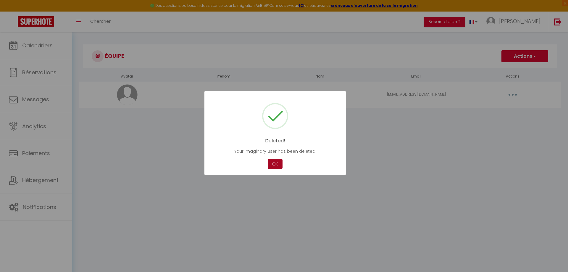
click at [273, 162] on button "OK" at bounding box center [275, 164] width 15 height 10
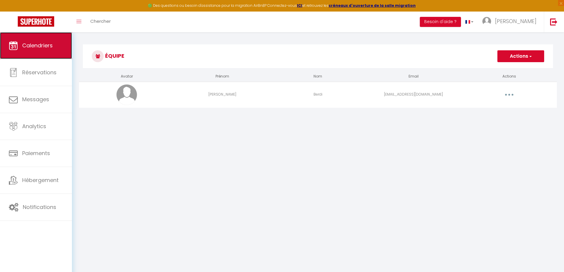
click at [32, 43] on span "Calendriers" at bounding box center [37, 45] width 30 height 7
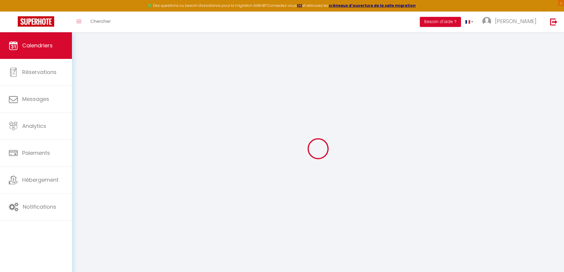
select select
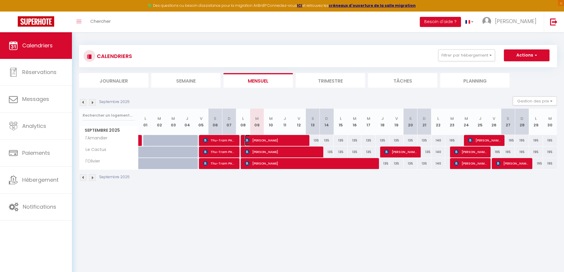
click at [278, 142] on span "[PERSON_NAME]" at bounding box center [275, 140] width 60 height 11
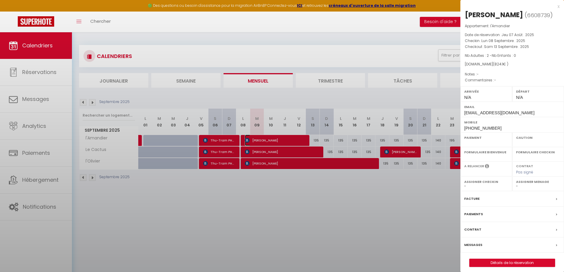
select select "OK"
select select "0"
select select "1"
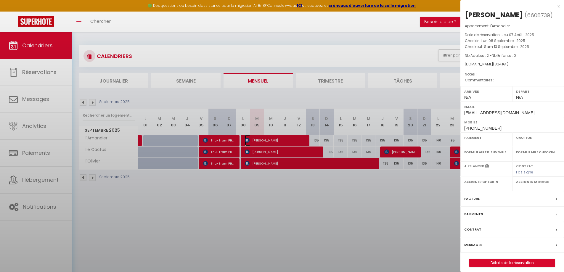
select select
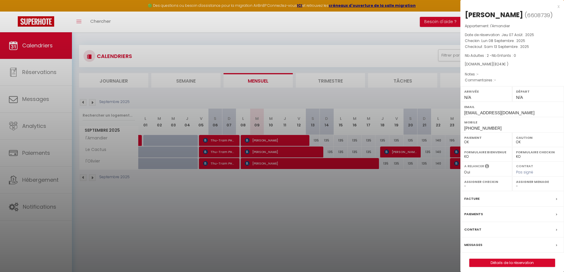
click at [531, 189] on select "- Nathalie Berdi" at bounding box center [538, 185] width 44 height 5
click at [427, 187] on div at bounding box center [282, 136] width 564 height 272
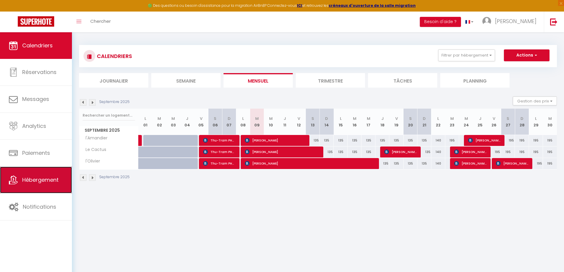
click at [42, 186] on link "Hébergement" at bounding box center [36, 180] width 72 height 27
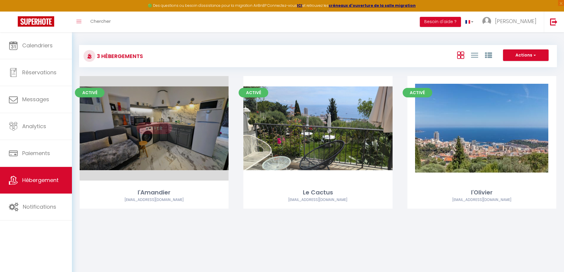
click at [148, 128] on link "Editer" at bounding box center [154, 128] width 36 height 12
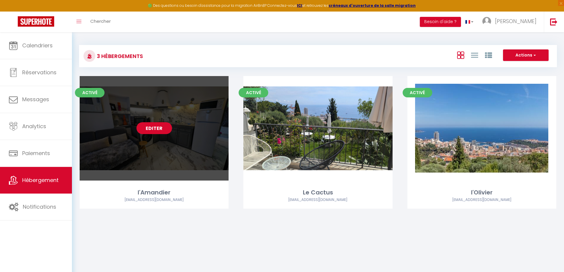
click at [164, 131] on link "Editer" at bounding box center [154, 128] width 36 height 12
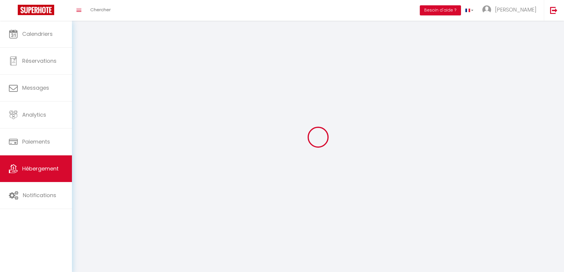
select select "1"
select select
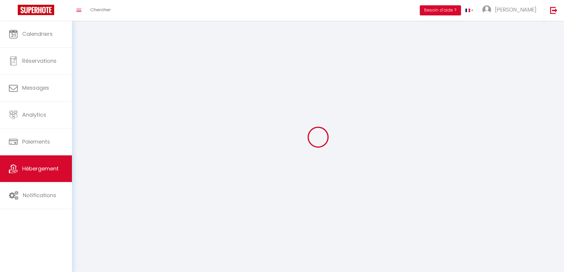
select select
checkbox input "false"
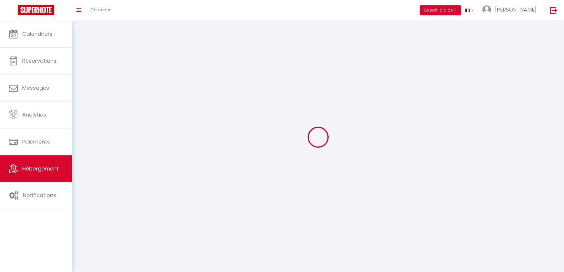
checkbox input "false"
select select "28"
select select
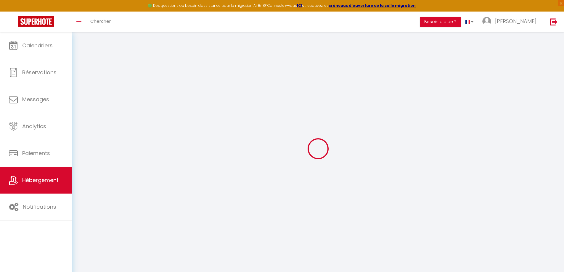
select select
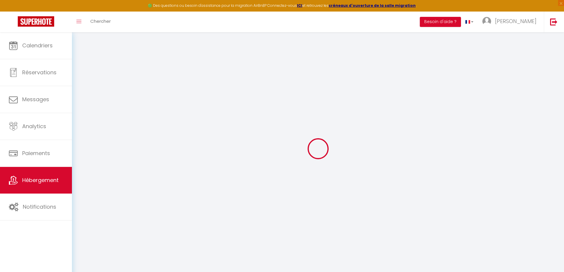
select select
checkbox input "false"
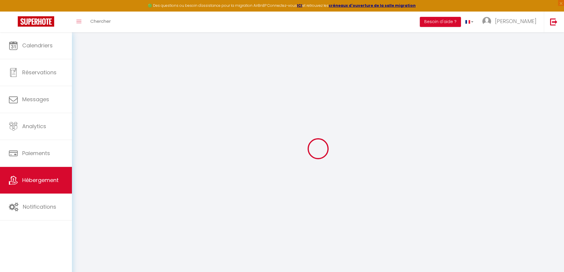
select select
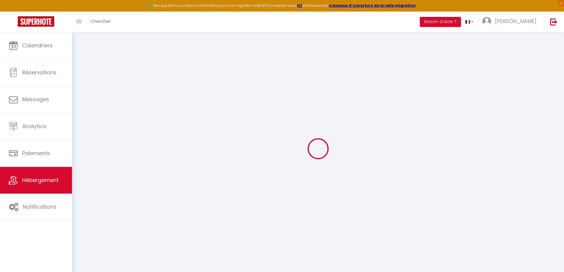
select select
checkbox input "false"
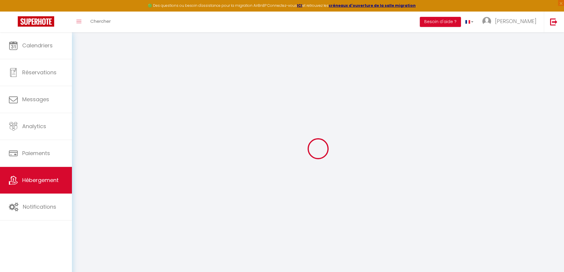
checkbox input "false"
select select
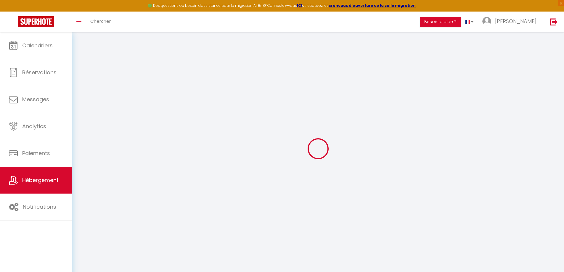
select select
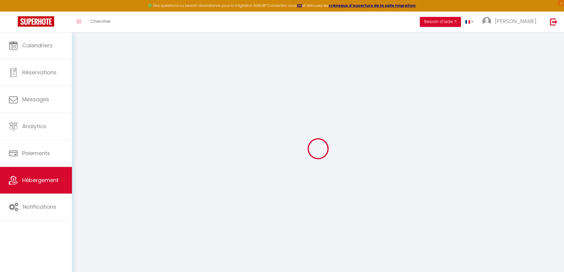
checkbox input "false"
select select
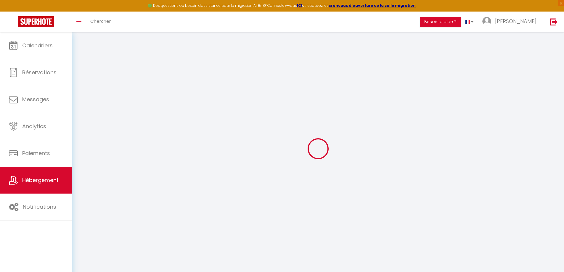
select select
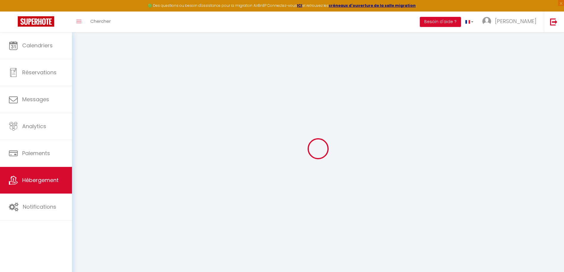
select select
checkbox input "false"
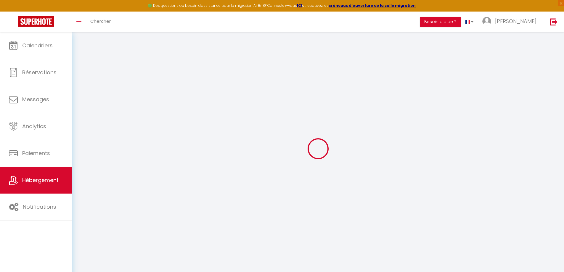
checkbox input "false"
select select
type input "l'Amandier"
type input "[PERSON_NAME]"
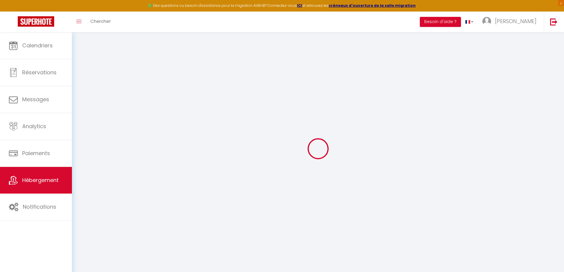
type input "[PERSON_NAME]"
type input "838A Chemin de La Turbie - Le Mas d'Angeline"
type input "06240"
type input "Beausoleil"
select select "2"
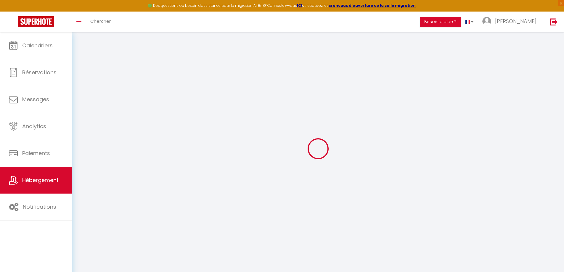
select select "4"
type input "100"
type input "10"
type input "75"
type input "2.01"
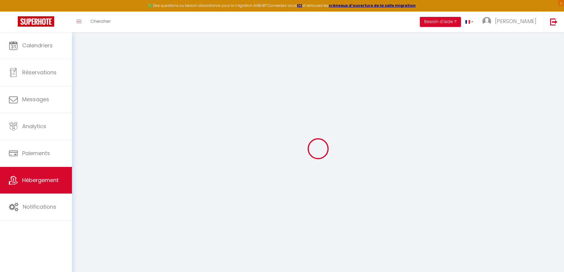
type input "500"
select select
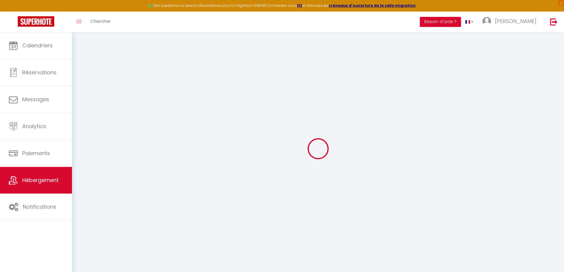
select select
type input "838A Chemin de La Turbie - Le Mas d'Angeline"
type input "06240"
type input "Beausoleil"
type input "[EMAIL_ADDRESS][DOMAIN_NAME]"
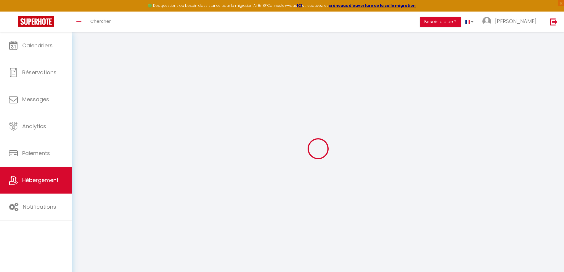
select select
checkbox input "false"
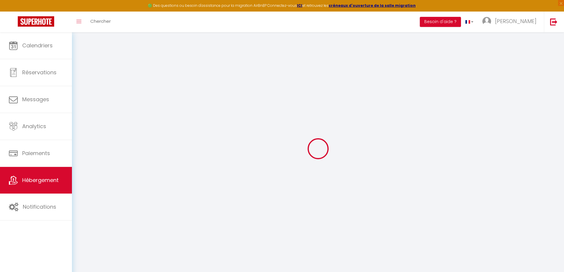
type input "0"
select select "52058"
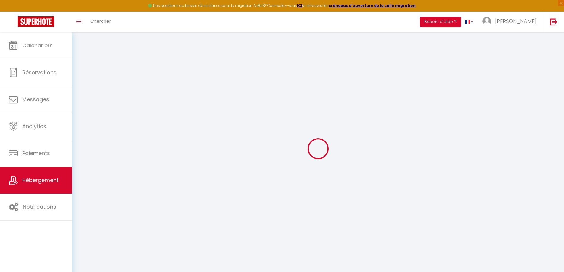
select select
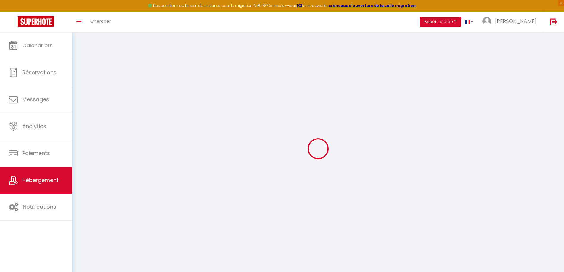
select select
checkbox input "false"
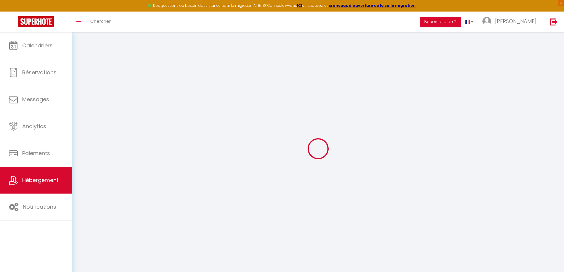
select select
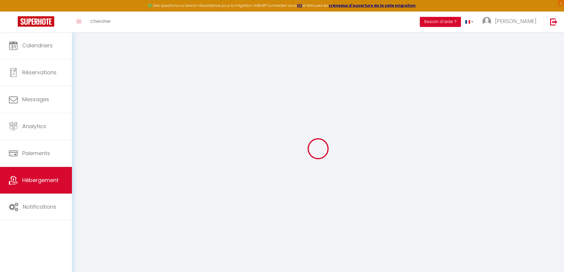
select select
checkbox input "false"
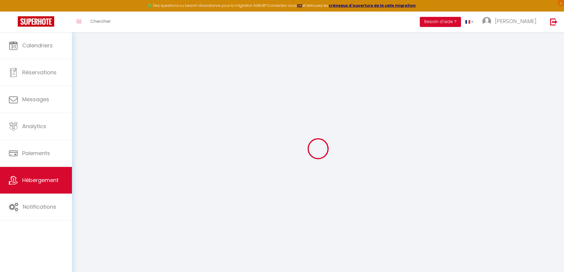
select select
checkbox input "false"
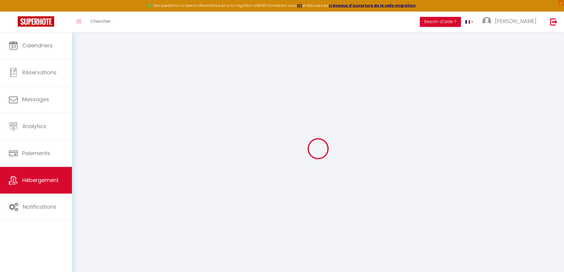
select select "17:00"
select select "23:45"
select select "10:00"
select select "30"
select select "60"
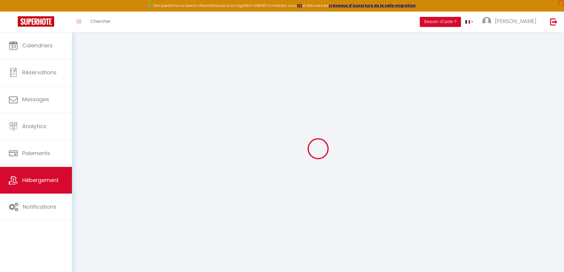
select select
checkbox input "false"
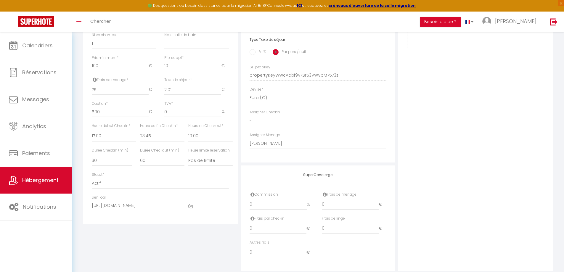
scroll to position [237, 0]
click at [271, 121] on select "- Nathalie Berdi" at bounding box center [317, 119] width 137 height 11
click at [257, 125] on select "- Nathalie Berdi" at bounding box center [317, 119] width 137 height 11
click at [250, 124] on select "- Nathalie Berdi" at bounding box center [317, 119] width 137 height 11
click at [268, 124] on select "- Nathalie Berdi" at bounding box center [317, 119] width 137 height 11
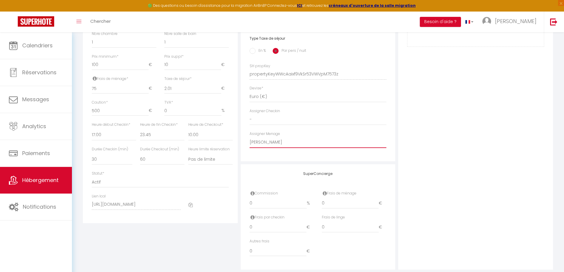
click at [309, 148] on select "- Nathalie Berdi" at bounding box center [317, 142] width 137 height 11
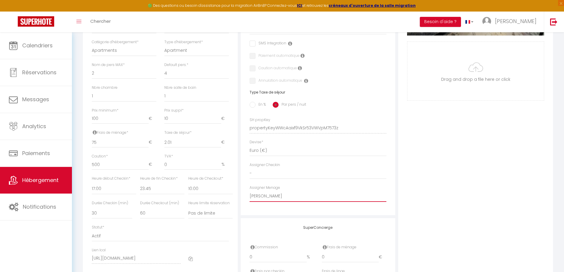
scroll to position [207, 0]
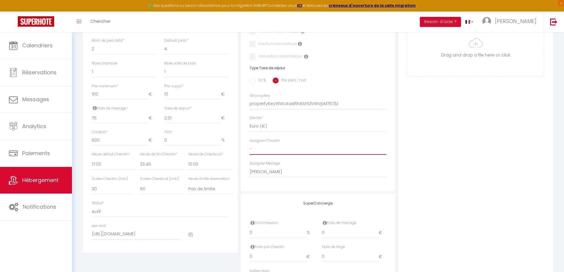
click at [298, 154] on select "- Nathalie Berdi" at bounding box center [317, 149] width 137 height 11
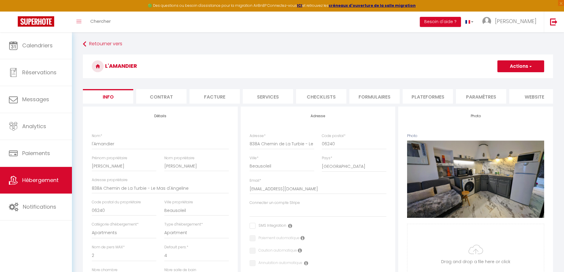
scroll to position [0, 0]
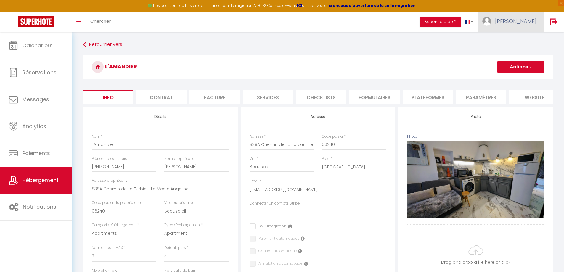
click at [527, 22] on span "[PERSON_NAME]" at bounding box center [515, 20] width 41 height 7
click at [517, 51] on link "Équipe" at bounding box center [520, 52] width 44 height 10
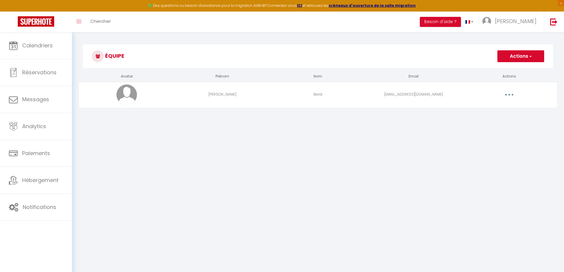
click at [519, 57] on button "Actions" at bounding box center [520, 56] width 47 height 12
click at [516, 69] on link "Ajouter un nouvel utilisateur" at bounding box center [509, 69] width 70 height 8
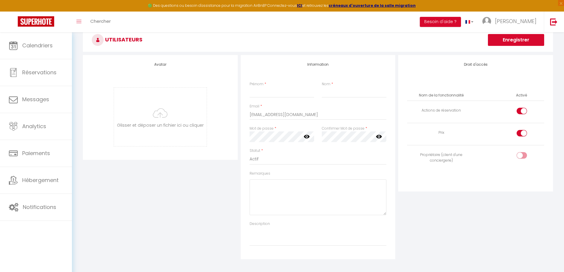
scroll to position [30, 0]
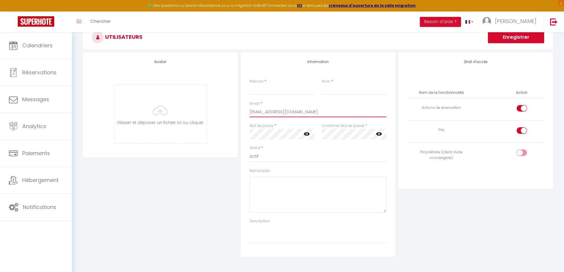
drag, startPoint x: 266, startPoint y: 112, endPoint x: 241, endPoint y: 111, distance: 25.2
click at [241, 111] on div "Information Prénom * Nom * Email * caty838@gmail.com Mot de passe * Votre mot d…" at bounding box center [318, 154] width 155 height 204
type input "[EMAIL_ADDRESS][DOMAIN_NAME]"
click at [306, 135] on icon at bounding box center [307, 134] width 6 height 6
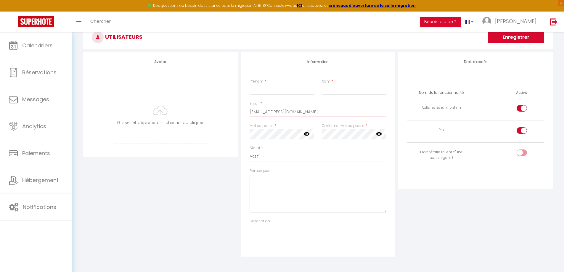
click at [283, 113] on input "[EMAIL_ADDRESS][DOMAIN_NAME]" at bounding box center [317, 112] width 137 height 11
click at [521, 153] on div at bounding box center [521, 152] width 10 height 7
click at [521, 153] on input "checkbox" at bounding box center [526, 153] width 10 height 9
click at [521, 153] on div at bounding box center [521, 152] width 10 height 7
click at [521, 153] on input "checkbox" at bounding box center [526, 153] width 10 height 9
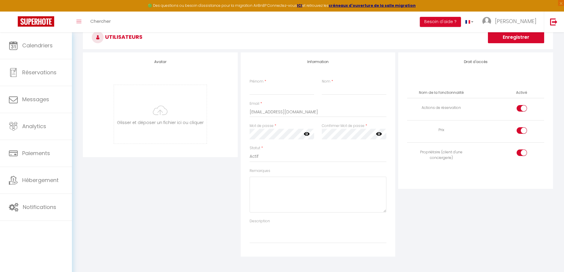
checkbox input "false"
drag, startPoint x: 282, startPoint y: 111, endPoint x: 238, endPoint y: 109, distance: 44.7
click at [238, 109] on div "Avatar Glisser et déposer un fichier ici ou cliquer Ooops, something wrong happ…" at bounding box center [317, 154] width 473 height 204
type input "[EMAIL_ADDRESS][DOMAIN_NAME]"
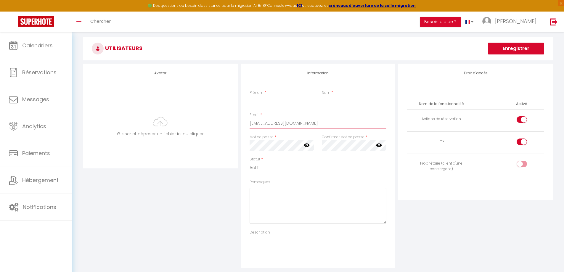
scroll to position [0, 0]
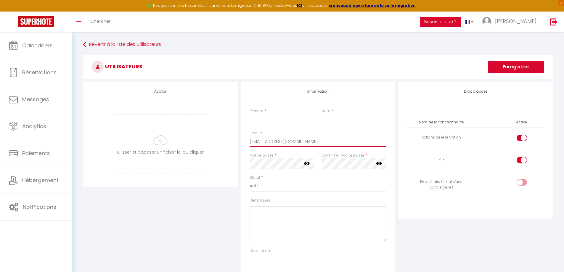
drag, startPoint x: 302, startPoint y: 142, endPoint x: 233, endPoint y: 140, distance: 69.3
click at [233, 140] on div "Avatar Glisser et déposer un fichier ici ou cliquer Ooops, something wrong happ…" at bounding box center [317, 184] width 473 height 204
type input "[EMAIL_ADDRESS][DOMAIN_NAME]"
click at [323, 120] on input "Nom" at bounding box center [354, 119] width 65 height 11
type input "[PERSON_NAME]"
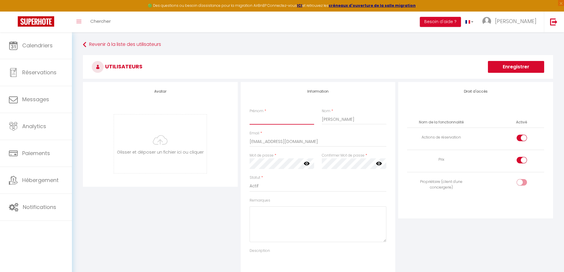
click at [273, 123] on input "Prénom" at bounding box center [281, 119] width 65 height 11
drag, startPoint x: 364, startPoint y: 122, endPoint x: 320, endPoint y: 123, distance: 44.4
click at [320, 123] on div "Nom * Christmann" at bounding box center [354, 116] width 72 height 16
drag, startPoint x: 297, startPoint y: 140, endPoint x: 236, endPoint y: 140, distance: 61.6
click at [237, 140] on div "Avatar Glisser et déposer un fichier ici ou cliquer Ooops, something wrong happ…" at bounding box center [317, 184] width 473 height 204
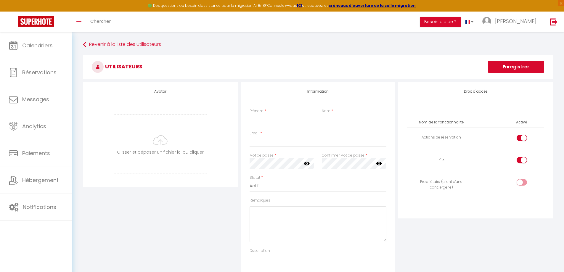
click at [297, 195] on div "Statut * Actif Inactif" at bounding box center [318, 186] width 145 height 23
click at [221, 160] on div "Avatar Glisser et déposer un fichier ici ou cliquer Ooops, something wrong happ…" at bounding box center [317, 184] width 473 height 204
click at [529, 66] on button "Enregistrer" at bounding box center [516, 67] width 56 height 12
click at [524, 67] on button "Enregistrer" at bounding box center [516, 67] width 56 height 12
click at [521, 20] on span "[PERSON_NAME]" at bounding box center [515, 20] width 41 height 7
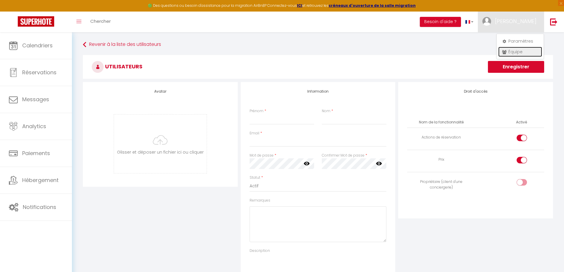
click at [515, 49] on link "Équipe" at bounding box center [520, 52] width 44 height 10
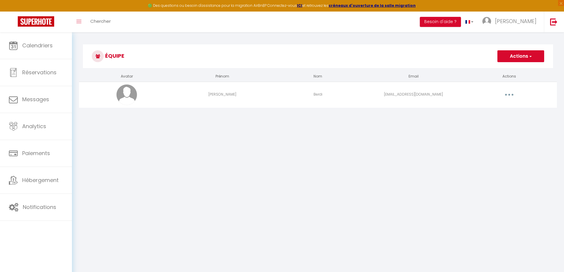
click at [508, 94] on icon "button" at bounding box center [509, 95] width 2 height 2
click at [381, 124] on div "Équipe Actions Ajouter un nouvel utilisateur Avatar Prénom Nom Email Actions Na…" at bounding box center [318, 79] width 492 height 94
click at [509, 96] on button "button" at bounding box center [509, 94] width 17 height 9
click at [489, 106] on link "Editer" at bounding box center [494, 108] width 44 height 10
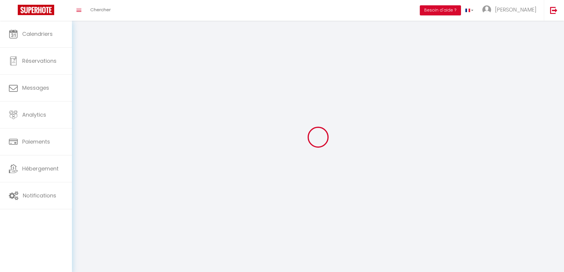
type input "[PERSON_NAME]"
type input "Berdi"
type input "[EMAIL_ADDRESS][PERSON_NAME][DOMAIN_NAME]"
type textarea "OUSS SERVICES SOU 06 - MENAGE"
type textarea "[URL][DOMAIN_NAME]"
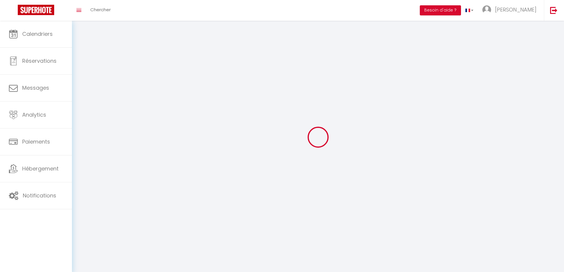
checkbox input "false"
checkbox input "true"
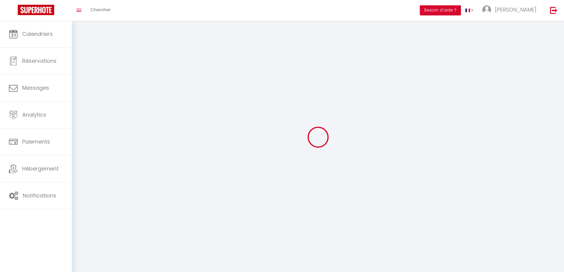
checkbox input "true"
checkbox input "false"
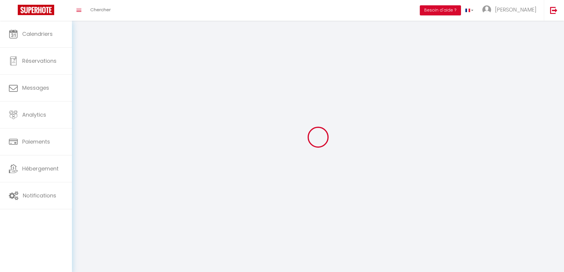
checkbox input "false"
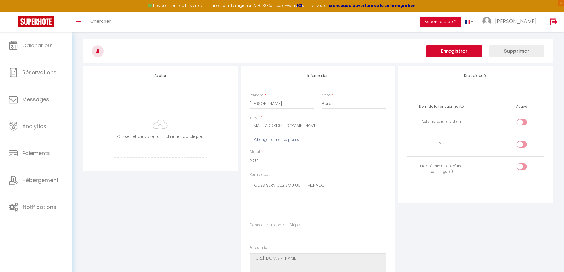
scroll to position [30, 0]
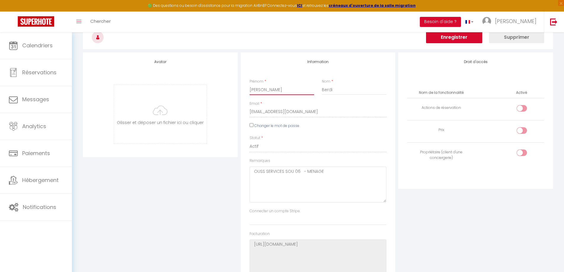
type input "[PERSON_NAME]"
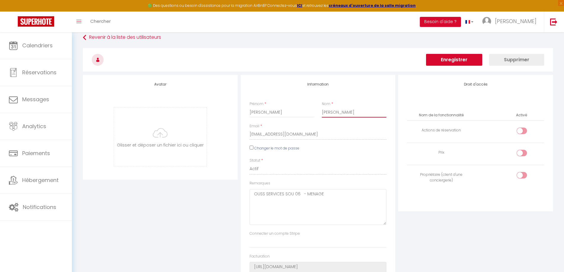
scroll to position [0, 0]
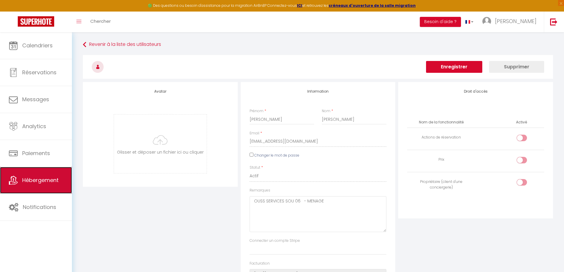
click at [51, 188] on link "Hébergement" at bounding box center [36, 180] width 72 height 27
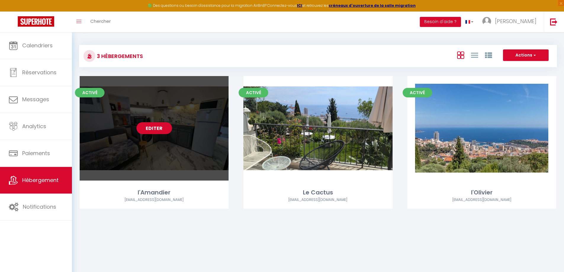
click at [164, 131] on link "Editer" at bounding box center [154, 128] width 36 height 12
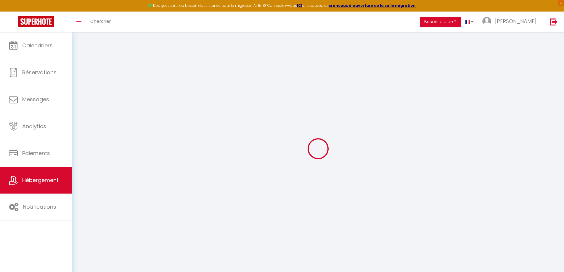
select select "52058"
select select
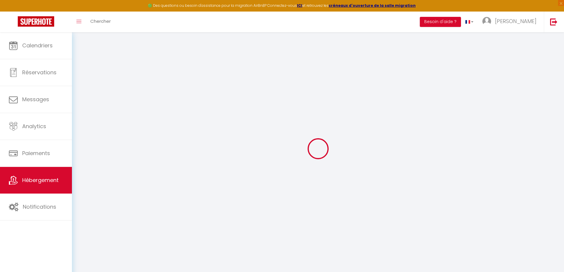
select select
checkbox input "false"
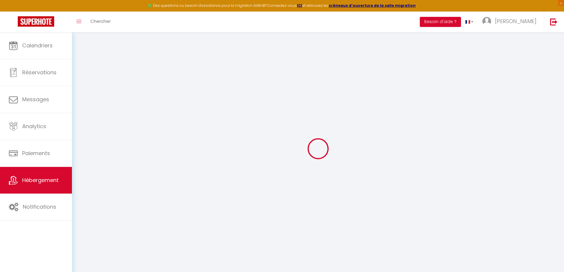
checkbox input "false"
select select
checkbox input "false"
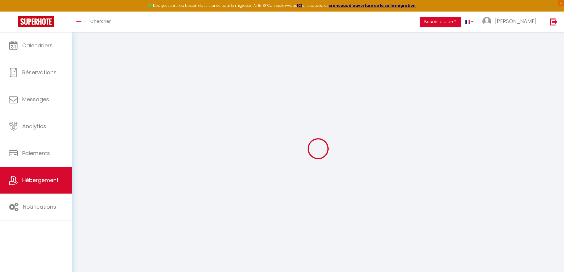
checkbox input "false"
select select "17:00"
select select "23:45"
select select "10:00"
select select "30"
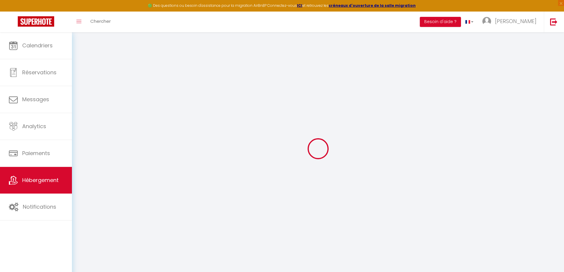
select select "60"
select select
checkbox input "false"
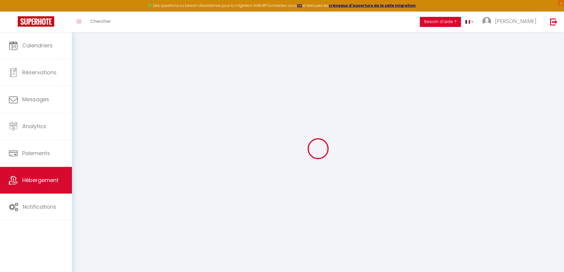
checkbox input "false"
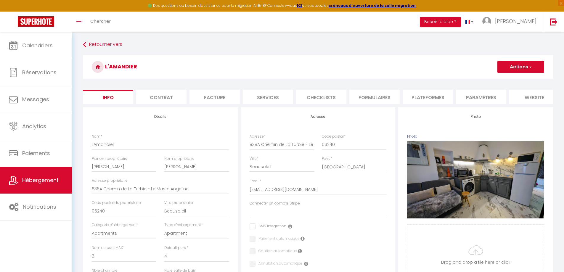
click at [436, 97] on li "Plateformes" at bounding box center [427, 97] width 50 height 15
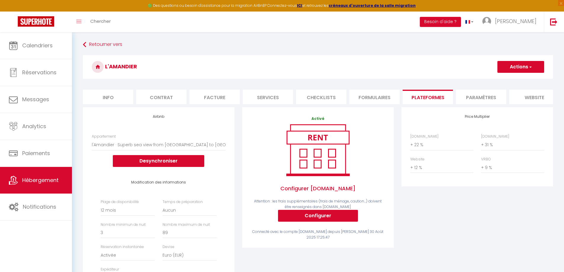
select select
click at [460, 23] on button "Besoin d'aide ?" at bounding box center [440, 22] width 41 height 10
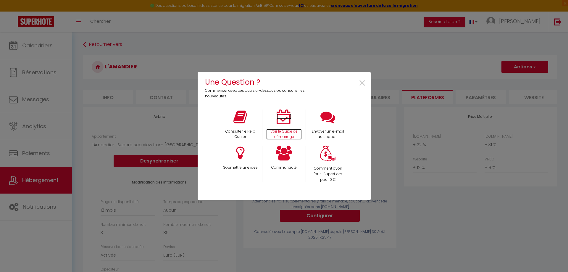
click at [280, 121] on icon at bounding box center [284, 116] width 15 height 15
click at [360, 85] on span "×" at bounding box center [362, 83] width 8 height 19
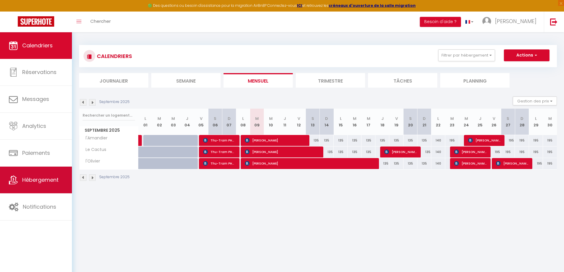
click at [46, 181] on span "Hébergement" at bounding box center [40, 179] width 36 height 7
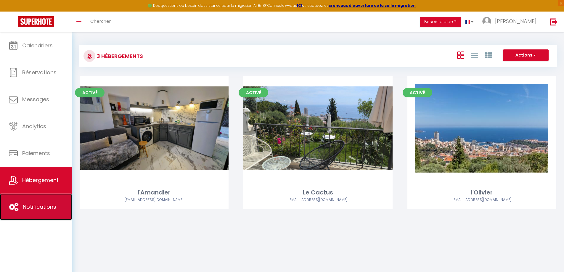
click at [42, 203] on span "Notifications" at bounding box center [39, 206] width 33 height 7
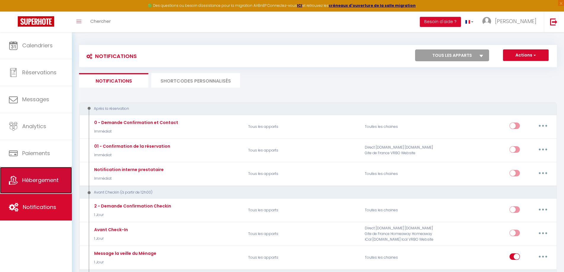
click at [19, 171] on link "Hébergement" at bounding box center [36, 180] width 72 height 27
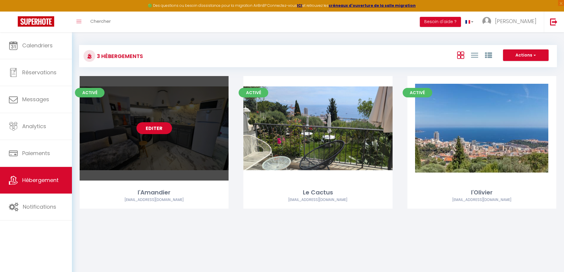
click at [152, 132] on link "Editer" at bounding box center [154, 128] width 36 height 12
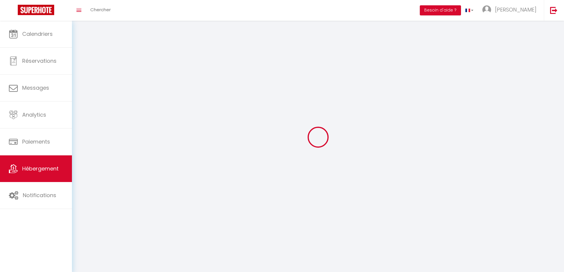
select select
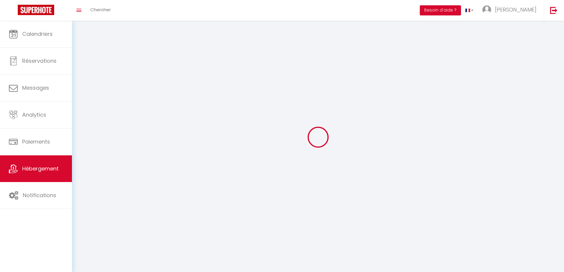
select select
checkbox input "false"
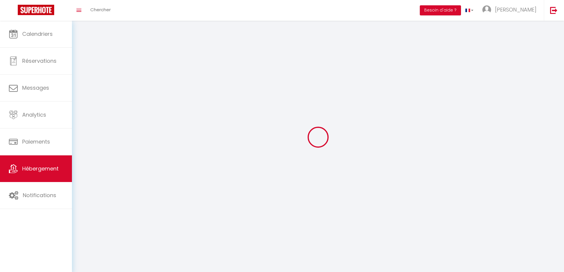
select select
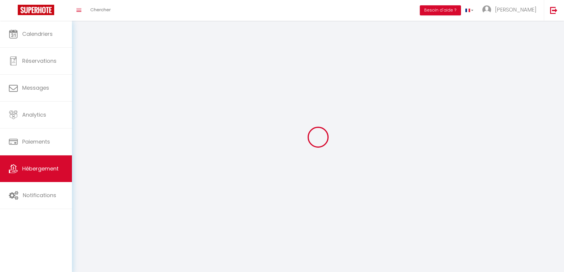
select select
checkbox input "false"
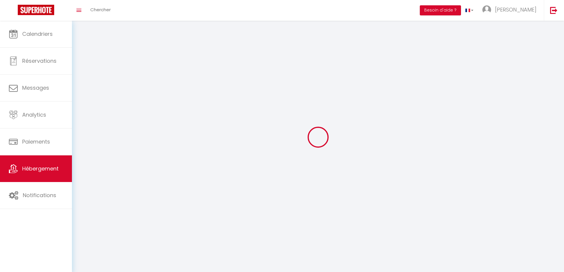
checkbox input "false"
select select
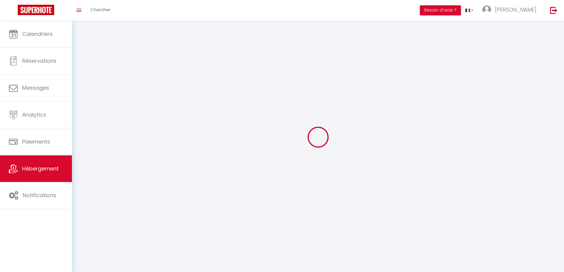
select select "1"
select select "28"
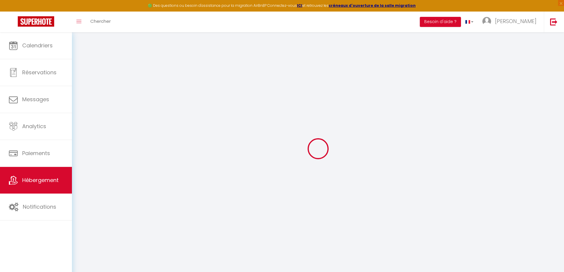
select select
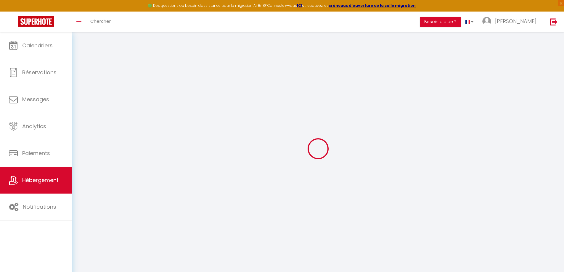
select select
checkbox input "false"
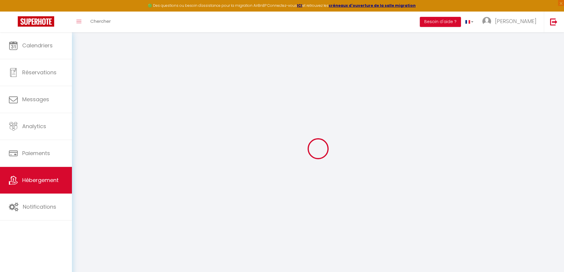
select select
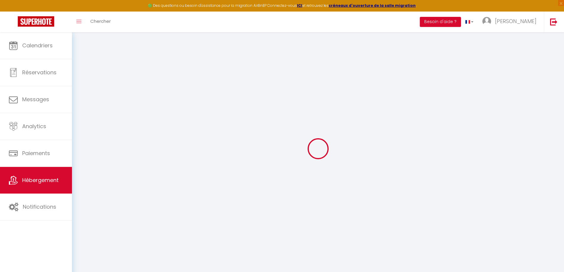
select select
checkbox input "false"
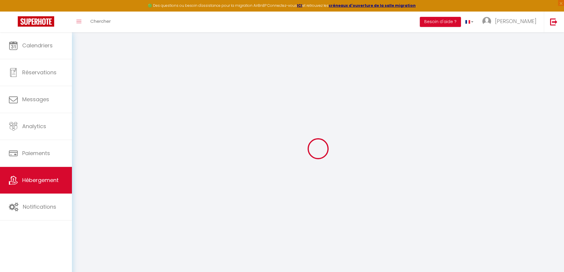
checkbox input "false"
select select
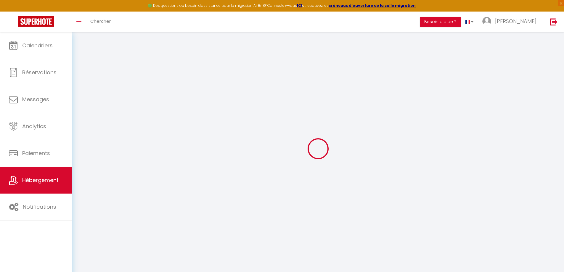
select select
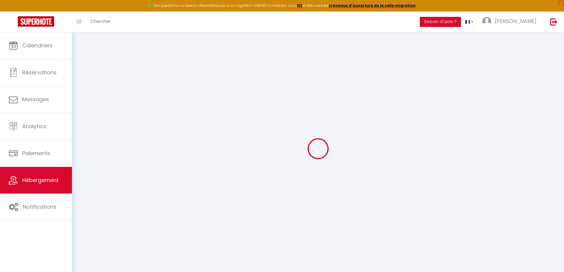
checkbox input "false"
select select
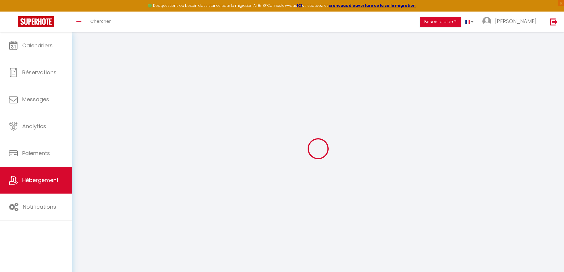
select select
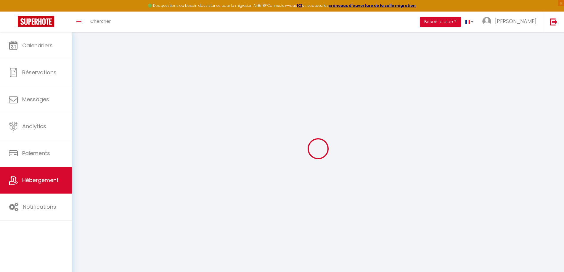
select select
checkbox input "false"
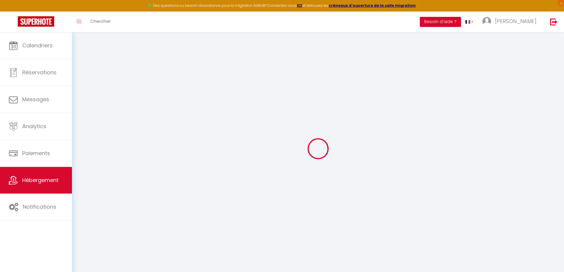
checkbox input "false"
select select
type input "l'Amandier"
type input "[PERSON_NAME]"
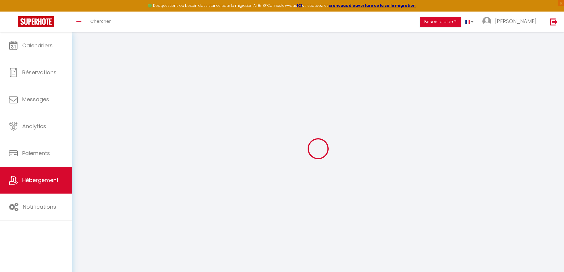
type input "[PERSON_NAME]"
type input "838A Chemin de La Turbie - Le Mas d'Angeline"
type input "06240"
type input "Beausoleil"
select select "2"
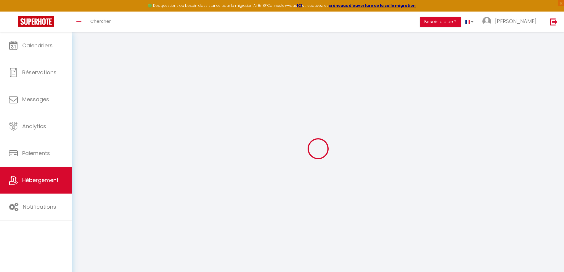
select select "4"
type input "100"
type input "10"
type input "75"
type input "2.01"
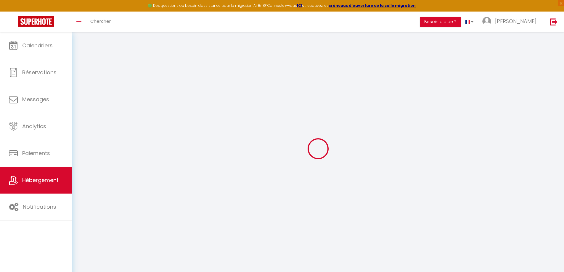
type input "500"
select select
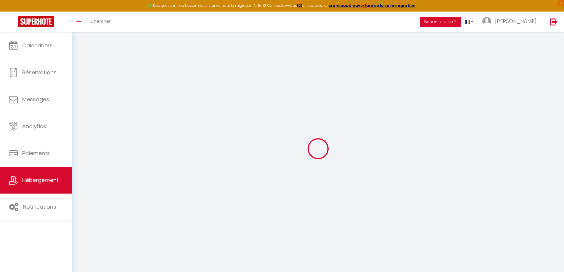
select select
type input "838A Chemin de La Turbie - Le Mas d'Angeline"
type input "06240"
type input "Beausoleil"
type input "[EMAIL_ADDRESS][DOMAIN_NAME]"
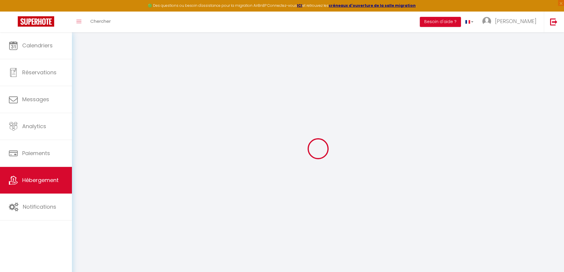
select select
checkbox input "false"
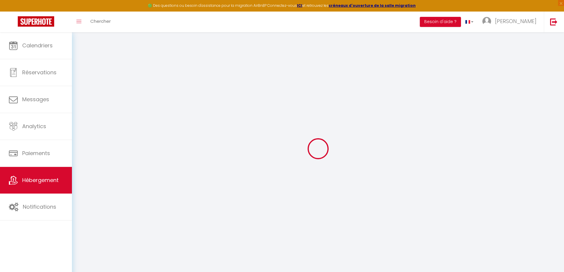
type input "0"
select select "52058"
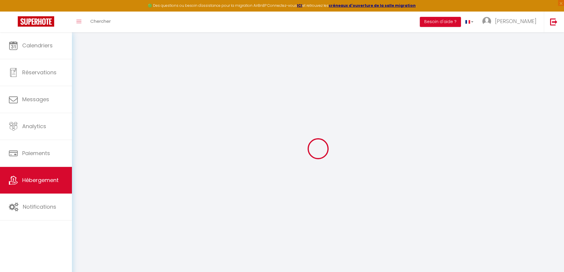
select select
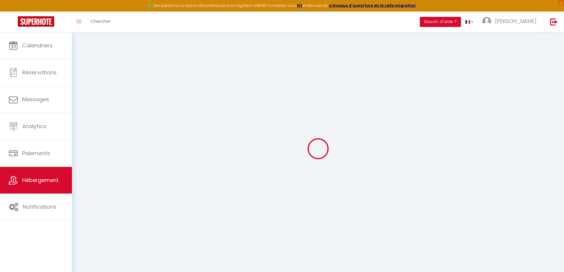
select select
checkbox input "false"
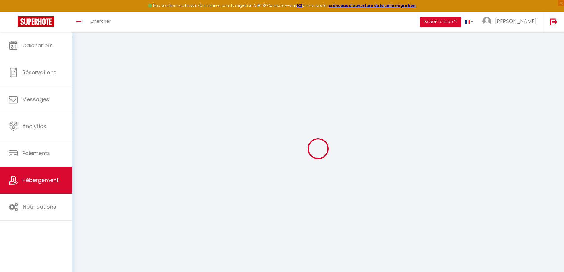
select select
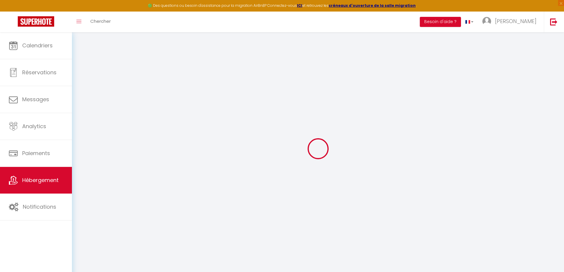
select select
checkbox input "false"
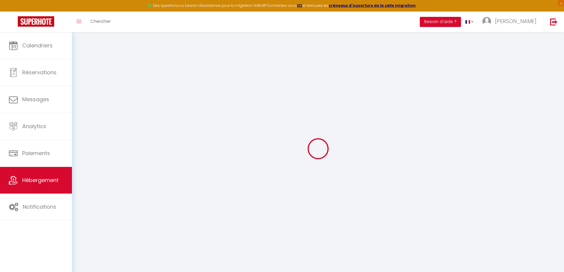
select select
checkbox input "false"
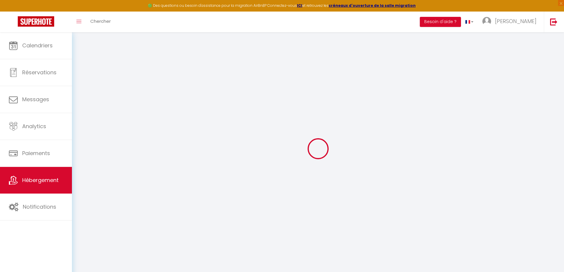
select select "17:00"
select select "23:45"
select select "10:00"
select select "30"
select select "60"
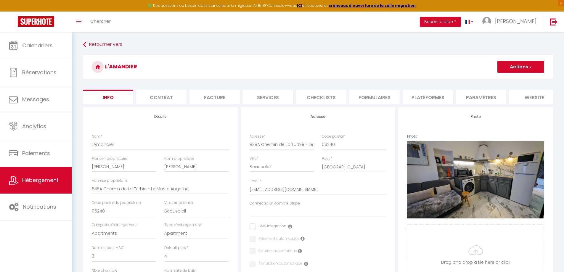
select select
checkbox input "false"
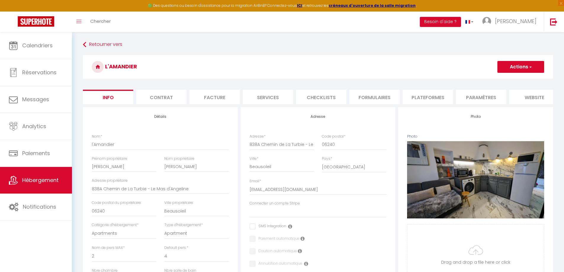
click at [417, 100] on li "Plateformes" at bounding box center [427, 97] width 50 height 15
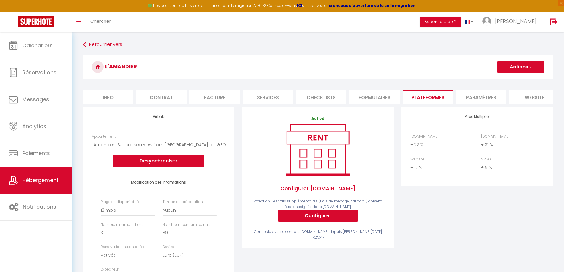
select select
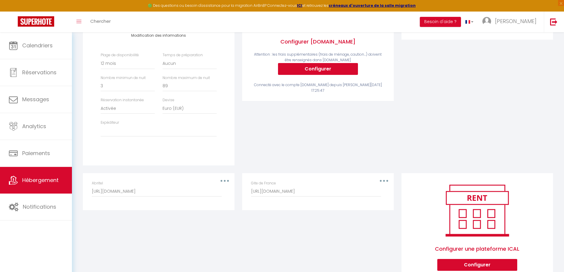
scroll to position [172, 0]
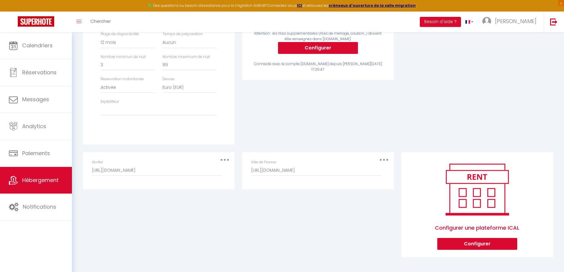
click at [226, 160] on div "Abritel http://www.abritel.fr/icalendar/5b55e7d792bb4ab7a9b89ff03598a170.ics?no…" at bounding box center [158, 171] width 141 height 22
click at [225, 160] on div "Abritel http://www.abritel.fr/icalendar/5b55e7d792bb4ab7a9b89ff03598a170.ics?no…" at bounding box center [159, 168] width 134 height 16
click at [123, 164] on div "Abritel http://www.abritel.fr/icalendar/5b55e7d792bb4ab7a9b89ff03598a170.ics?no…" at bounding box center [159, 168] width 134 height 16
click at [123, 167] on input "[URL][DOMAIN_NAME]" at bounding box center [157, 170] width 130 height 11
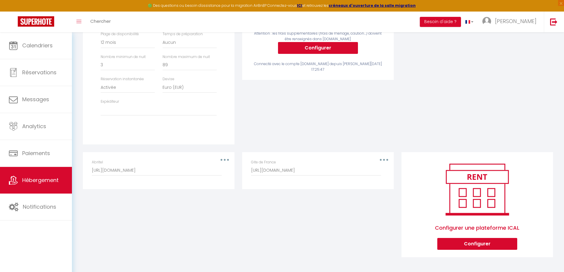
click at [223, 160] on div "Abritel http://www.abritel.fr/icalendar/5b55e7d792bb4ab7a9b89ff03598a170.ics?no…" at bounding box center [159, 168] width 134 height 16
drag, startPoint x: 98, startPoint y: 162, endPoint x: 130, endPoint y: 160, distance: 31.4
click at [99, 162] on label "Abritel" at bounding box center [97, 163] width 11 height 6
click at [99, 165] on input "[URL][DOMAIN_NAME]" at bounding box center [157, 170] width 130 height 11
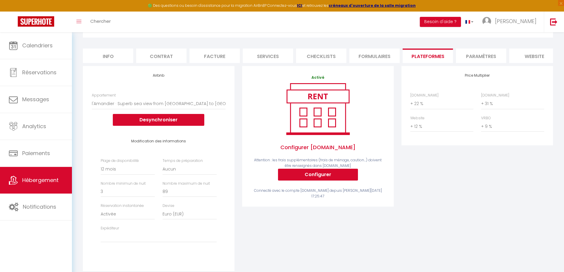
scroll to position [24, 0]
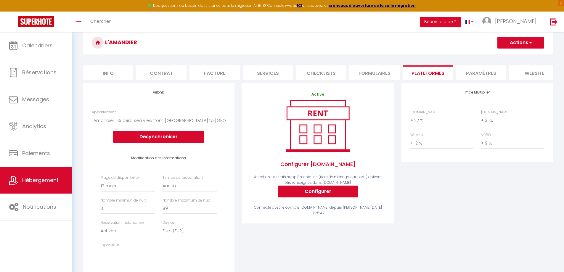
click at [519, 44] on button "Actions" at bounding box center [520, 43] width 47 height 12
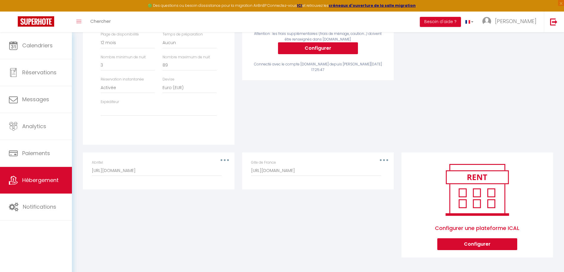
scroll to position [172, 0]
click at [226, 160] on div "Abritel http://www.abritel.fr/icalendar/5b55e7d792bb4ab7a9b89ff03598a170.ics?no…" at bounding box center [158, 171] width 141 height 22
click at [384, 157] on button "button" at bounding box center [384, 159] width 17 height 9
click at [222, 156] on button "button" at bounding box center [224, 159] width 17 height 9
click at [202, 185] on button "Supprimer" at bounding box center [209, 184] width 44 height 10
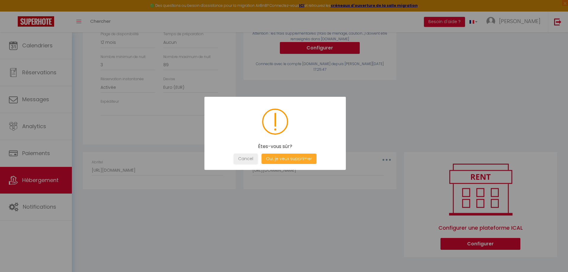
click at [280, 160] on button "Oui, je veux supprimer" at bounding box center [289, 159] width 55 height 10
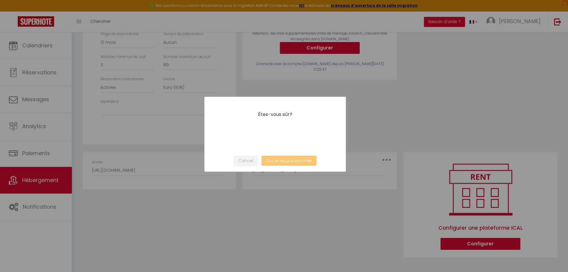
type input "[URL][DOMAIN_NAME]"
select select
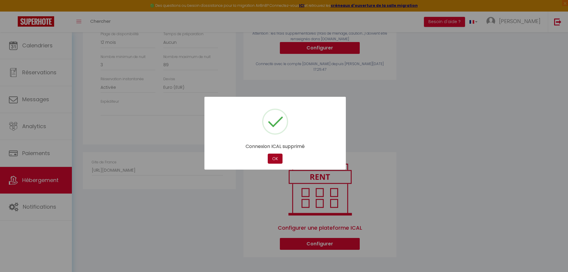
click at [277, 160] on button "OK" at bounding box center [275, 159] width 15 height 10
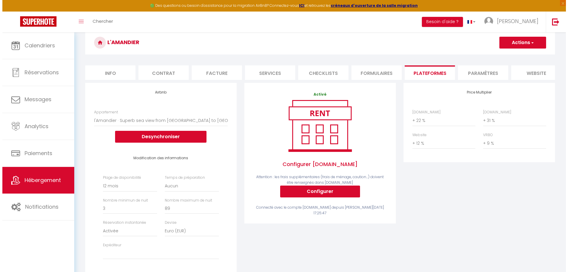
scroll to position [0, 0]
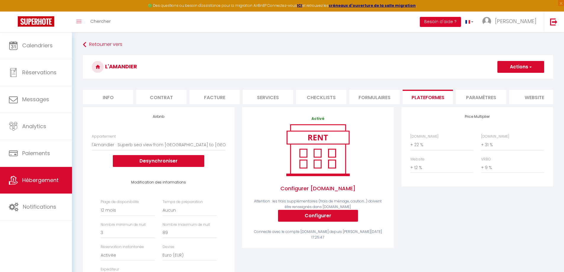
click at [451, 23] on button "Besoin d'aide ?" at bounding box center [440, 22] width 41 height 10
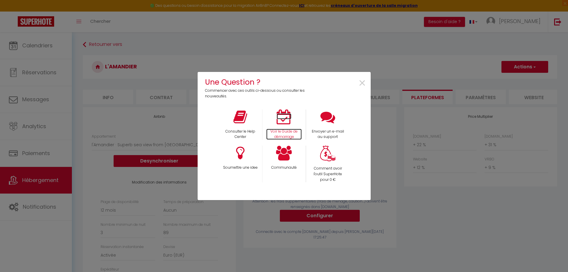
click at [277, 123] on icon at bounding box center [284, 116] width 15 height 15
click at [286, 122] on icon at bounding box center [284, 116] width 15 height 15
click at [363, 84] on span "×" at bounding box center [362, 83] width 8 height 19
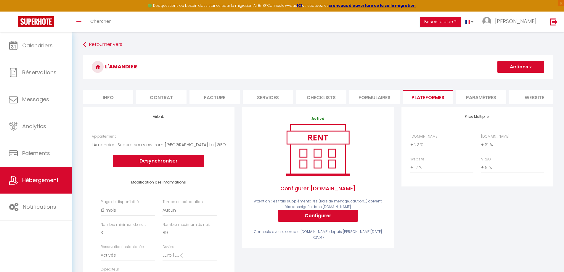
click at [327, 96] on li "Checklists" at bounding box center [321, 97] width 50 height 15
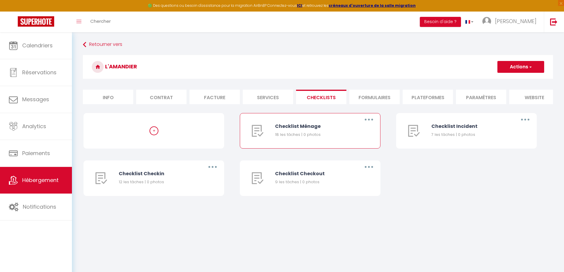
click at [372, 124] on button "button" at bounding box center [368, 119] width 17 height 9
click at [344, 137] on link "Editer" at bounding box center [353, 133] width 44 height 10
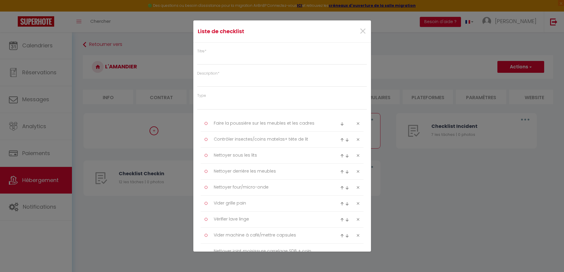
type input "Checklist Ménage"
type input "Procédure à suivre à la fin du ménage"
select select
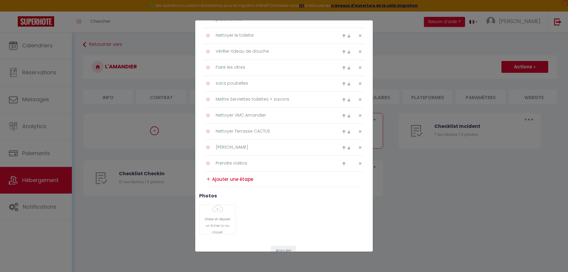
scroll to position [207, 0]
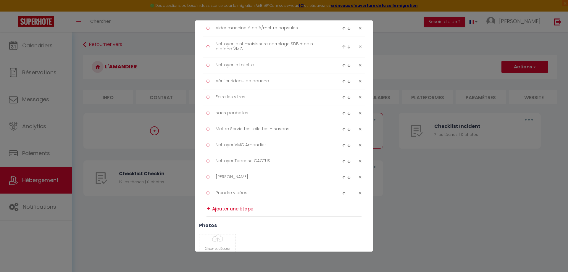
click at [406, 58] on div "Liste de checklist × Titre * Checklist Ménage Description * Procédure à suivre …" at bounding box center [284, 136] width 568 height 272
drag, startPoint x: 147, startPoint y: 30, endPoint x: 159, endPoint y: 3, distance: 29.3
click at [147, 29] on div "Liste de checklist × Titre * Checklist Ménage Description * Procédure à suivre …" at bounding box center [284, 136] width 568 height 272
